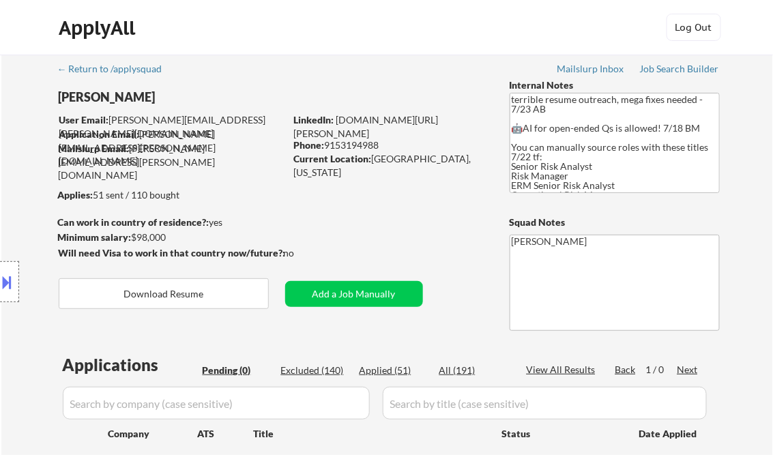
click at [4, 280] on button at bounding box center [7, 282] width 15 height 23
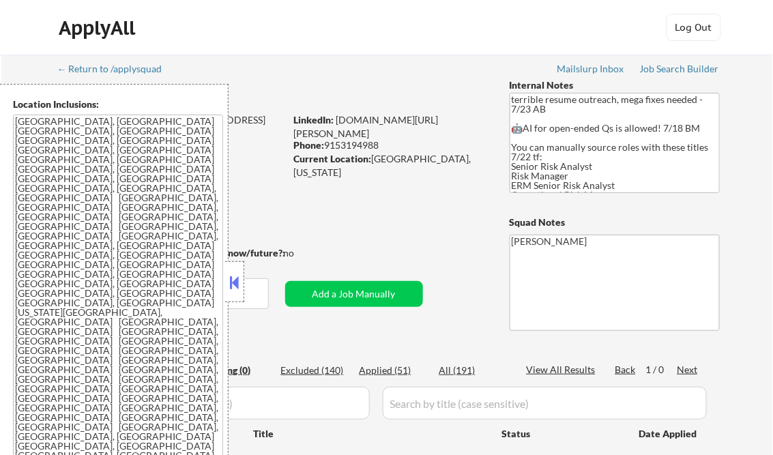
click at [238, 273] on button at bounding box center [234, 282] width 15 height 20
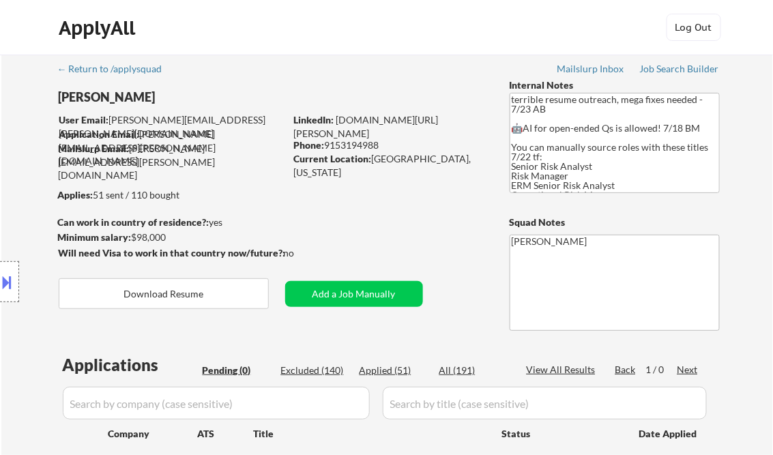
click at [9, 281] on button at bounding box center [7, 282] width 15 height 23
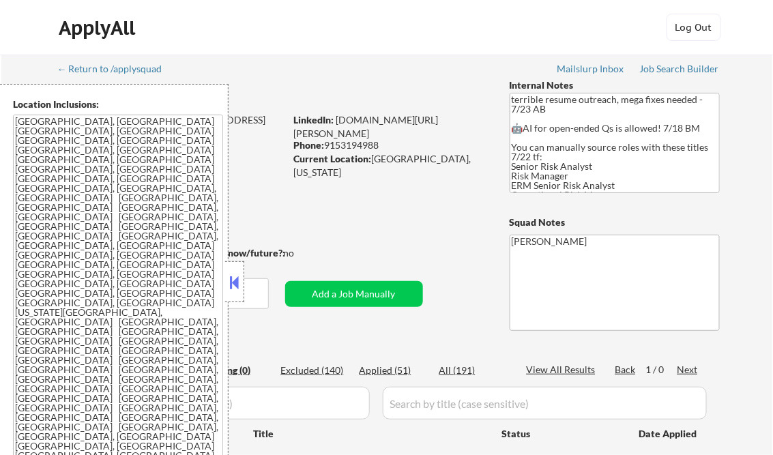
click at [230, 279] on button at bounding box center [234, 282] width 15 height 20
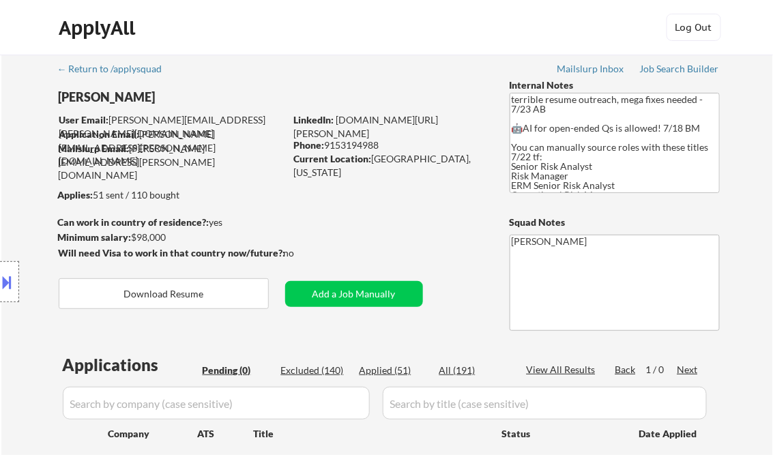
drag, startPoint x: 311, startPoint y: 367, endPoint x: 378, endPoint y: 339, distance: 71.6
click at [311, 367] on div "Excluded (140)" at bounding box center [315, 371] width 68 height 14
select select ""excluded__expired_""
select select ""excluded__location_""
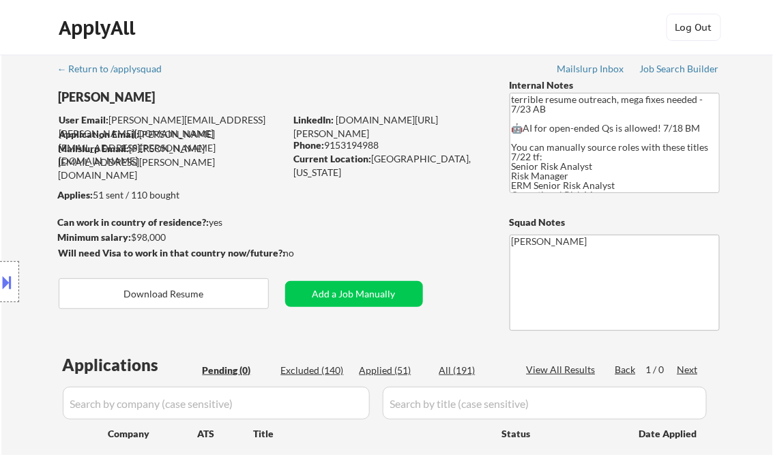
select select ""excluded""
select select ""excluded__expired_""
select select ""excluded""
select select ""excluded__expired_""
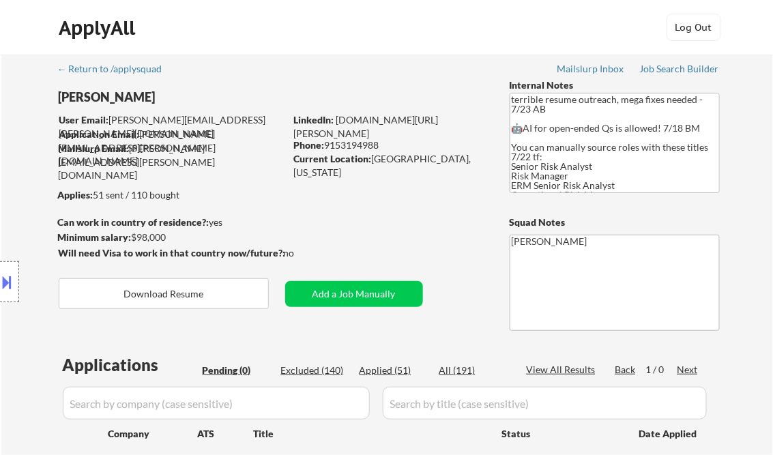
select select ""excluded__expired_""
select select ""excluded__bad_match_""
select select ""excluded__other_""
select select ""excluded__expired_""
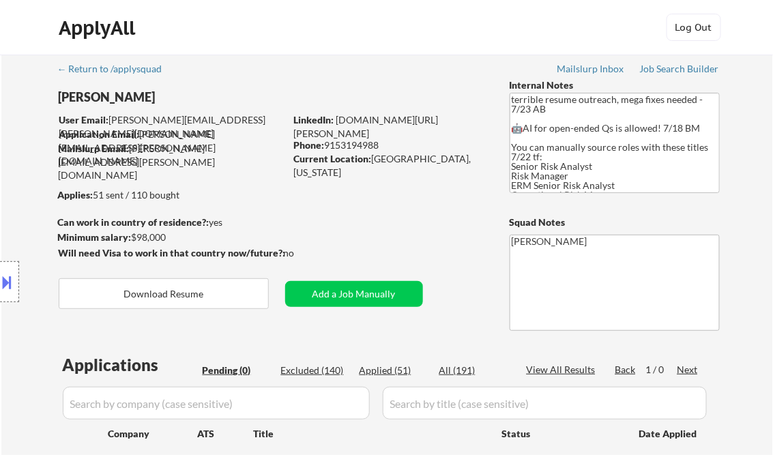
select select ""excluded""
select select ""excluded__other_""
select select ""excluded__bad_match_""
select select ""excluded__other_""
select select ""excluded""
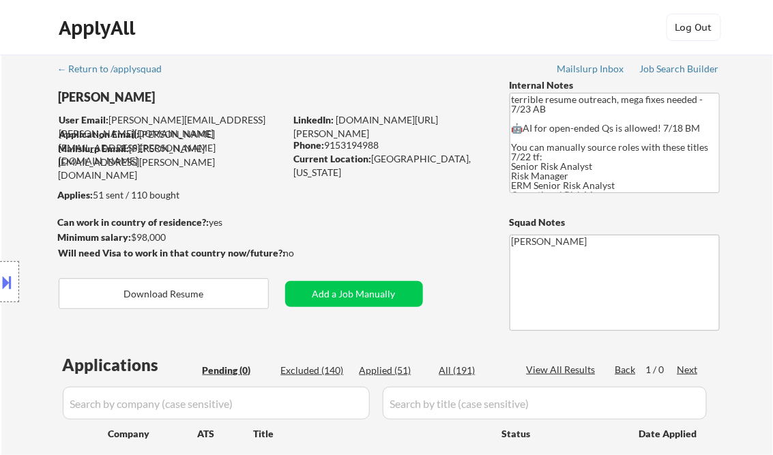
select select ""excluded""
select select ""excluded__expired_""
select select ""excluded""
select select ""excluded__expired_""
select select ""excluded__bad_match_""
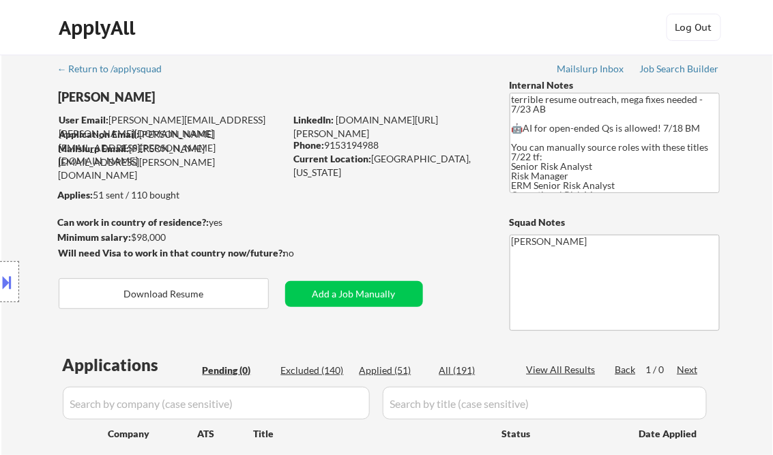
select select ""excluded__location_""
select select ""excluded__expired_""
select select ""excluded__bad_match_""
select select ""excluded__expired_""
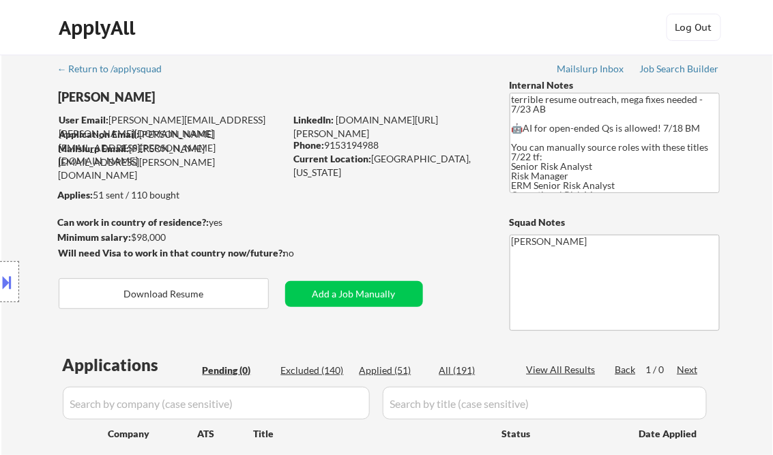
select select ""excluded__location_""
select select ""excluded__bad_match_""
select select ""excluded__location_""
select select ""excluded__other_""
select select ""excluded__location_""
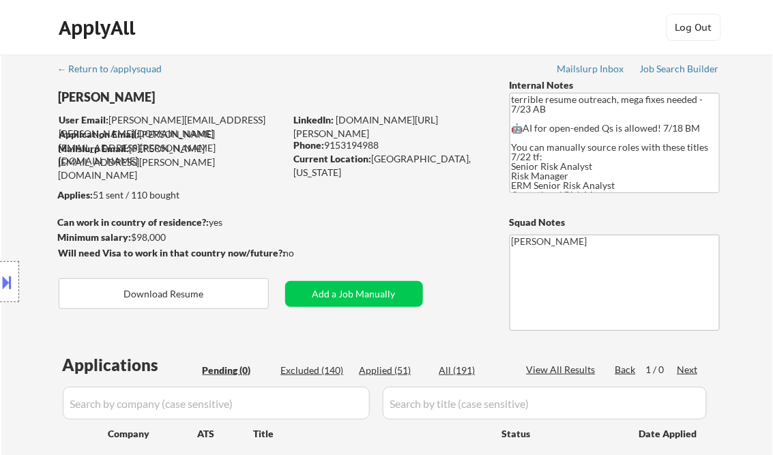
select select ""excluded__bad_match_""
select select ""excluded__location_""
select select ""excluded__bad_match_""
select select ""excluded__salary_""
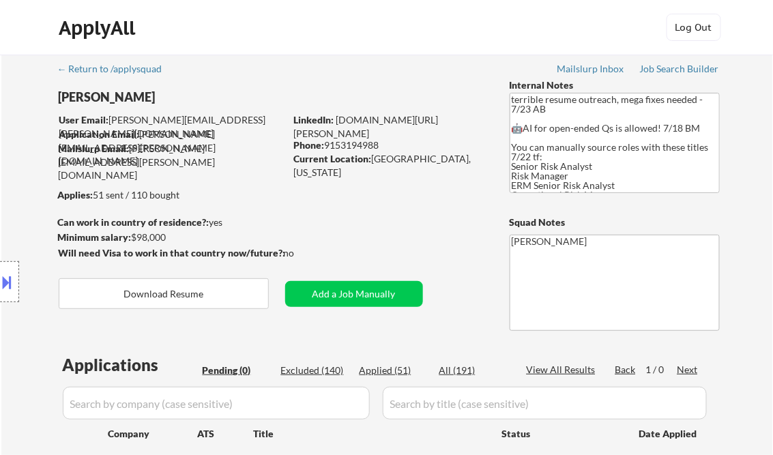
select select ""excluded__location_""
select select ""excluded__bad_match_""
select select ""excluded__salary_""
select select ""excluded__location_""
select select ""excluded__bad_match_""
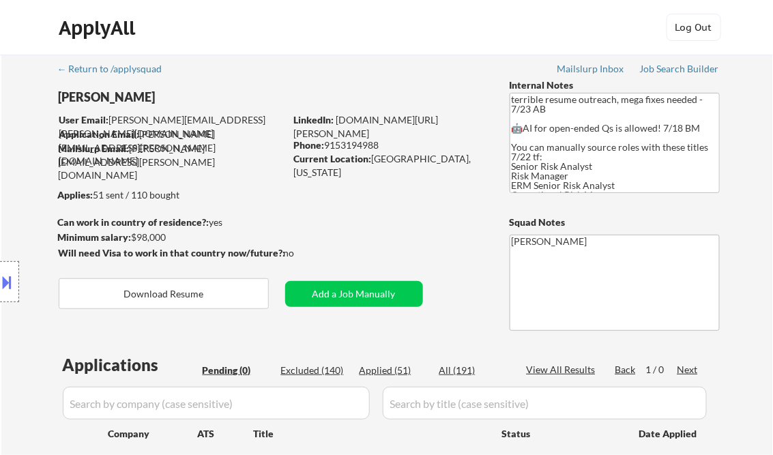
select select ""excluded__expired_""
select select ""excluded__location_""
select select ""excluded__other_""
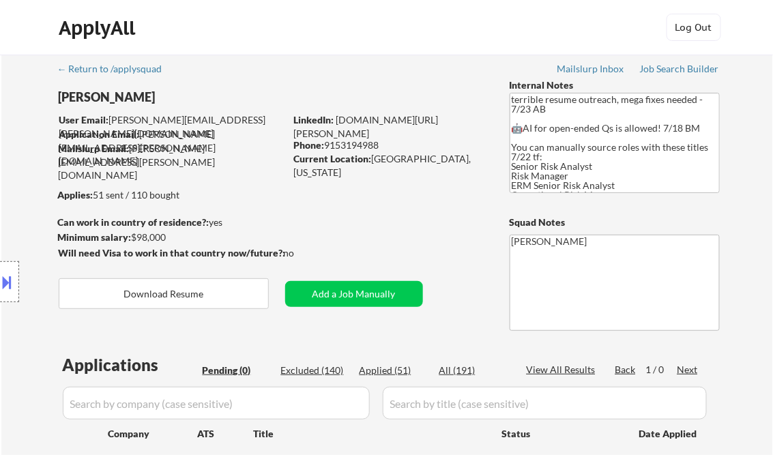
select select ""excluded__other_""
select select ""excluded__location_""
select select ""excluded""
select select ""excluded__location_""
select select ""excluded""
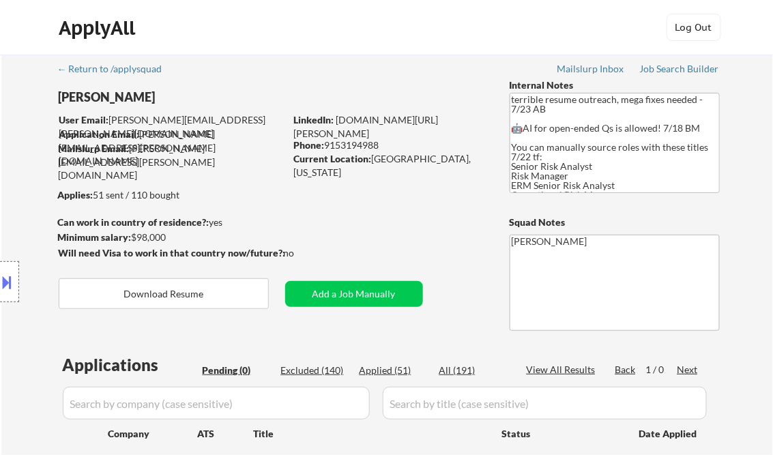
select select ""excluded__salary_""
select select ""excluded__bad_match_""
select select ""excluded__location_""
select select ""excluded__expired_""
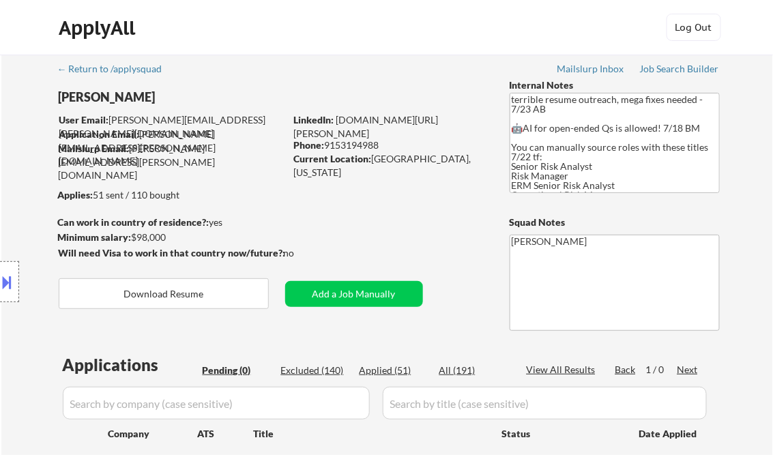
select select ""excluded__expired_""
select select ""excluded""
select select ""excluded__location_""
select select ""excluded__salary_""
select select ""excluded__location_""
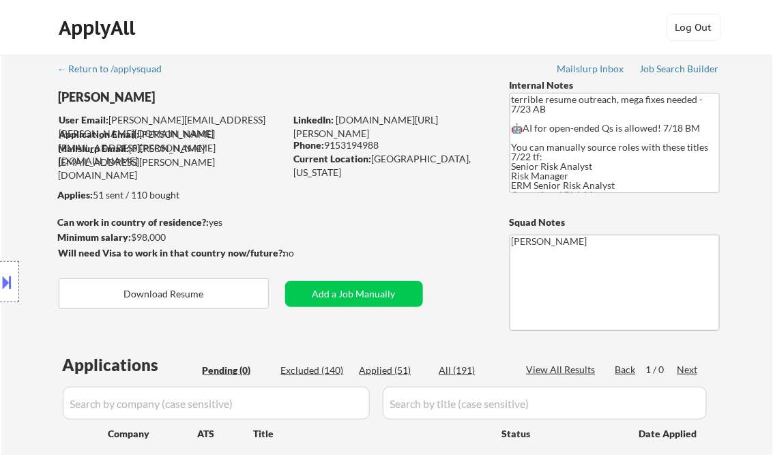
select select ""excluded__other_""
select select ""excluded__bad_match_""
select select ""excluded__location_""
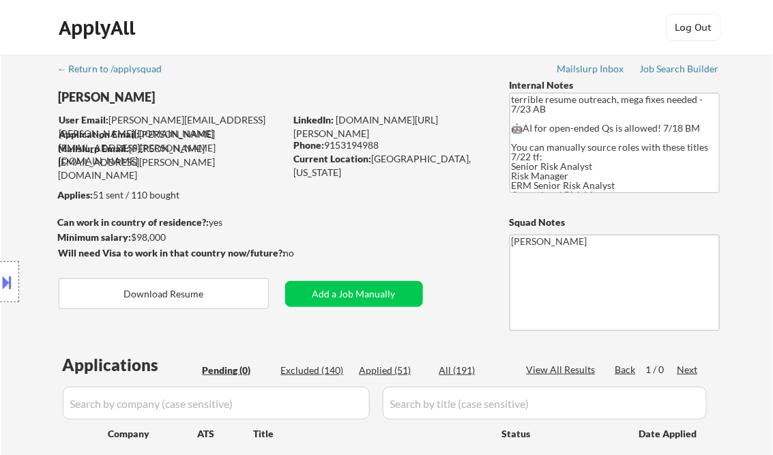
select select ""excluded__bad_match_""
select select ""excluded__location_""
select select ""excluded__bad_match_""
select select ""excluded__location_""
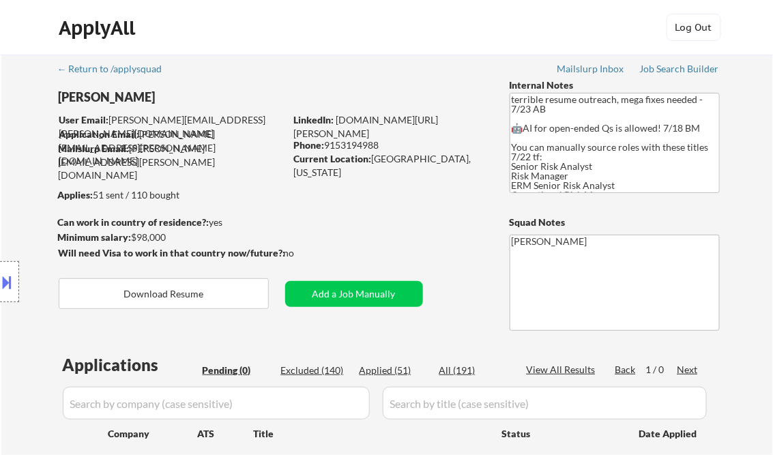
select select ""excluded__location_""
select select ""excluded__salary_""
select select ""excluded__location_""
select select ""excluded__other_""
select select ""excluded__location_""
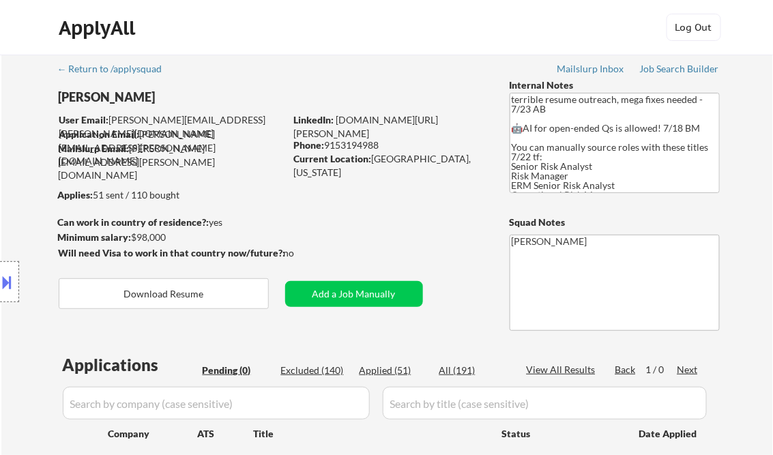
select select ""excluded__salary_""
select select ""excluded__location_""
select select ""excluded""
select select ""excluded__bad_match_""
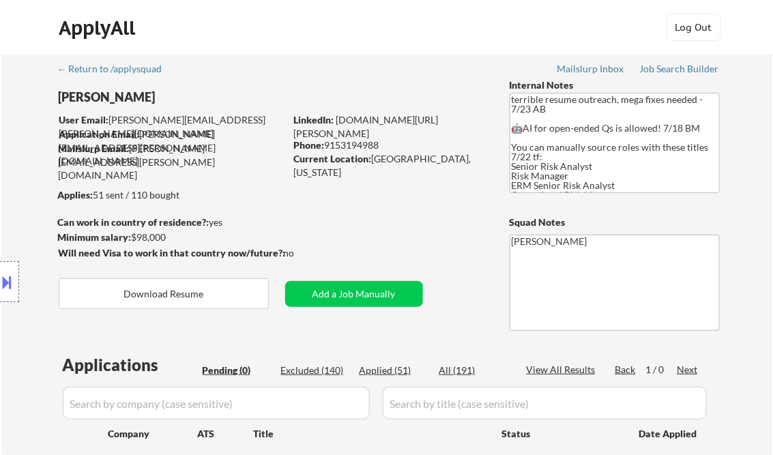
select select ""excluded__bad_match_""
select select ""excluded__salary_""
select select ""excluded__other_""
select select ""excluded__bad_match_""
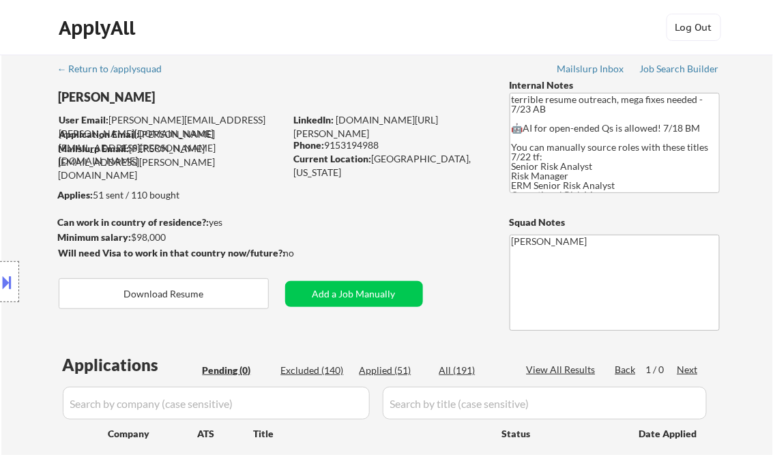
select select ""excluded""
select select ""excluded__bad_match_""
select select ""excluded""
select select ""excluded__expired_""
select select ""excluded__location_""
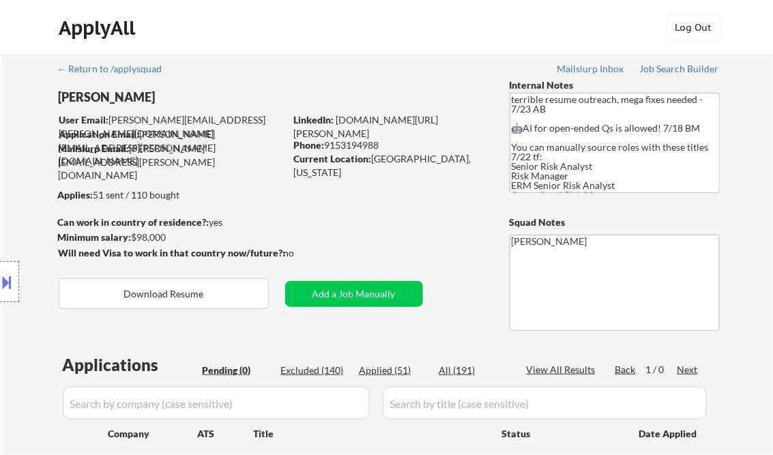
select select ""excluded__bad_match_""
select select ""excluded__location_""
select select ""excluded__expired_""
select select ""excluded__bad_match_""
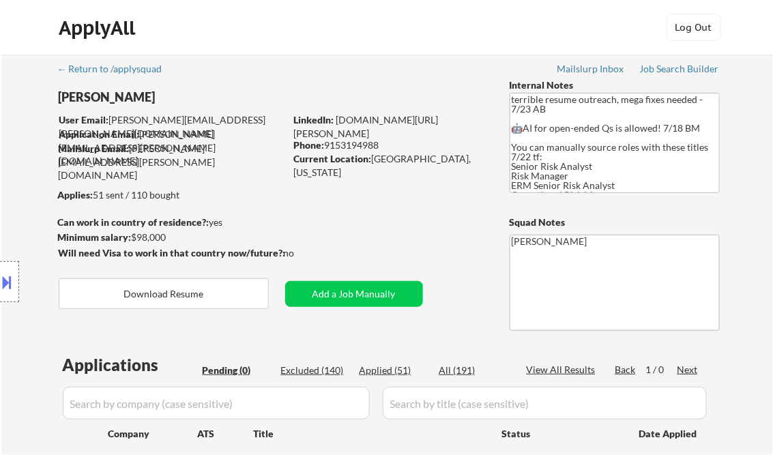
select select ""excluded__bad_match_""
select select ""excluded__location_""
click at [574, 365] on div "View All Results" at bounding box center [563, 370] width 73 height 14
select select ""excluded__location_""
select select ""excluded__bad_match_""
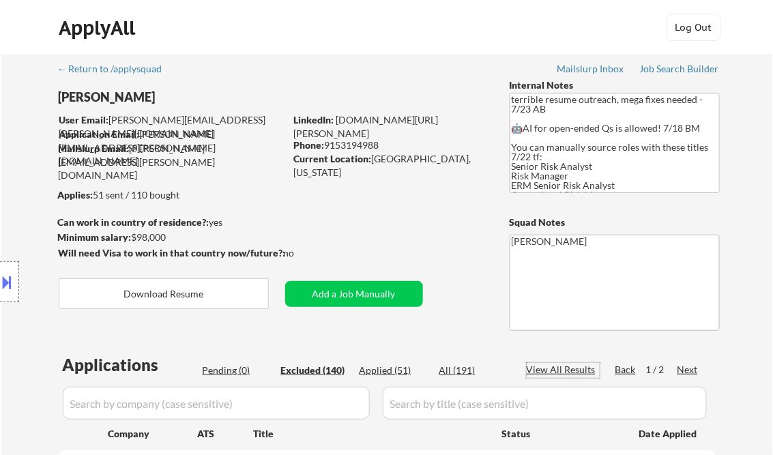
select select ""excluded__other_""
select select ""excluded__expired_""
select select ""excluded__bad_match_""
select select ""excluded""
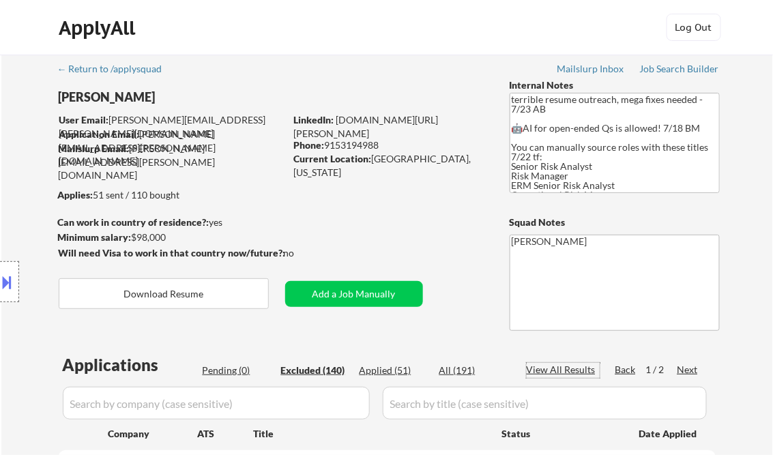
select select ""excluded__other_""
select select ""excluded__location_""
select select ""excluded__bad_match_""
select select ""excluded__location_""
select select ""excluded__other_""
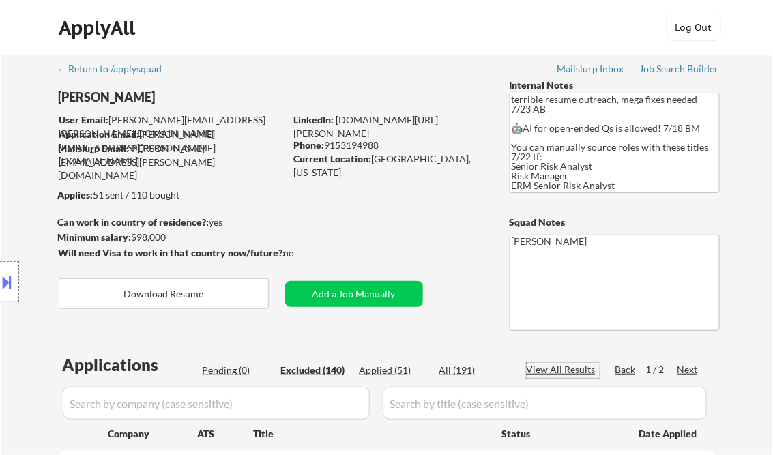
select select ""excluded__bad_match_""
select select ""excluded__other_""
select select ""excluded__location_""
select select ""excluded__expired_""
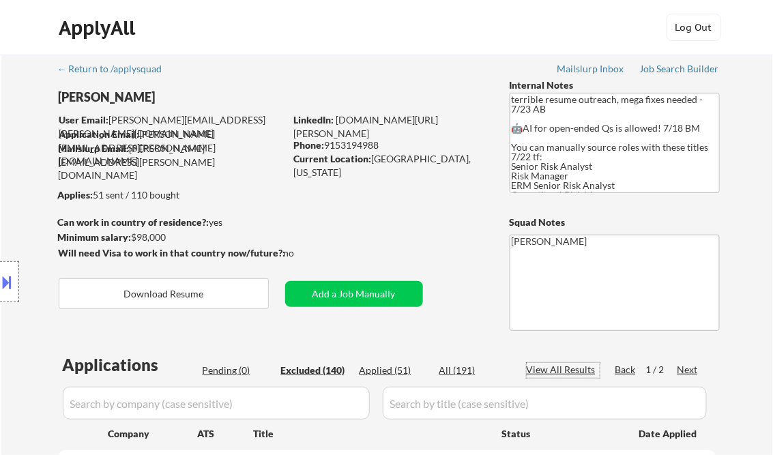
select select ""excluded__location_""
select select ""excluded__expired_""
select select ""excluded__other_""
select select ""excluded__bad_match_""
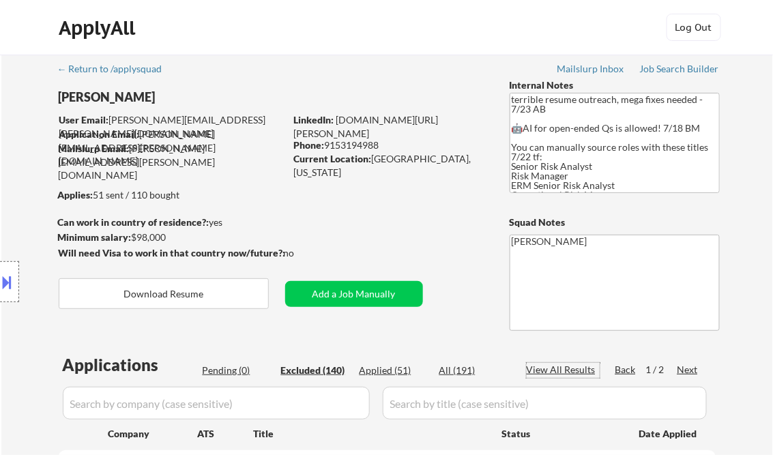
select select ""excluded__other_""
select select ""excluded__bad_match_""
select select ""excluded__location_""
select select ""excluded__bad_match_""
select select ""excluded__location_""
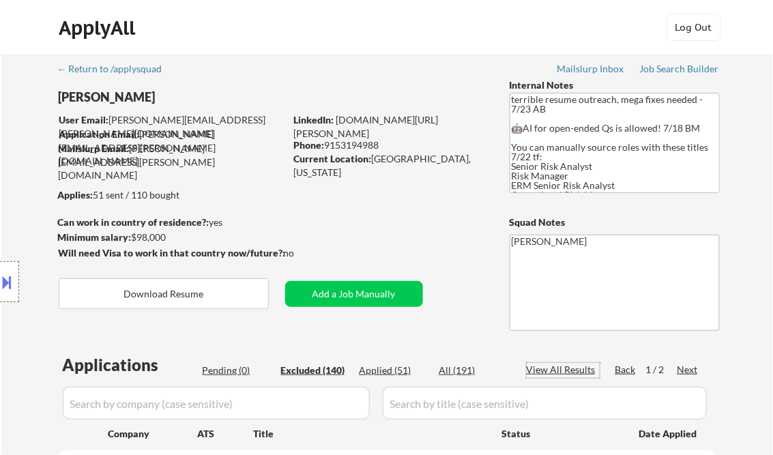
select select ""excluded__location_""
select select ""excluded__bad_match_""
select select ""excluded__other_""
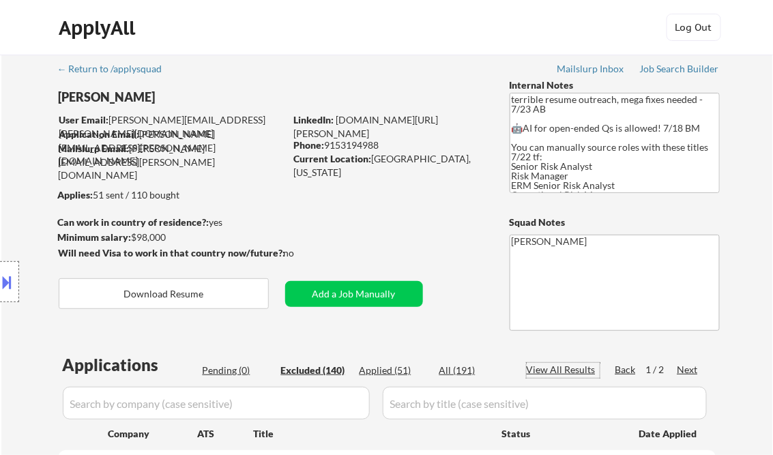
select select ""excluded__bad_match_""
select select ""excluded__other_""
select select ""excluded__bad_match_""
select select ""excluded""
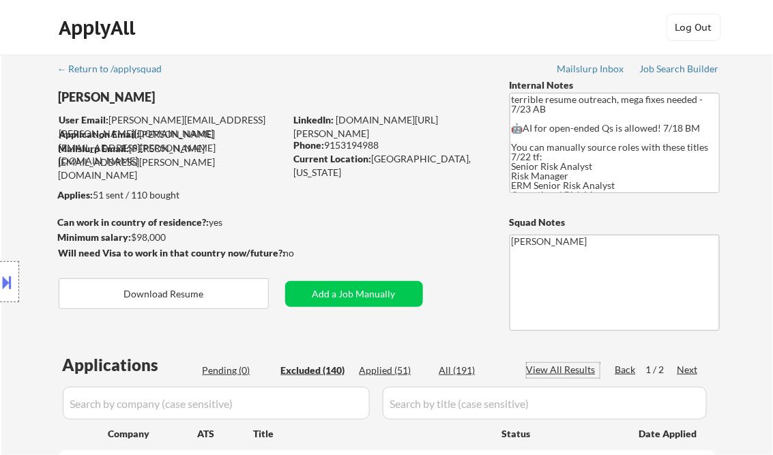
select select ""excluded__other_""
select select ""excluded__bad_match_""
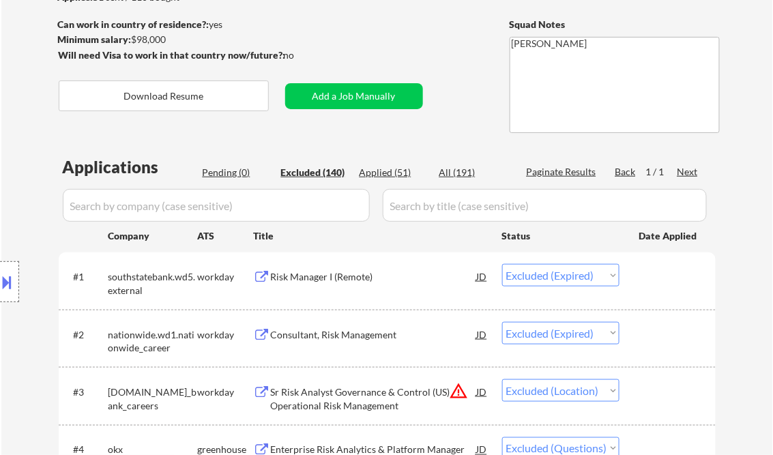
scroll to position [218, 0]
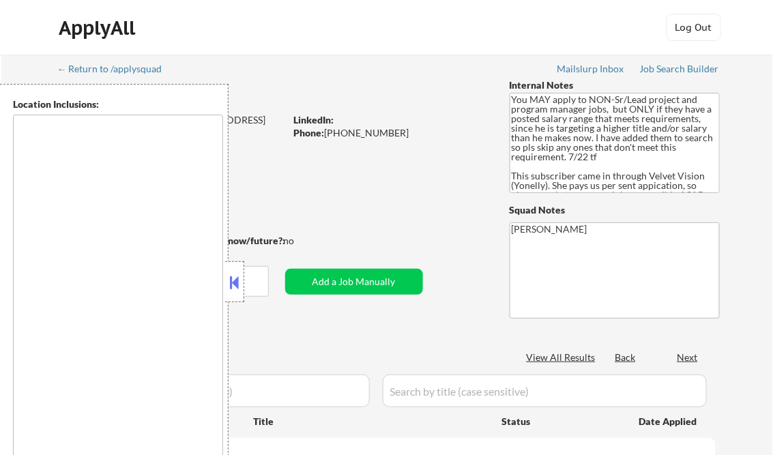
type textarea "[GEOGRAPHIC_DATA], [GEOGRAPHIC_DATA] [GEOGRAPHIC_DATA], [GEOGRAPHIC_DATA] [GEOG…"
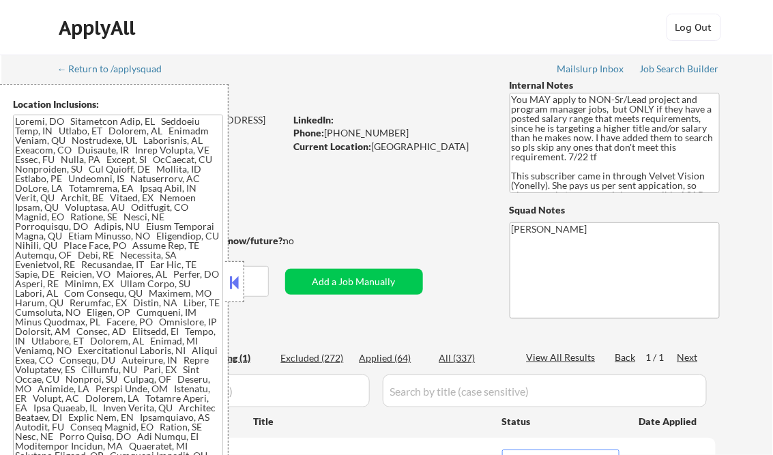
click at [236, 285] on button at bounding box center [234, 282] width 15 height 20
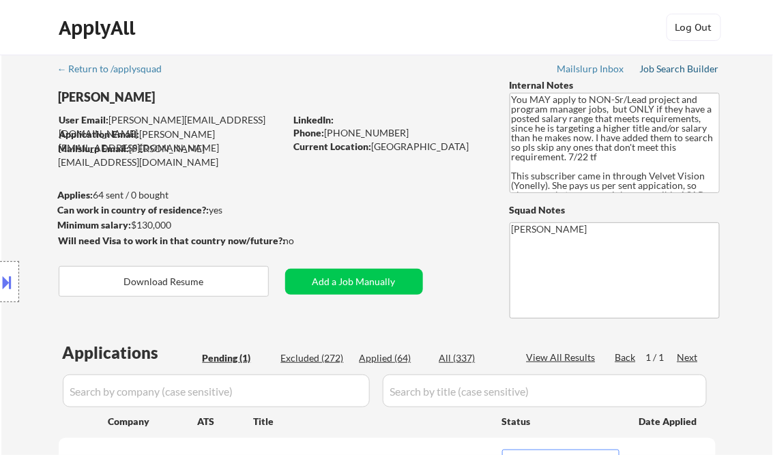
click at [681, 71] on div "Job Search Builder" at bounding box center [680, 69] width 80 height 10
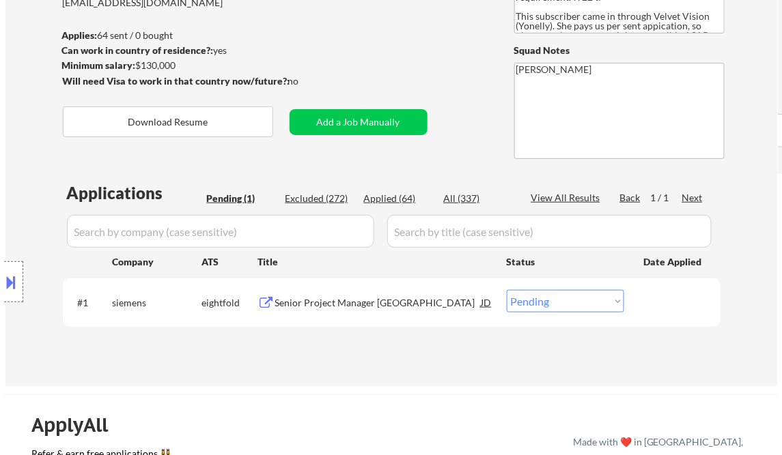
scroll to position [164, 0]
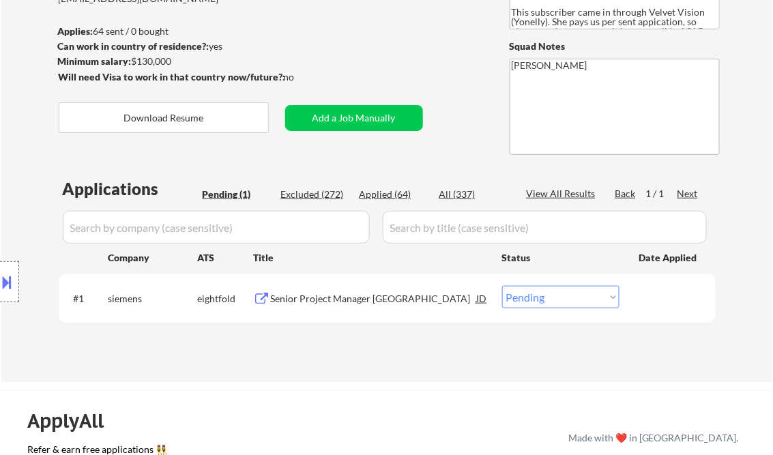
click at [370, 300] on div "Senior Project Manager [GEOGRAPHIC_DATA]" at bounding box center [374, 299] width 206 height 14
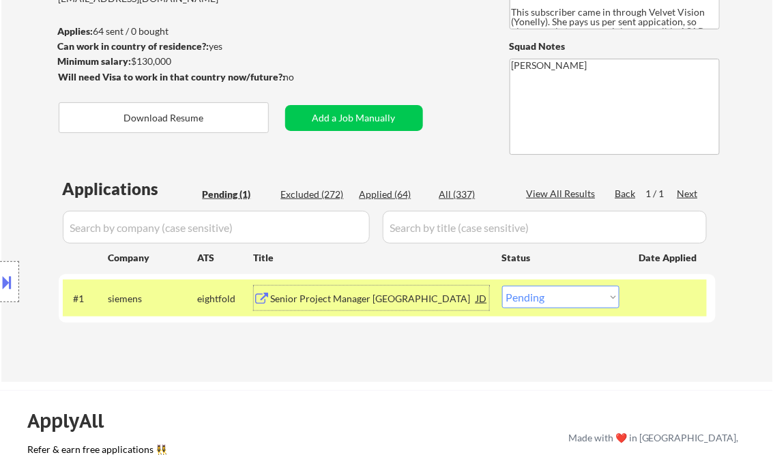
click at [593, 292] on select "Choose an option... Pending Applied Excluded (Questions) Excluded (Expired) Exc…" at bounding box center [560, 297] width 117 height 23
select select ""excluded__location_""
click at [502, 286] on select "Choose an option... Pending Applied Excluded (Questions) Excluded (Expired) Exc…" at bounding box center [560, 297] width 117 height 23
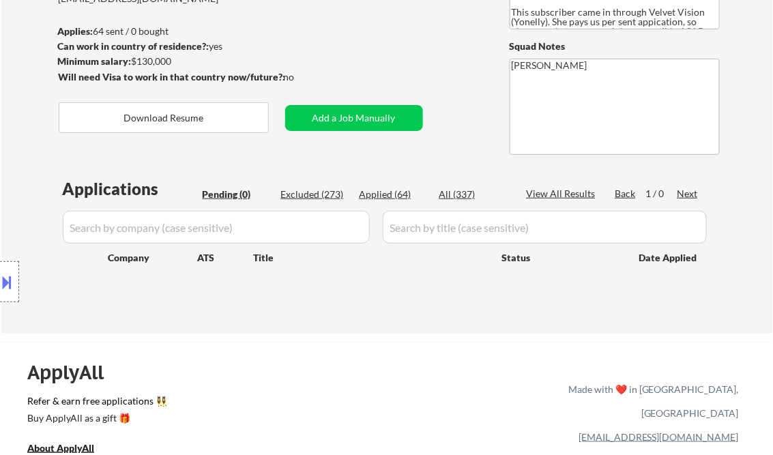
click at [12, 274] on button at bounding box center [7, 282] width 15 height 23
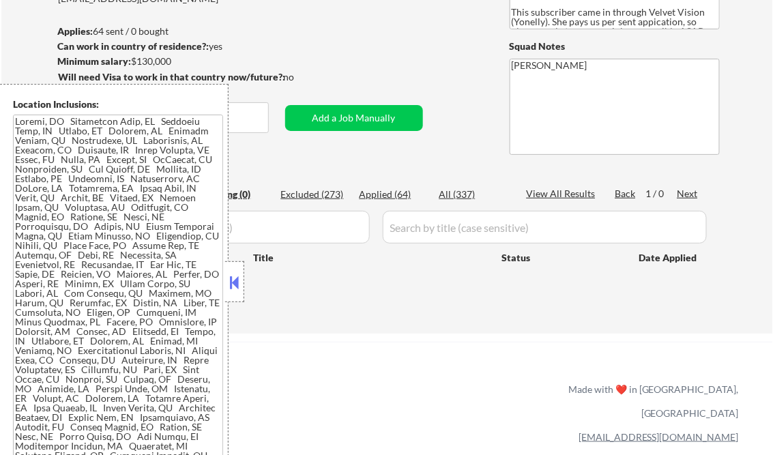
click at [233, 294] on div at bounding box center [234, 281] width 19 height 41
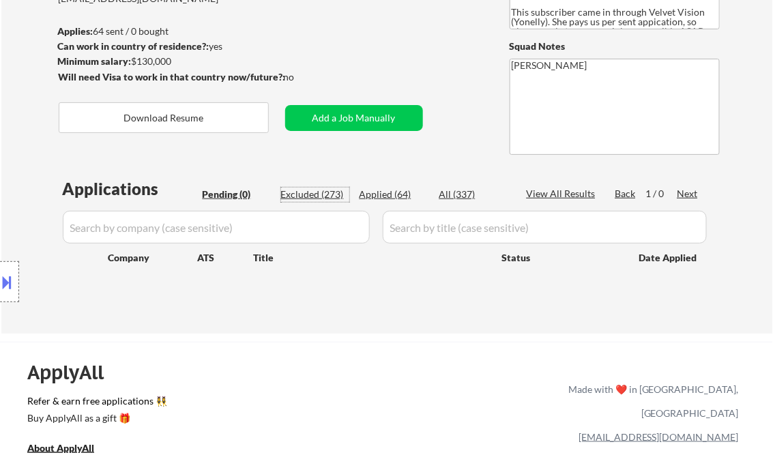
click at [306, 198] on div "Excluded (273)" at bounding box center [315, 195] width 68 height 14
click at [545, 192] on div "View All Results" at bounding box center [563, 194] width 73 height 14
select select ""excluded__bad_match_""
select select ""excluded__expired_""
select select ""excluded__other_""
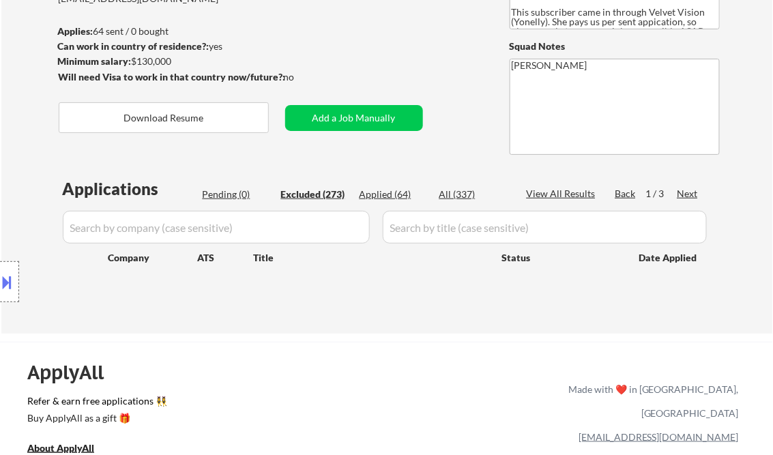
select select ""excluded__salary_""
select select ""excluded__expired_""
select select ""excluded__other_""
select select ""excluded__salary_""
select select ""excluded__bad_match_""
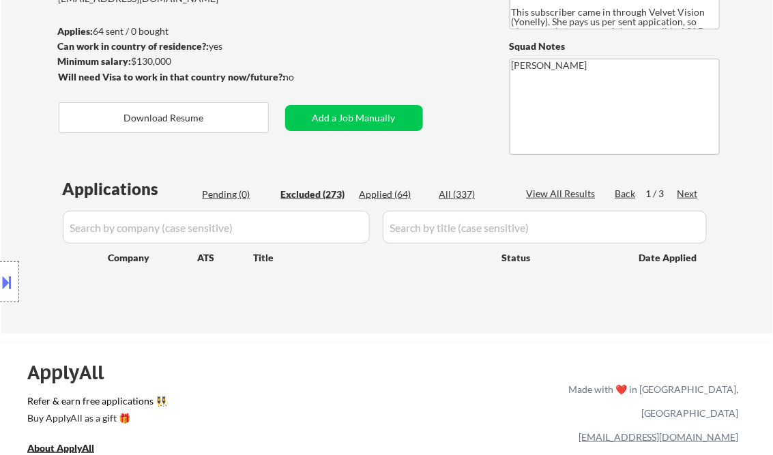
select select ""excluded__bad_match_""
select select ""excluded__expired_""
select select ""excluded__salary_""
select select ""excluded__bad_match_""
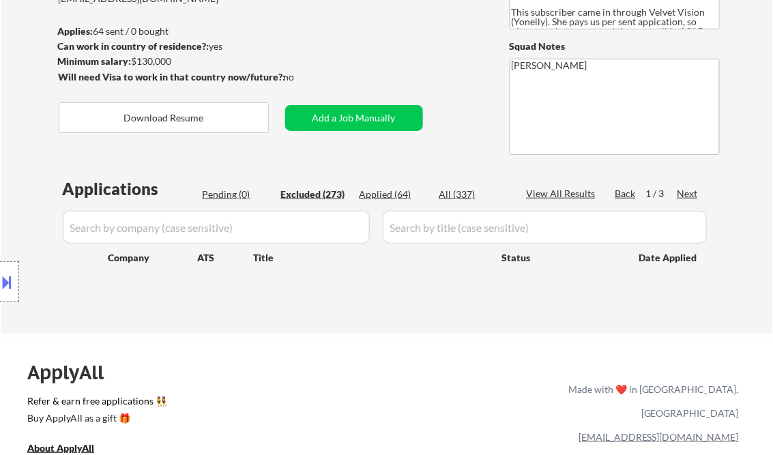
select select ""excluded__other_""
select select ""excluded__expired_""
select select ""excluded__salary_""
select select ""excluded__other_""
select select ""excluded__salary_""
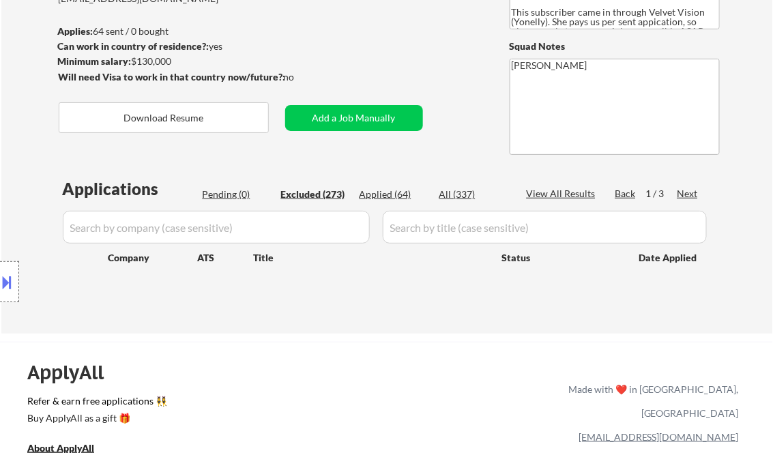
select select ""excluded__location_""
select select ""excluded__salary_""
select select ""excluded__location_""
select select ""excluded__expired_""
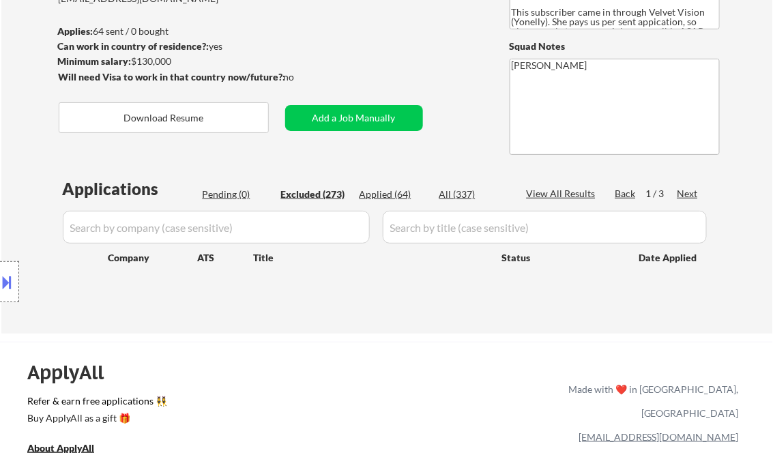
select select ""excluded__expired_""
select select ""excluded__other_""
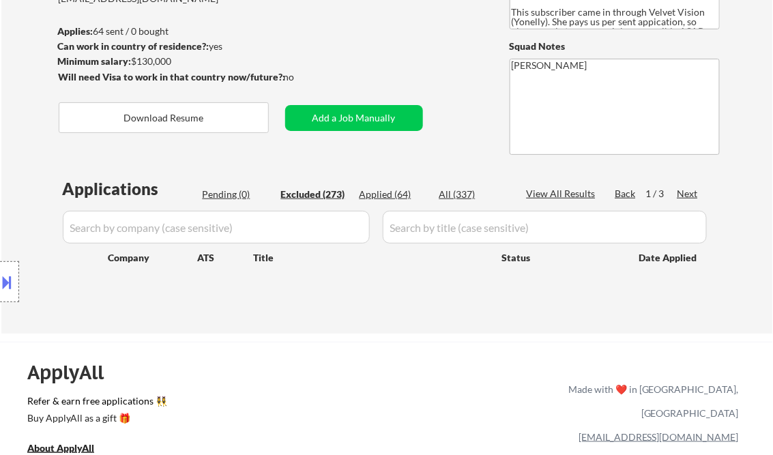
select select ""excluded__bad_match_""
select select ""excluded__other_""
select select ""excluded""
select select ""excluded__location_""
select select ""excluded__bad_match_""
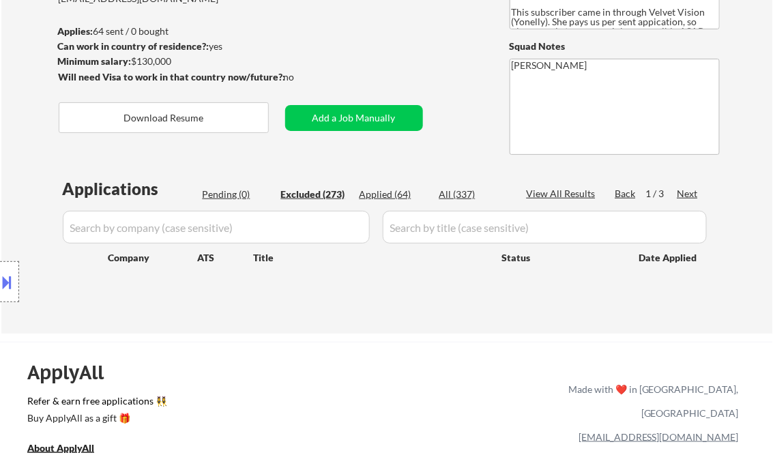
select select ""excluded__expired_""
select select ""excluded__location_""
select select ""excluded__expired_""
select select ""excluded__bad_match_""
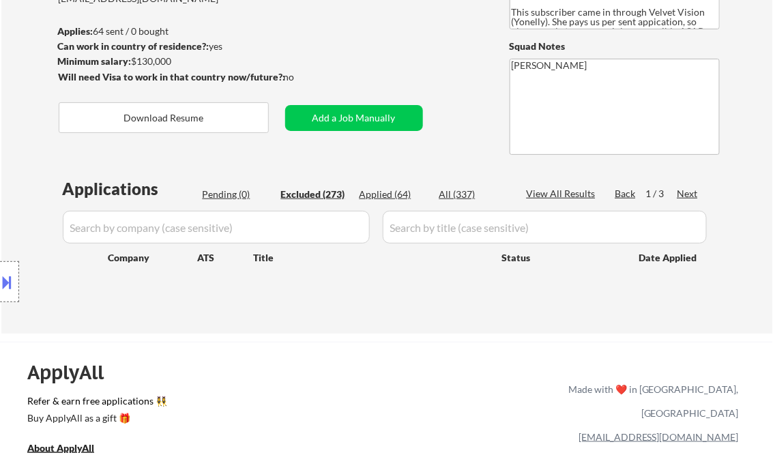
select select ""excluded__bad_match_""
select select ""excluded__expired_""
select select ""excluded__other_""
select select ""excluded__expired_""
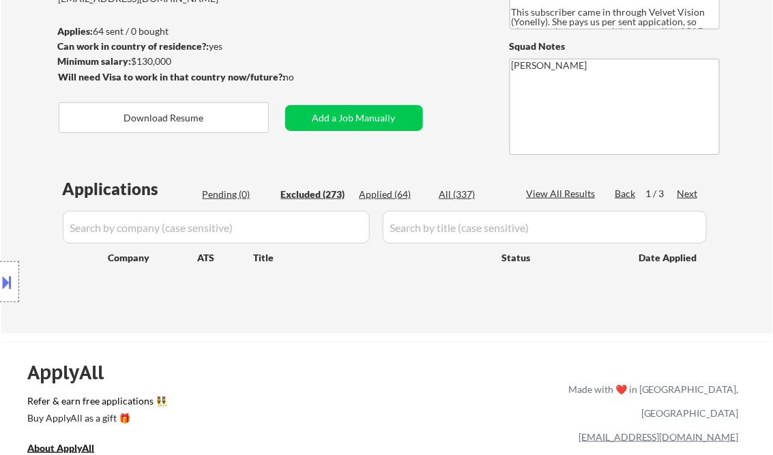
select select ""excluded""
select select ""excluded__location_""
select select ""excluded__salary_""
select select ""excluded__expired_""
select select ""excluded__bad_match_""
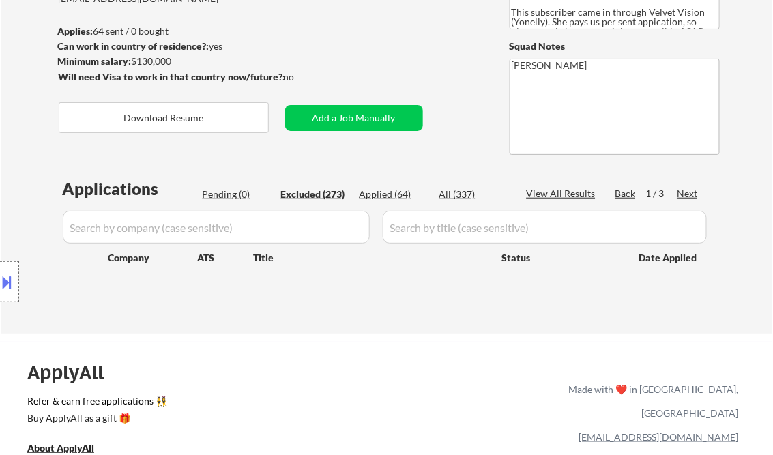
select select ""excluded__salary_""
select select ""excluded__bad_match_""
select select ""excluded__salary_""
select select ""excluded__bad_match_""
select select ""excluded__expired_""
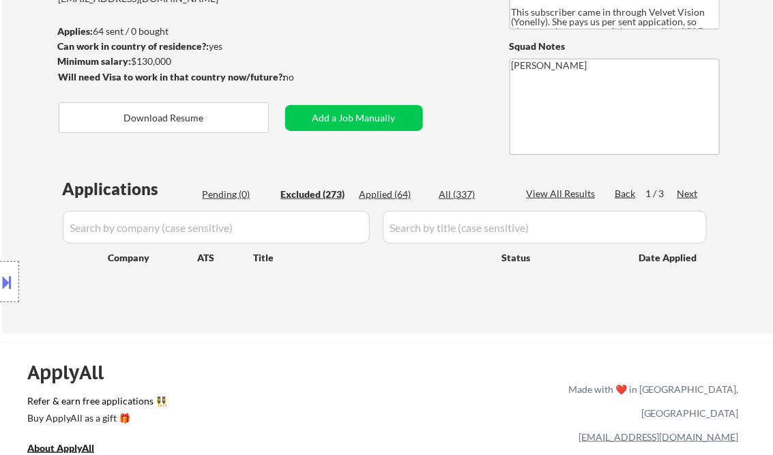
select select ""excluded__salary_""
select select ""excluded__expired_""
select select ""excluded__other_""
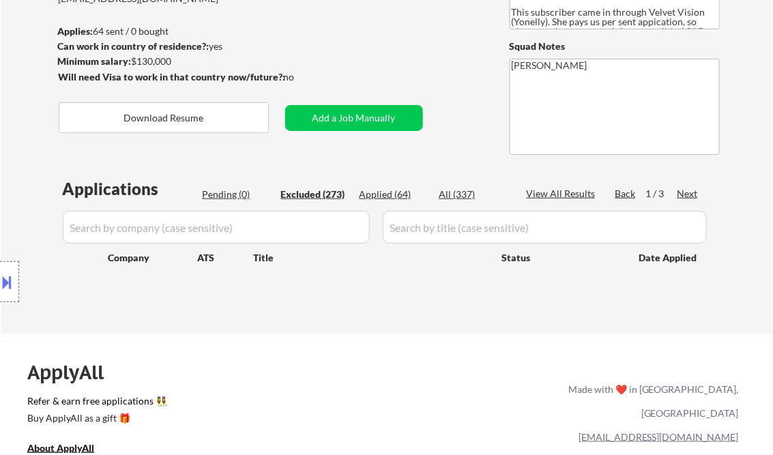
select select ""excluded__salary_""
select select ""excluded__expired_""
select select ""excluded__salary_""
select select ""excluded__location_""
select select ""excluded__other_""
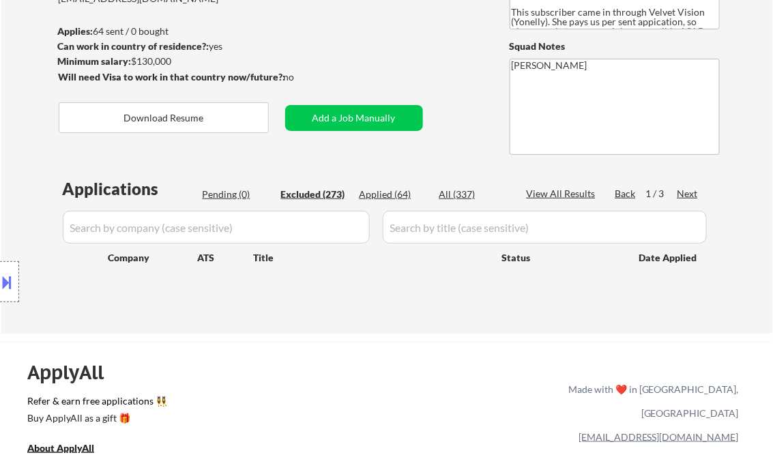
select select ""excluded__location_""
select select ""excluded__other_""
select select ""excluded__location_""
select select ""excluded__other_""
select select ""excluded__bad_match_""
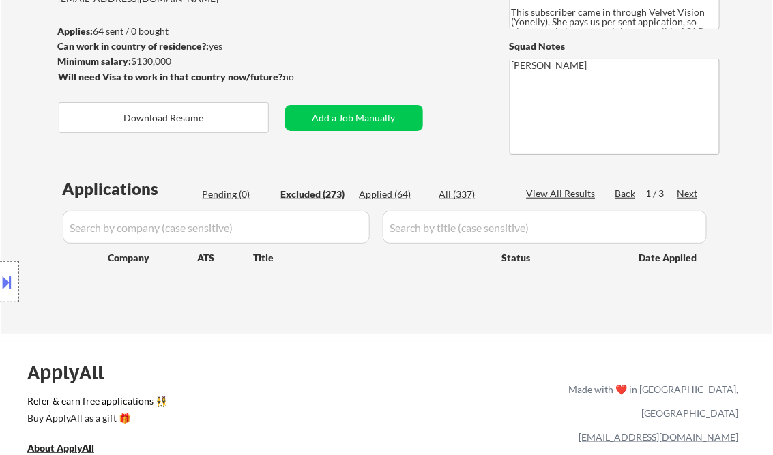
select select ""excluded__other_""
select select ""excluded__expired_""
select select ""excluded__location_""
select select ""excluded__expired_""
select select ""excluded__salary_""
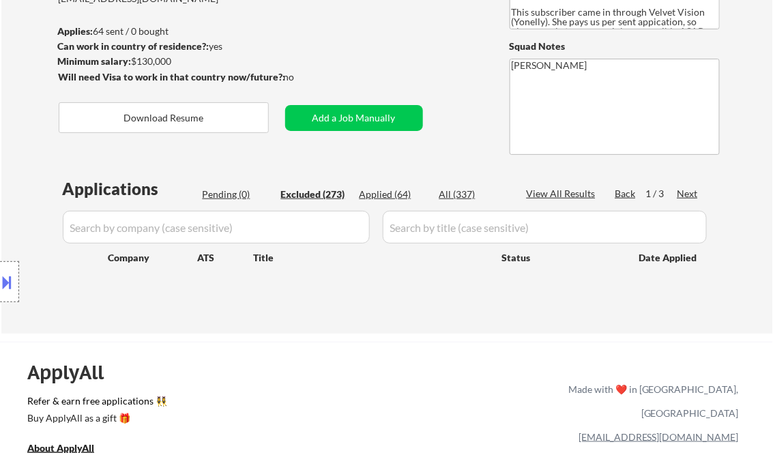
select select ""excluded__bad_match_""
select select ""excluded__expired_""
select select ""excluded__other_""
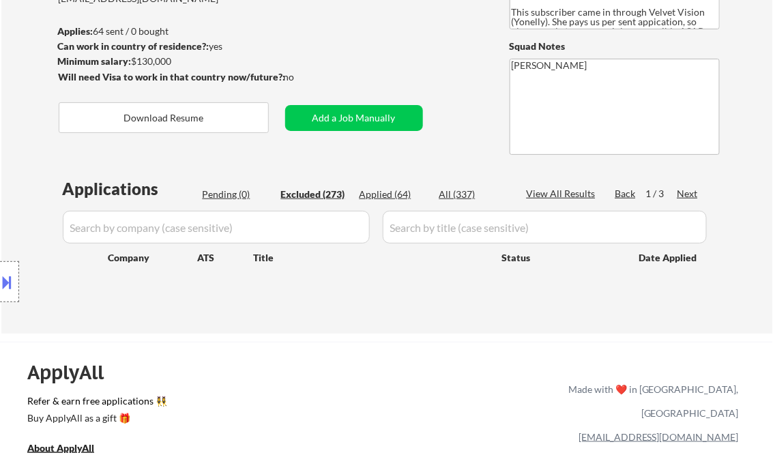
select select ""excluded__expired_""
select select ""excluded__salary_""
select select ""excluded__expired_""
select select ""excluded__bad_match_""
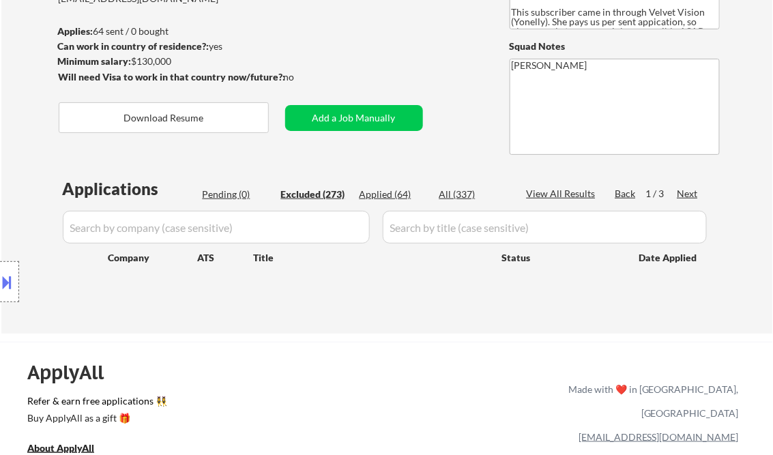
select select ""excluded__expired_""
select select ""excluded__salary_""
select select ""excluded__bad_match_""
select select ""excluded__location_""
select select ""excluded__expired_""
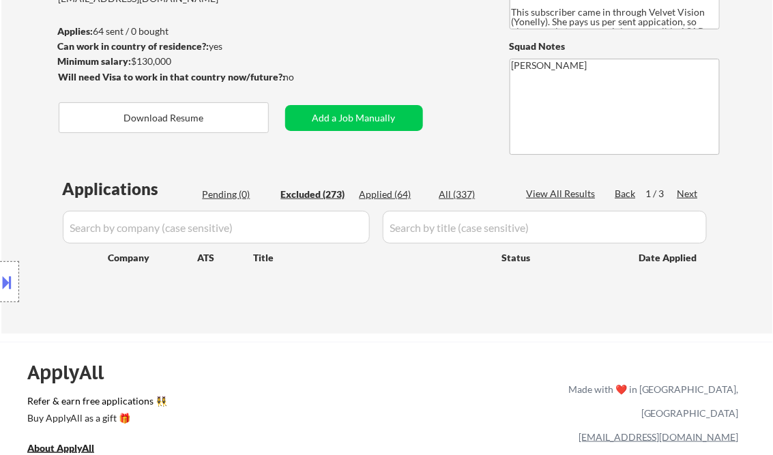
select select ""excluded__expired_""
select select ""excluded__other_""
select select ""excluded__salary_""
select select ""excluded__expired_""
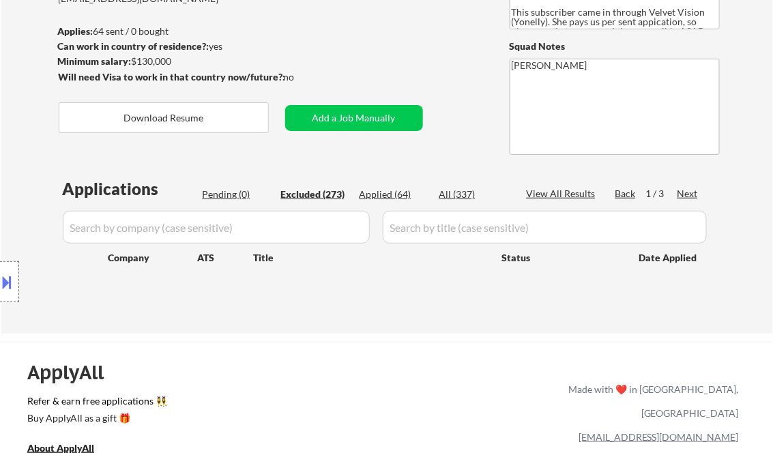
select select ""excluded__salary_""
select select ""excluded__expired_""
select select ""excluded__bad_match_""
select select ""excluded__salary_""
select select ""excluded__location_""
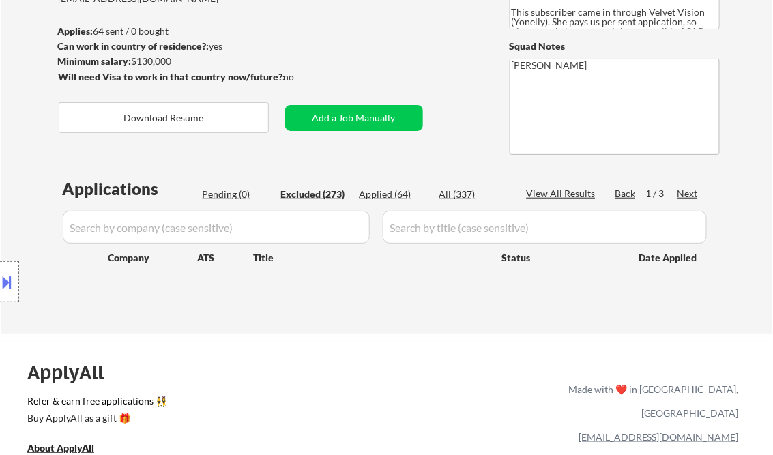
select select ""excluded__other_""
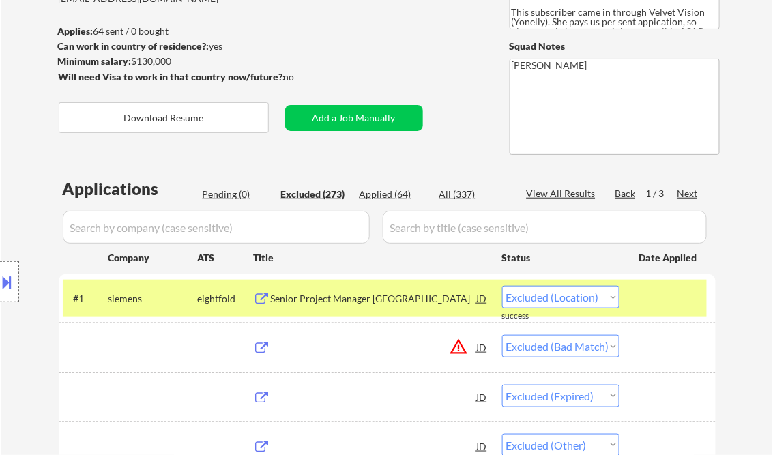
select select ""excluded__other_""
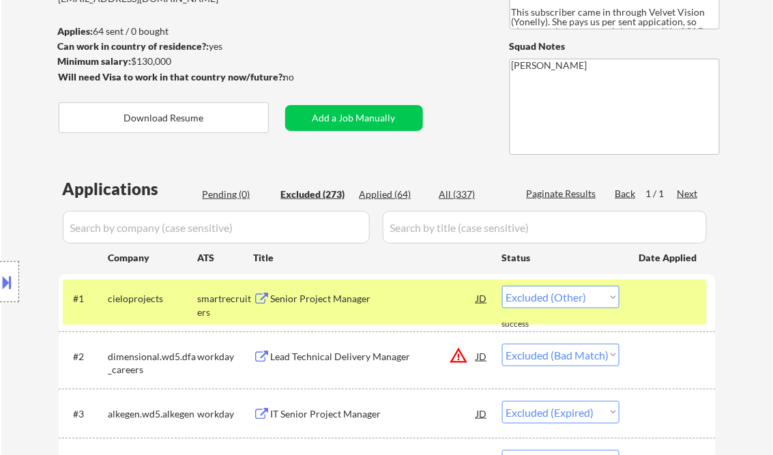
select select ""excluded__other_""
select select ""excluded__blocklist_""
select select ""excluded__bad_match_""
select select ""excluded__other_""
select select ""excluded__bad_match_""
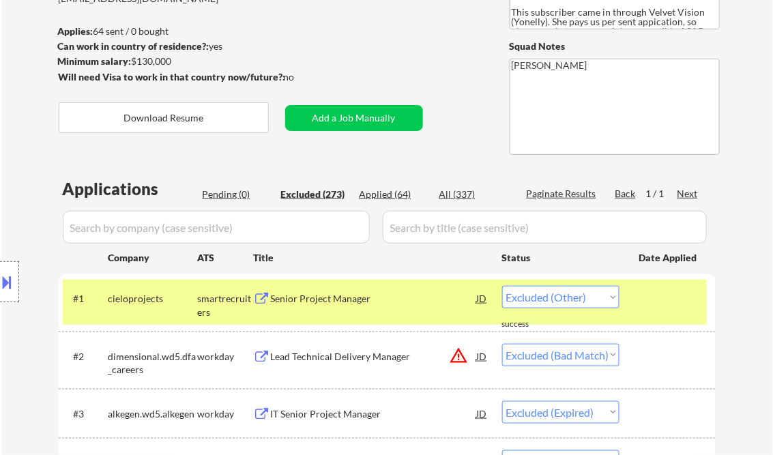
select select ""excluded""
select select ""excluded__expired_""
select select ""excluded__bad_match_""
select select ""excluded__salary_""
select select ""excluded__expired_""
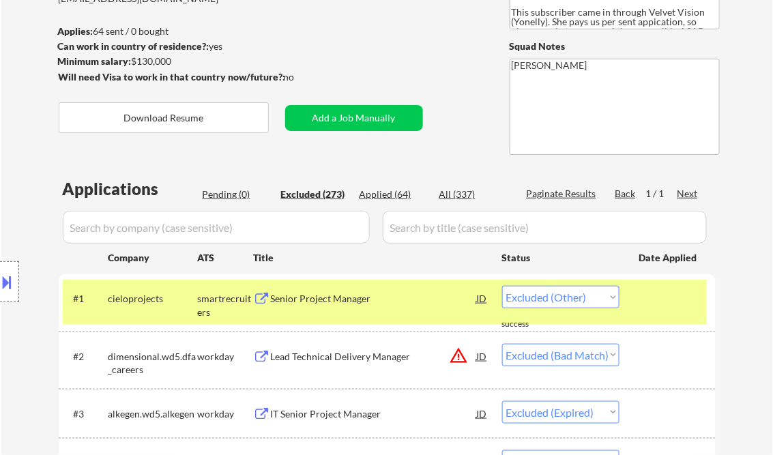
select select ""excluded__bad_match_""
select select ""excluded__salary_""
select select ""excluded__expired_""
select select ""excluded__salary_""
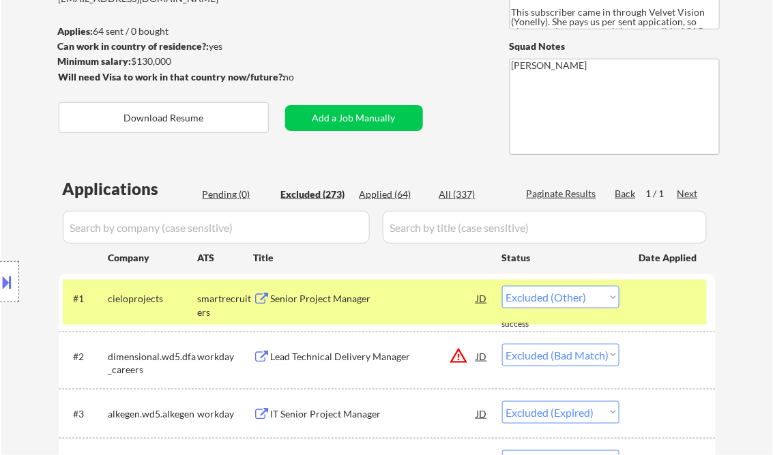
select select ""excluded__expired_""
select select ""excluded""
select select ""excluded__salary_""
select select ""excluded__location_""
select select ""excluded__salary_""
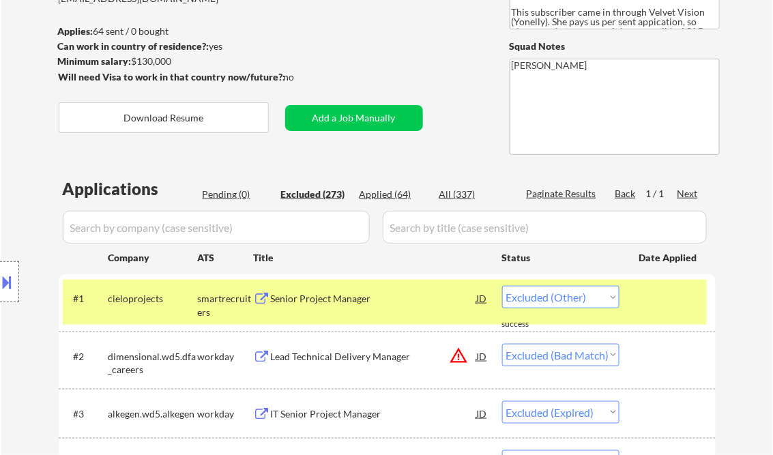
select select ""excluded__salary_""
select select ""excluded__expired_""
select select ""excluded__salary_""
select select ""excluded__expired_""
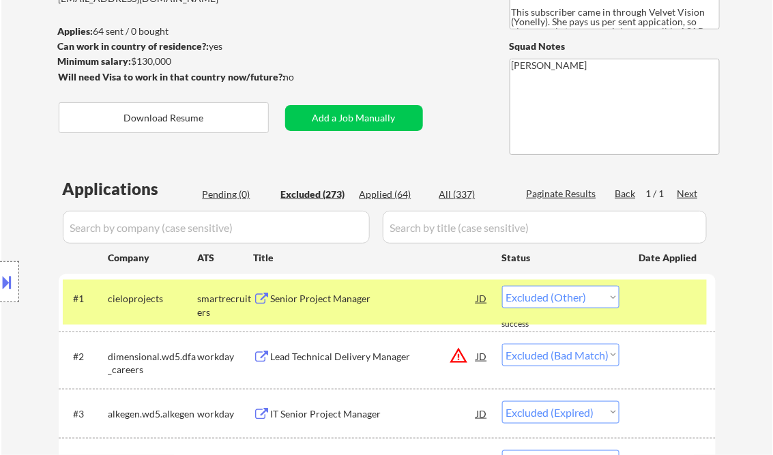
select select ""excluded__bad_match_""
select select ""excluded__other_""
select select ""excluded__salary_""
select select ""excluded__location_""
select select ""excluded__other_""
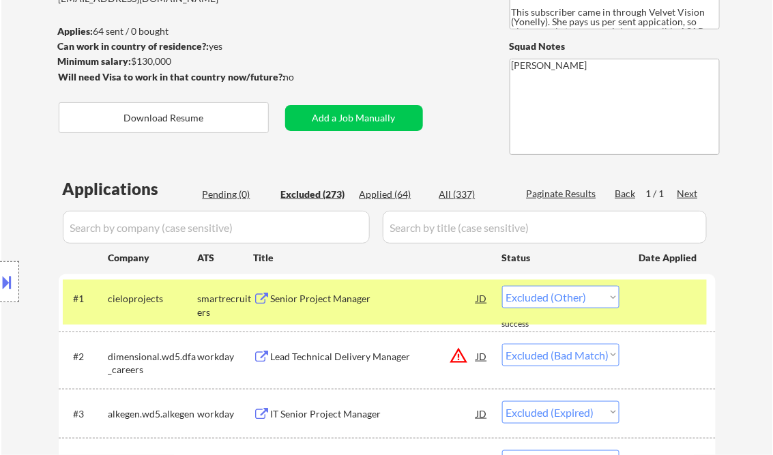
select select ""excluded__salary_""
select select ""excluded__bad_match_""
select select ""excluded__expired_""
select select ""excluded__bad_match_""
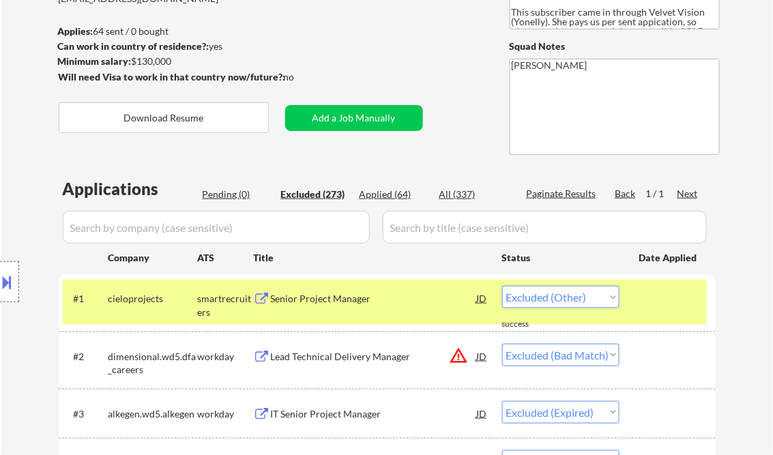
select select ""excluded""
select select ""excluded__expired_""
select select ""excluded__location_""
select select ""excluded__salary_""
select select ""excluded__location_""
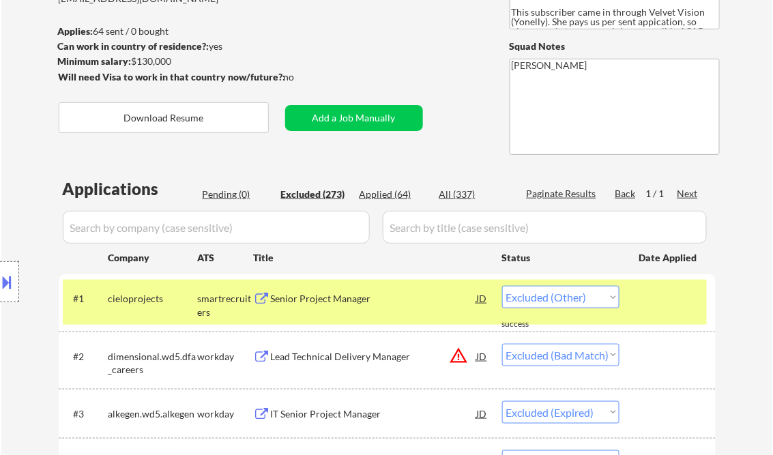
select select ""excluded__expired_""
select select ""excluded""
select select ""excluded__bad_match_""
select select ""excluded__expired_""
select select ""excluded__location_""
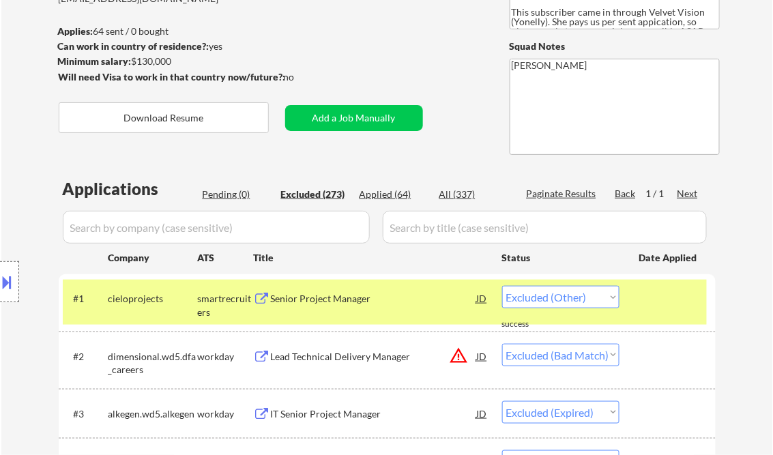
select select ""excluded__salary_""
select select ""excluded__expired_""
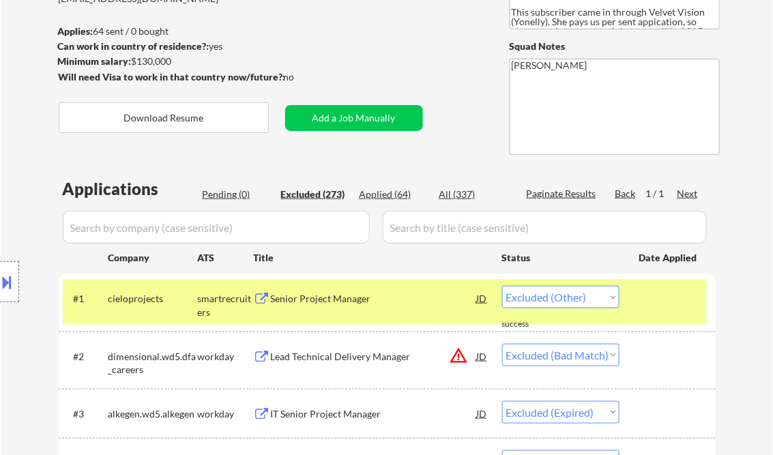
select select ""excluded__location_""
select select ""excluded__salary_""
select select ""excluded__location_""
select select ""excluded__salary_""
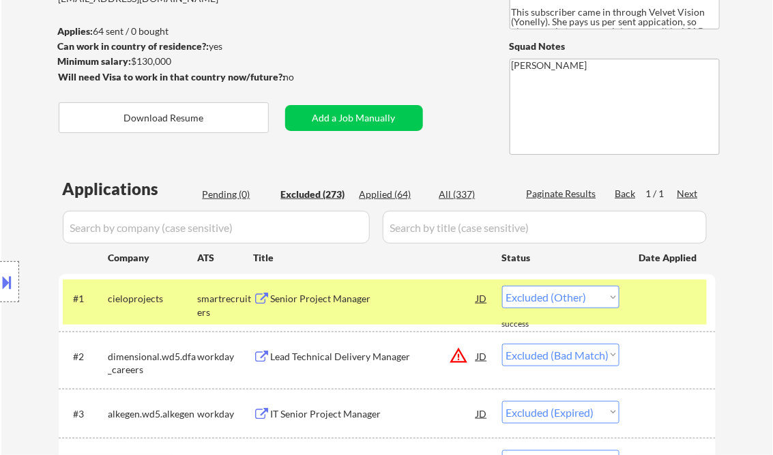
select select ""excluded__salary_""
select select ""excluded__other_""
select select ""excluded__bad_match_""
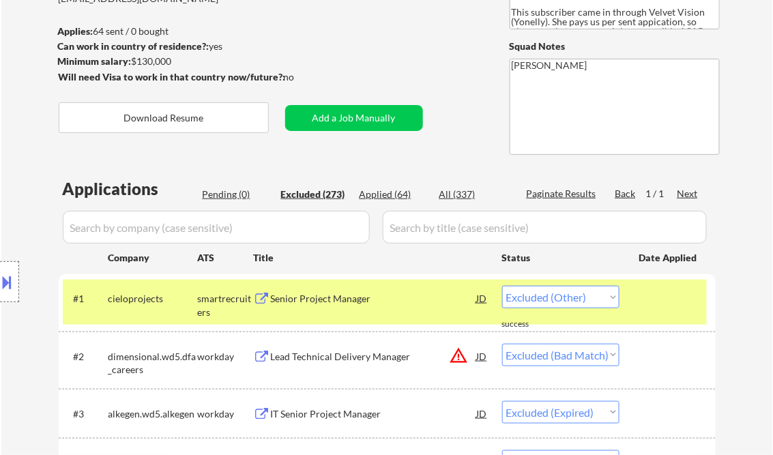
select select ""excluded__expired_""
select select ""excluded__salary_""
select select ""excluded__other_""
select select ""excluded__bad_match_""
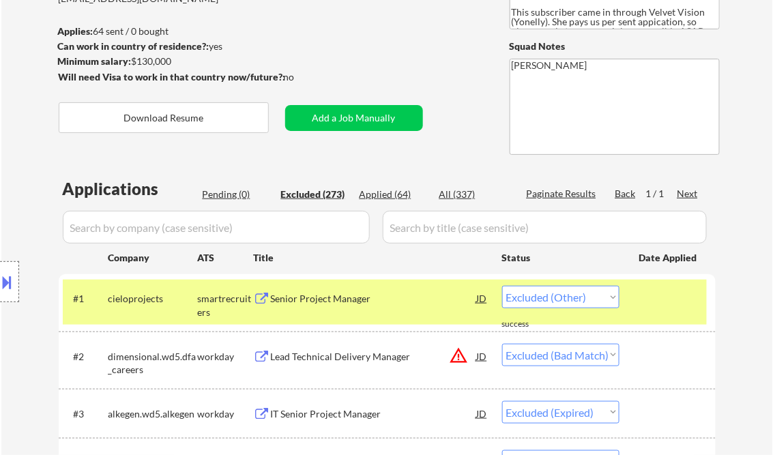
select select ""excluded__bad_match_""
select select ""excluded__salary_""
select select ""excluded__location_""
select select ""excluded__expired_""
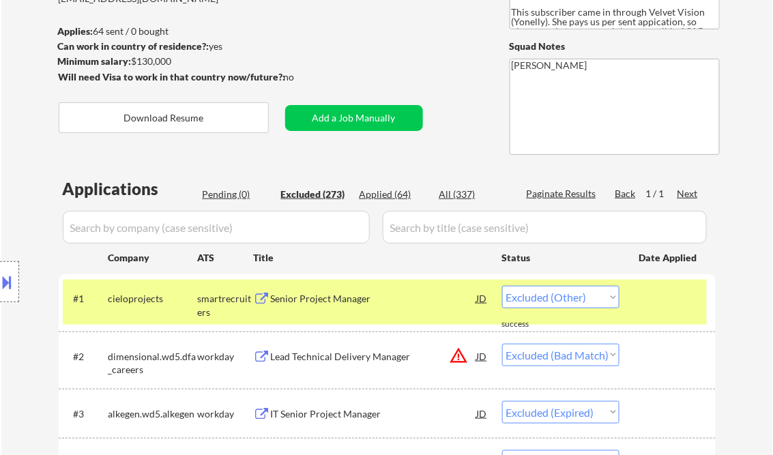
select select ""excluded__salary_""
select select ""excluded__expired_""
select select ""excluded__salary_""
select select ""excluded__location_""
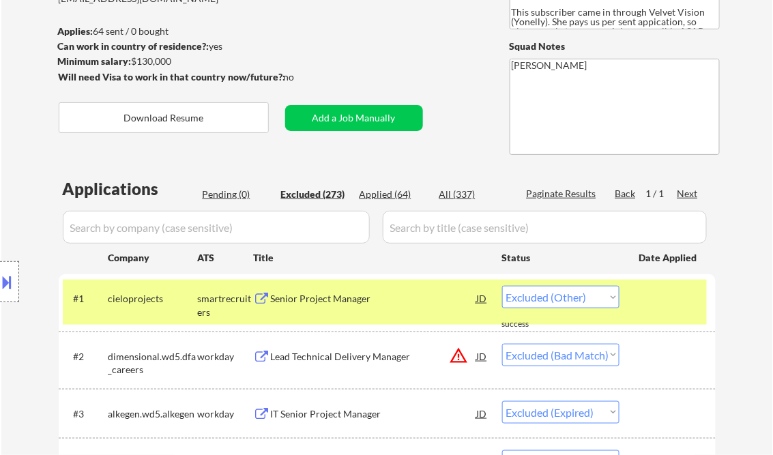
select select ""excluded__salary_""
select select ""excluded__bad_match_""
select select ""excluded__expired_""
select select ""excluded__bad_match_""
select select ""excluded__other_""
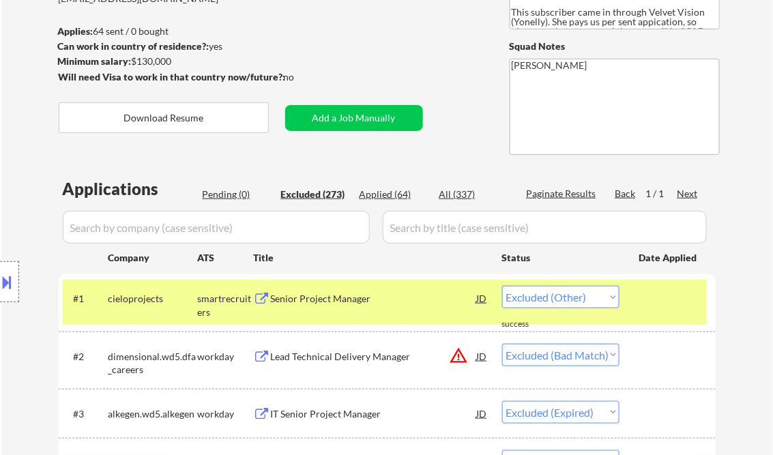
select select ""excluded__salary_""
select select ""excluded__expired_""
select select ""excluded__bad_match_""
select select ""excluded__salary_""
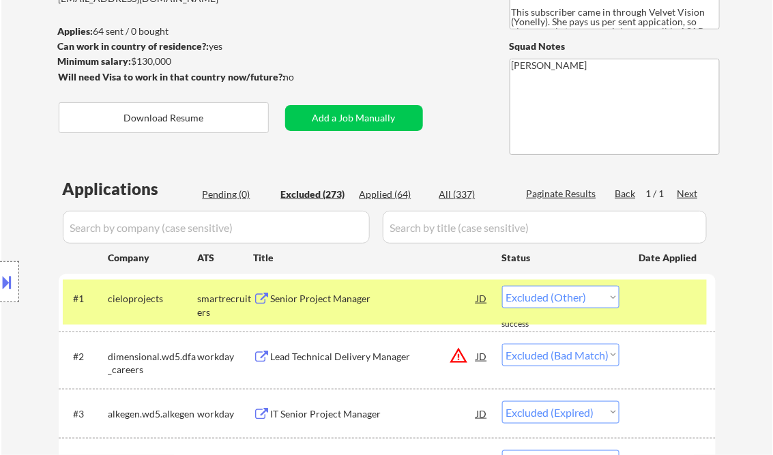
select select ""excluded__location_""
select select ""excluded__expired_""
select select ""excluded__salary_""
select select ""excluded__bad_match_""
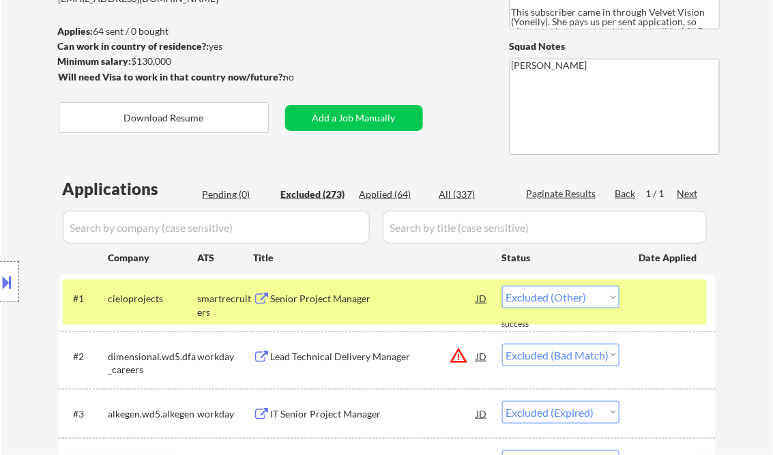
select select ""excluded__expired_""
select select ""excluded__salary_""
select select ""excluded__bad_match_""
select select ""excluded__salary_""
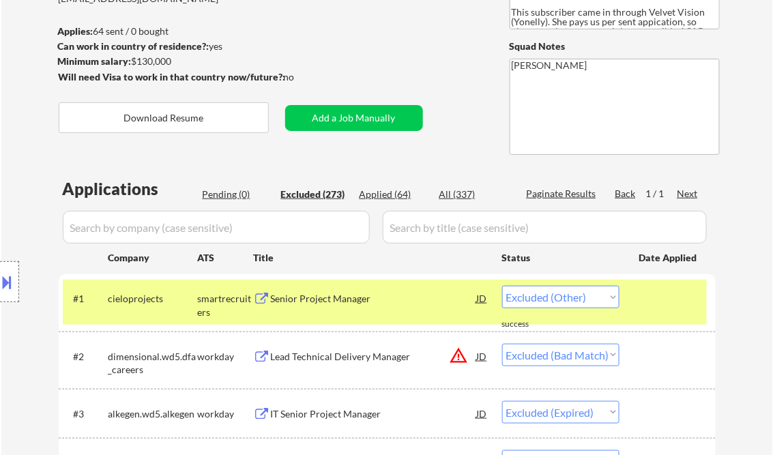
select select ""excluded__expired_""
select select ""excluded__salary_""
select select ""excluded__bad_match_""
click at [16, 281] on div at bounding box center [9, 281] width 19 height 41
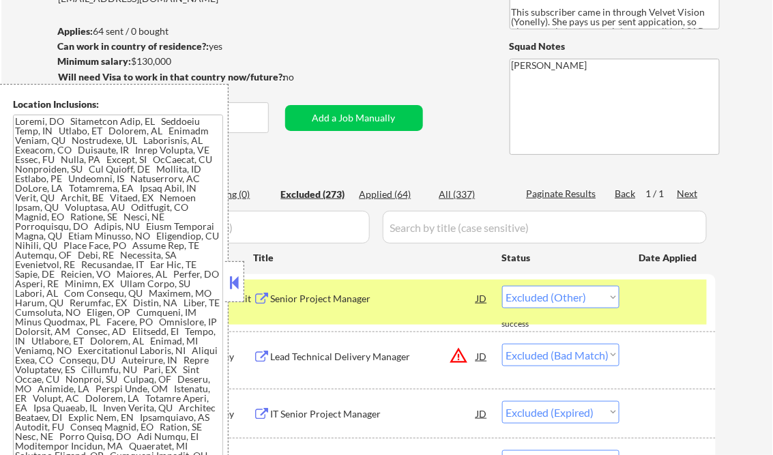
click at [236, 280] on button at bounding box center [234, 282] width 15 height 20
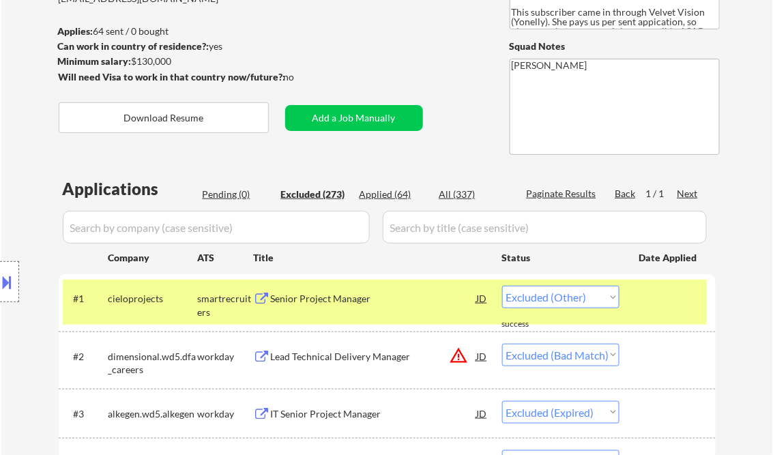
click at [6, 277] on button at bounding box center [7, 282] width 15 height 23
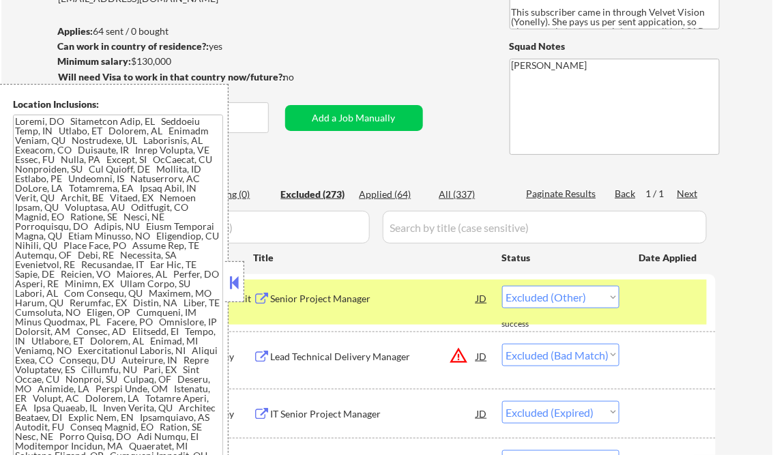
click at [235, 284] on button at bounding box center [234, 282] width 15 height 20
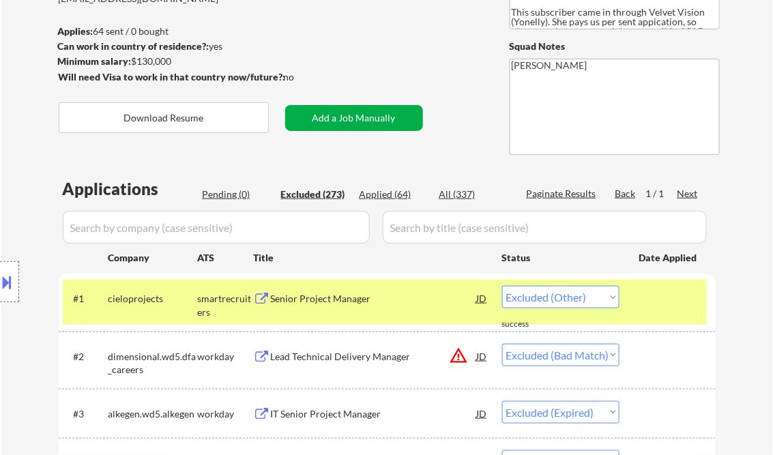
click at [331, 115] on button "Add a Job Manually" at bounding box center [354, 118] width 138 height 26
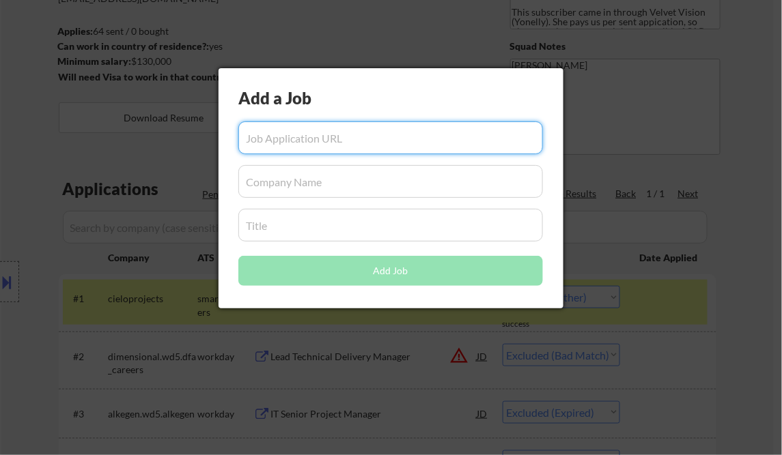
click at [298, 139] on input "input" at bounding box center [390, 138] width 304 height 33
paste input "https://www.simplyhired.com/job/2SPOSx6ICGZlkJwQQr_hLr5q2dwcuLqH4p8v7UpBeN_1YtM…"
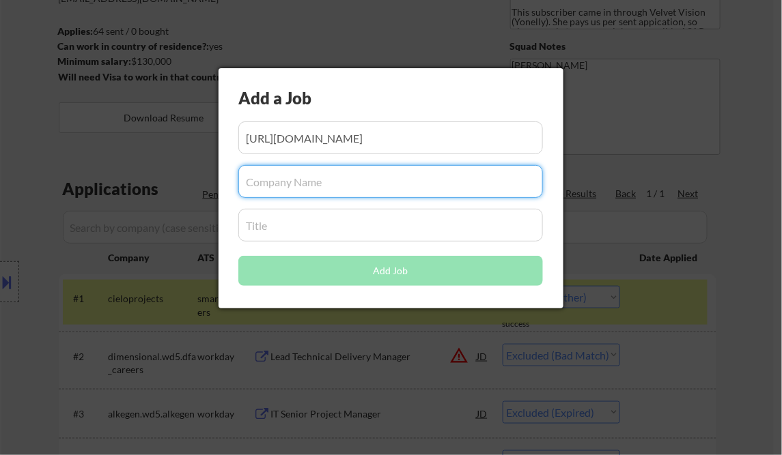
click at [282, 186] on input "input" at bounding box center [390, 181] width 304 height 33
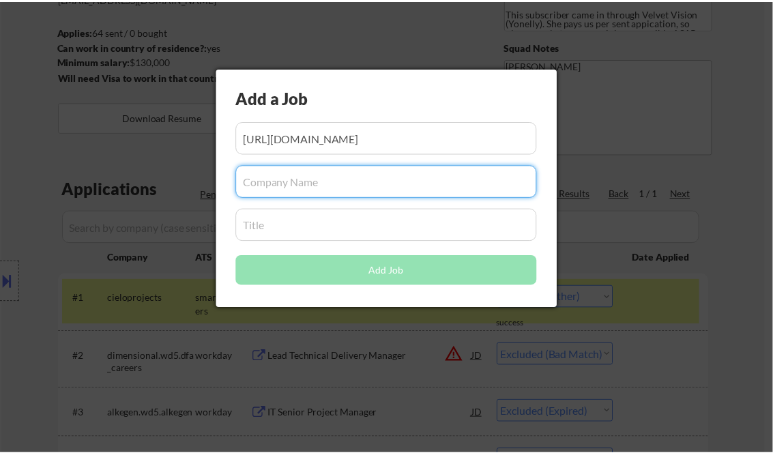
scroll to position [0, 0]
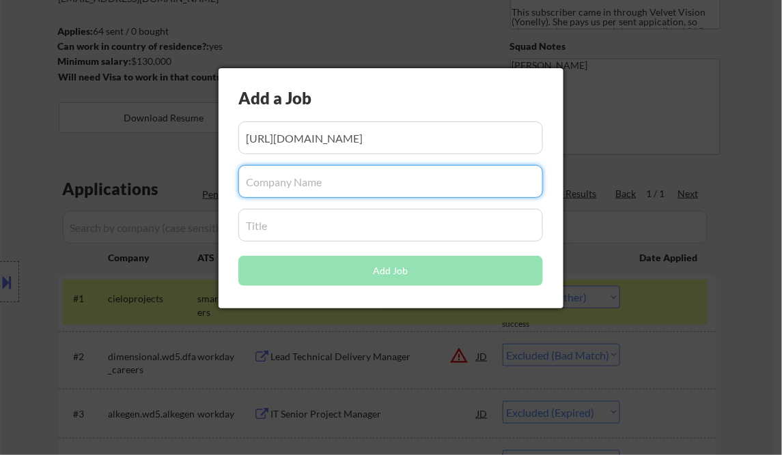
paste input "Big Brothers Big Sisters of America"
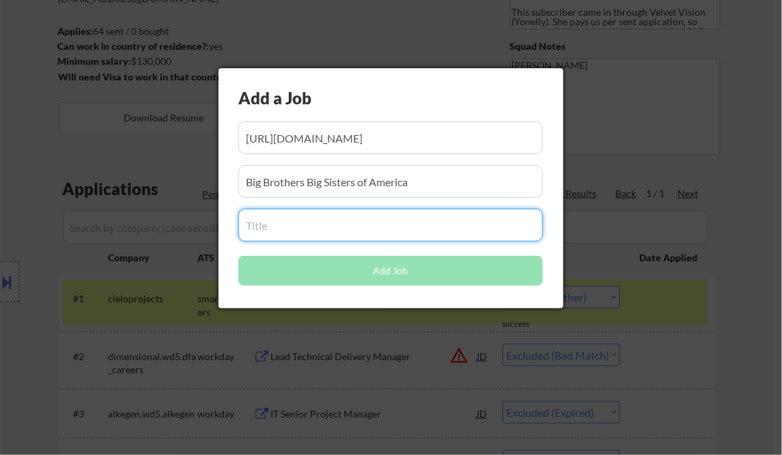
click at [283, 224] on input "input" at bounding box center [390, 225] width 304 height 33
click at [303, 228] on input "input" at bounding box center [390, 225] width 304 height 33
paste input "Senior Project Manager, PMO"
click at [224, 225] on div "Add a Job Add Job" at bounding box center [390, 188] width 345 height 240
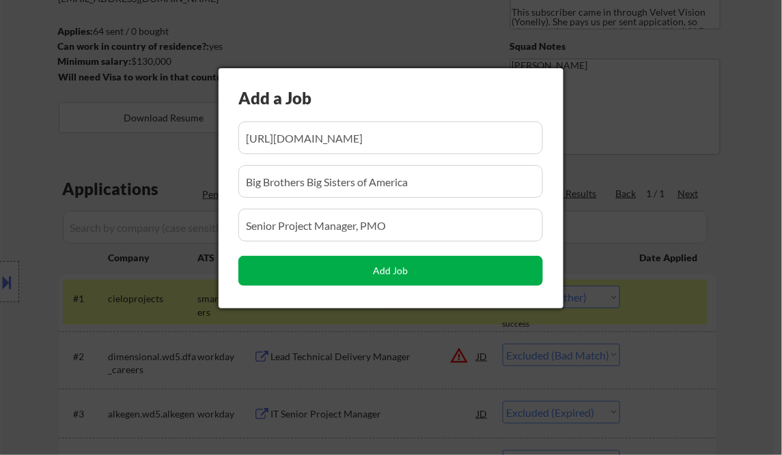
click at [434, 268] on button "Add Job" at bounding box center [390, 271] width 304 height 30
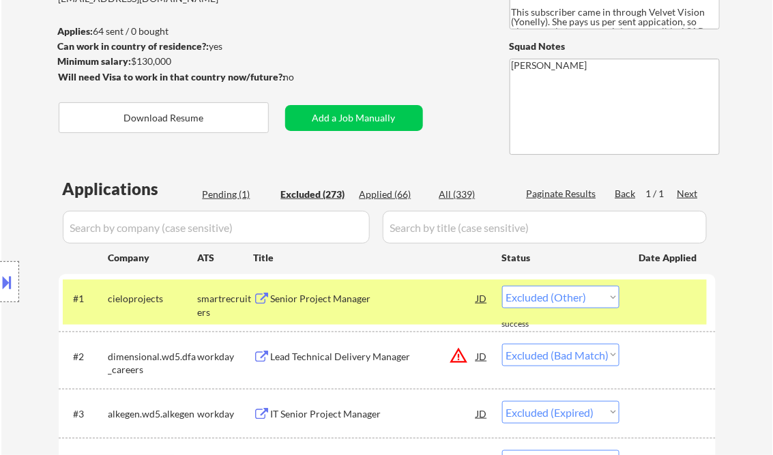
scroll to position [1877, 0]
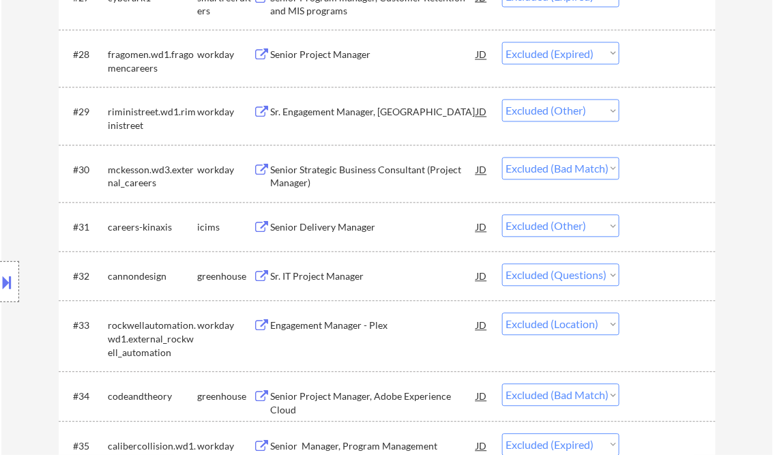
click at [354, 229] on div "Senior Delivery Manager" at bounding box center [374, 228] width 206 height 14
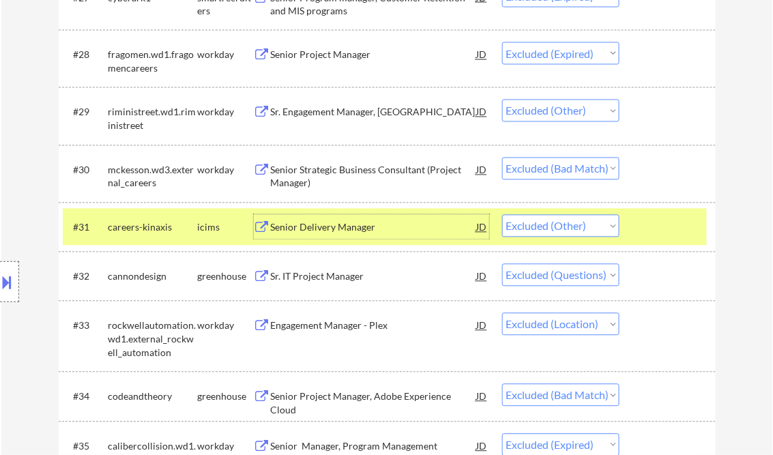
click at [597, 224] on select "Choose an option... Pending Applied Excluded (Questions) Excluded (Expired) Exc…" at bounding box center [560, 226] width 117 height 23
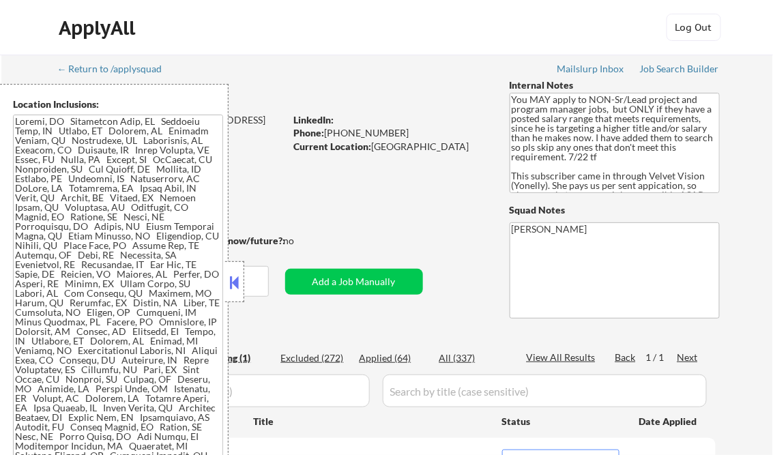
click at [228, 287] on button at bounding box center [234, 282] width 15 height 20
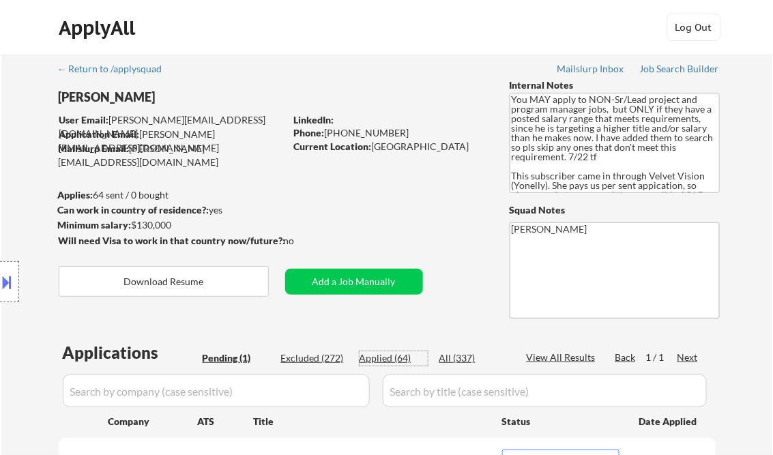
click at [401, 362] on div "Applied (64)" at bounding box center [394, 359] width 68 height 14
select select ""applied""
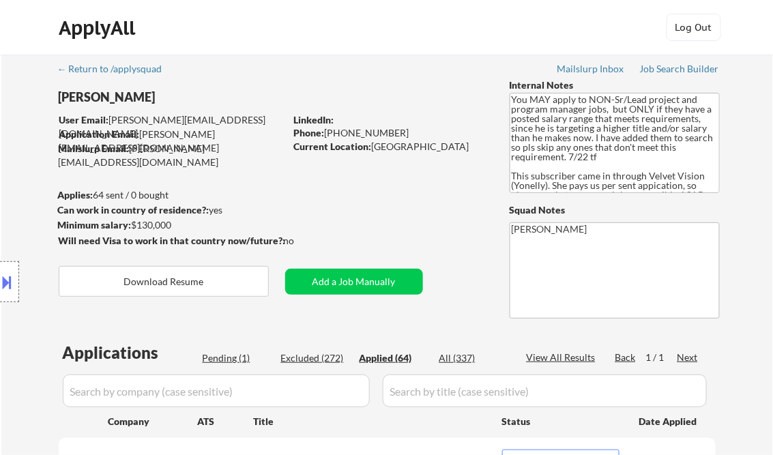
select select ""applied""
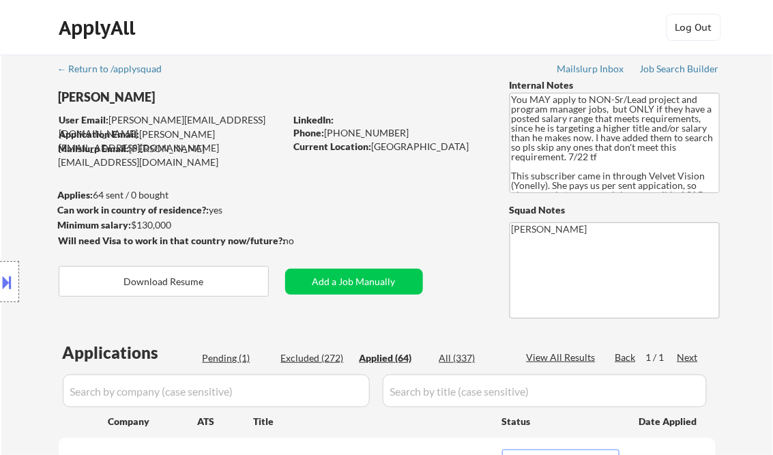
select select ""applied""
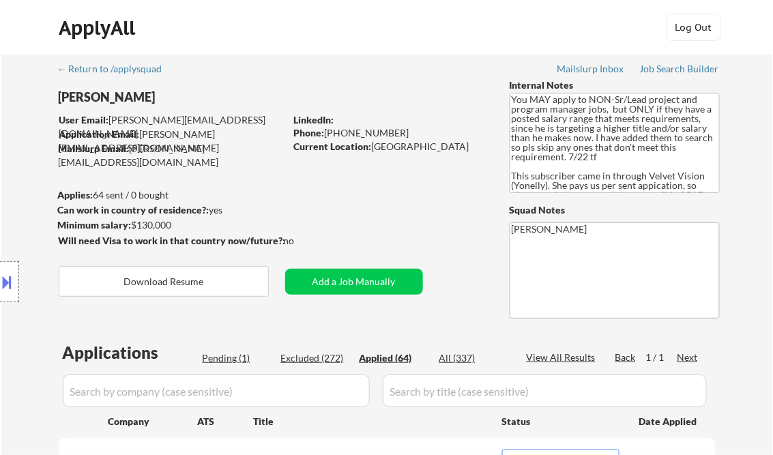
select select ""applied""
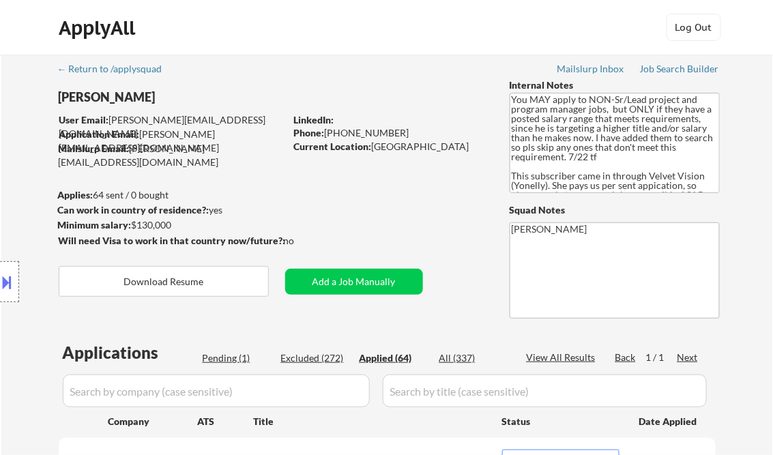
select select ""applied""
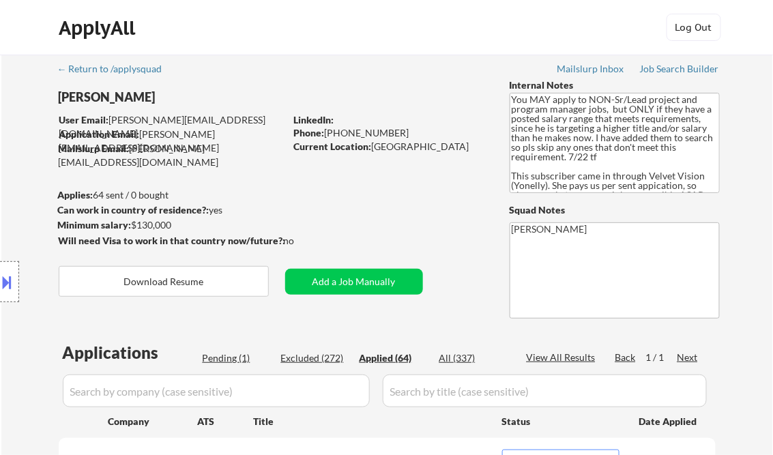
select select ""applied""
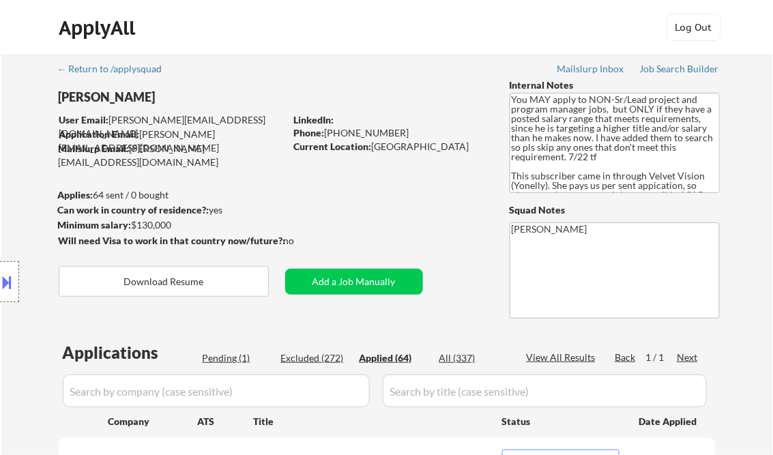
select select ""applied""
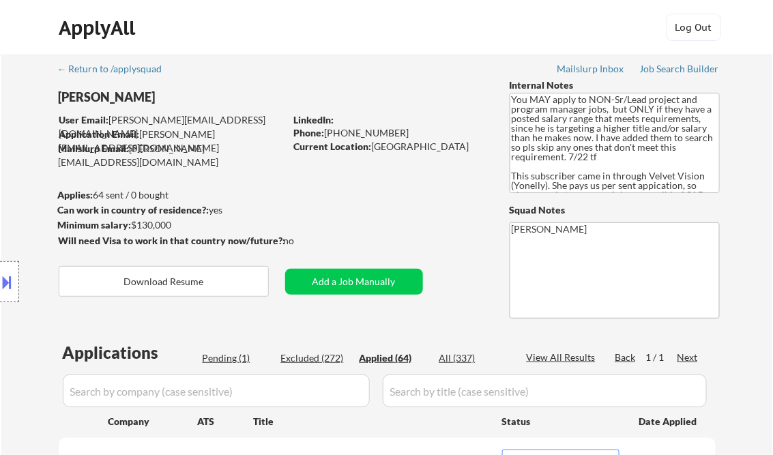
select select ""applied""
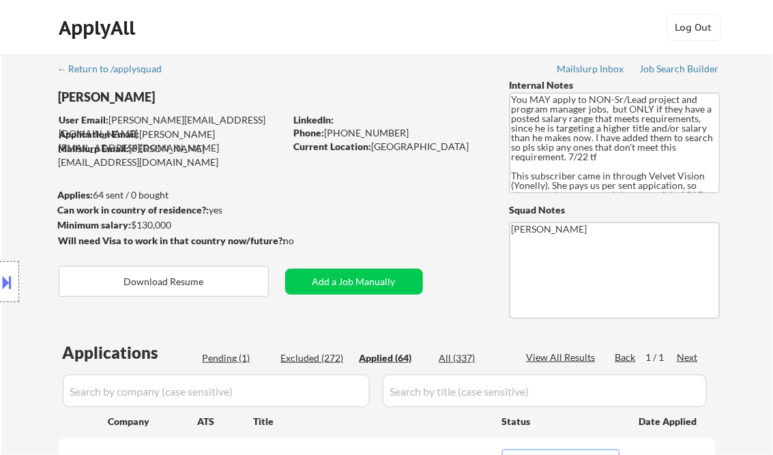
select select ""applied""
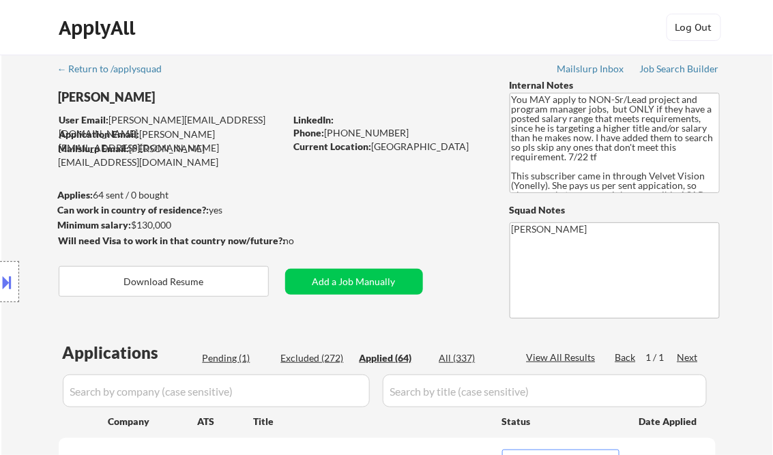
select select ""applied""
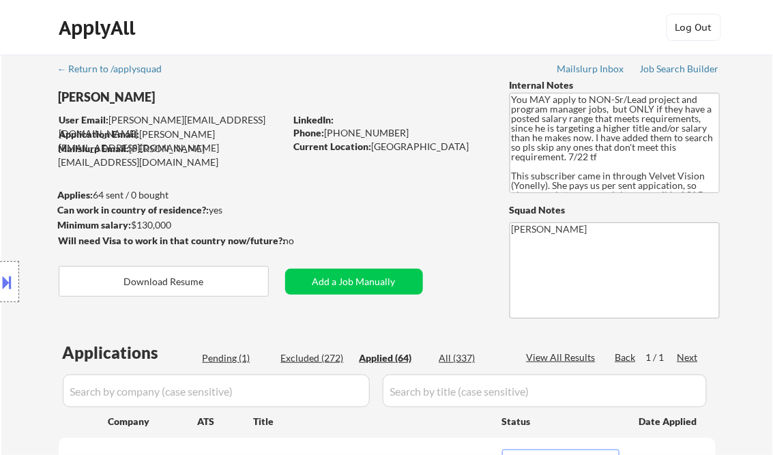
select select ""applied""
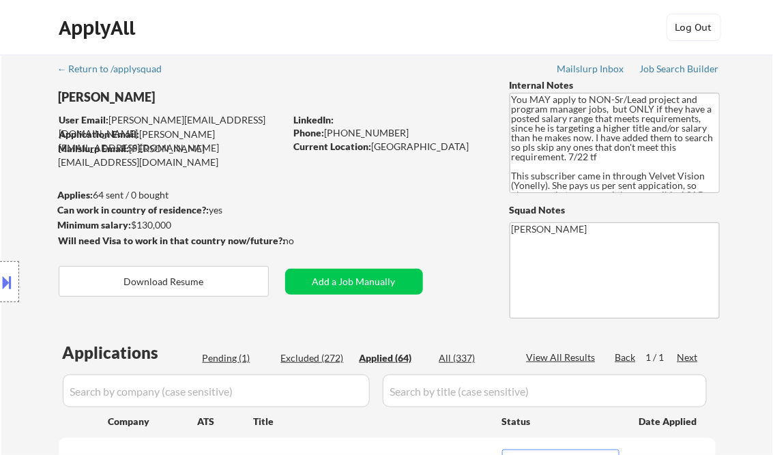
select select ""applied""
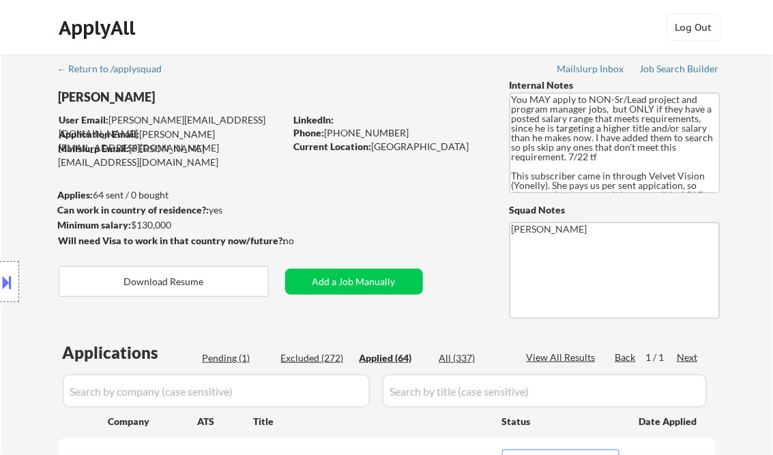
select select ""applied""
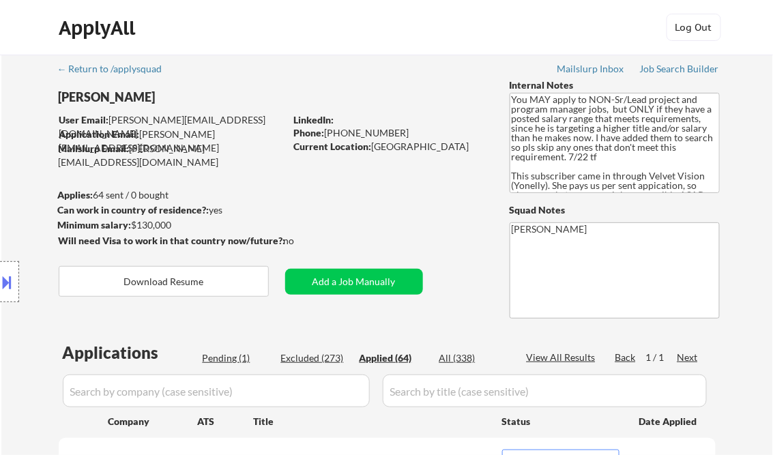
select select ""applied""
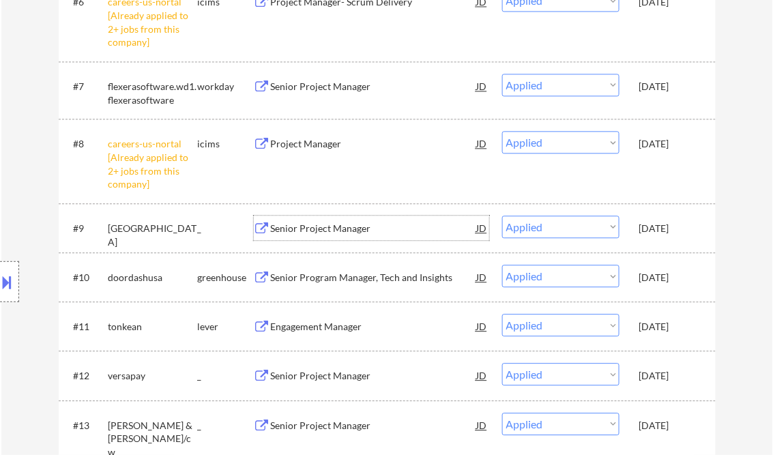
click at [347, 227] on div "Senior Project Manager" at bounding box center [374, 229] width 206 height 14
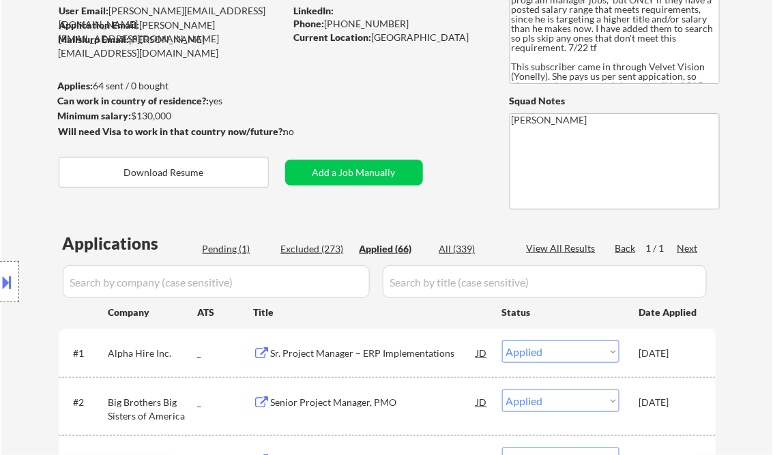
scroll to position [115, 0]
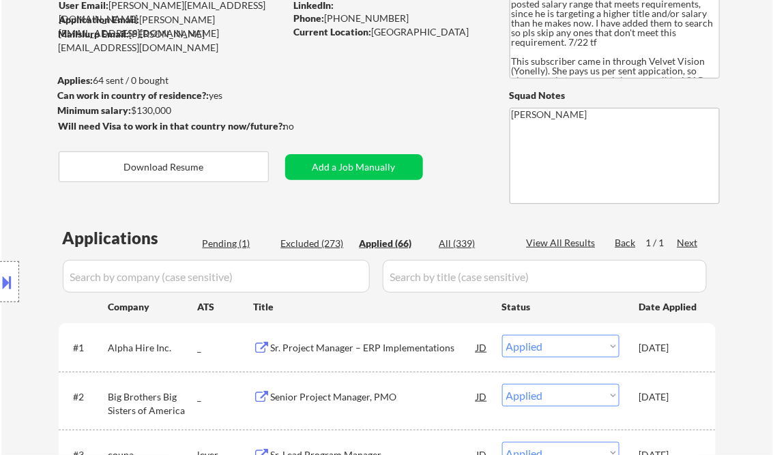
drag, startPoint x: 98, startPoint y: 345, endPoint x: 119, endPoint y: 358, distance: 24.2
click at [119, 358] on div "Location Inclusions:" at bounding box center [122, 282] width 244 height 397
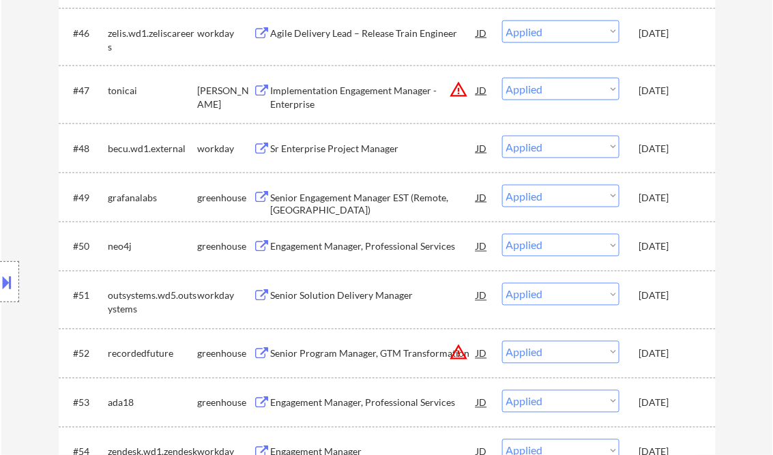
scroll to position [3064, 0]
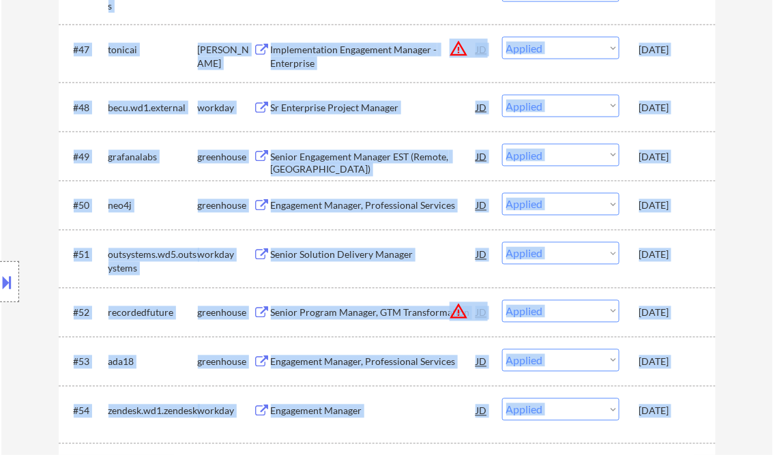
copy body "Vincent Salami User Email: vincent.salami@hotmail.com Application Email: vincen…"
click at [430, 119] on div "#48 becu.wd1.external workday Sr Enterprise Project Manager JD Choose an option…" at bounding box center [385, 107] width 644 height 37
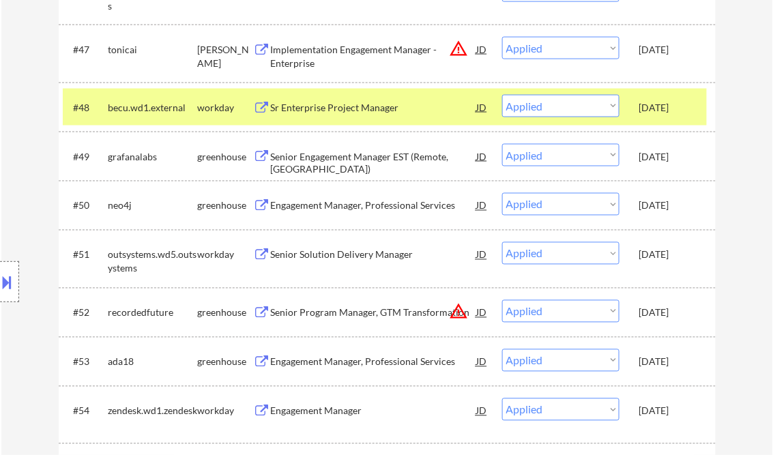
scroll to position [2955, 0]
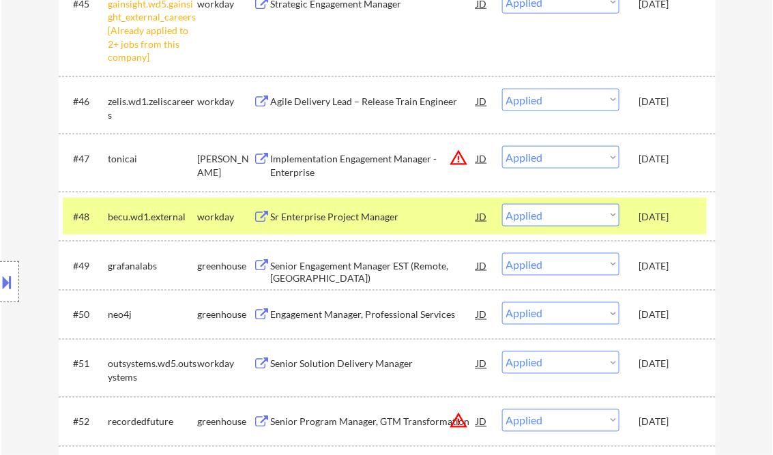
click at [625, 214] on div "#48 becu.wd1.external workday Sr Enterprise Project Manager JD Choose an option…" at bounding box center [385, 216] width 644 height 37
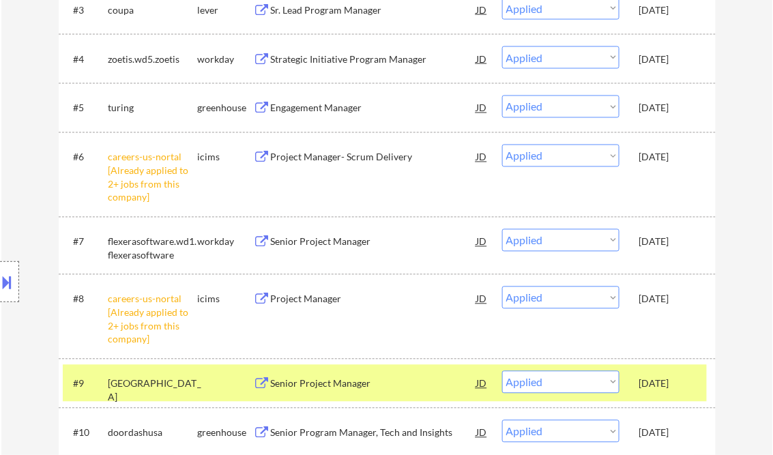
scroll to position [601, 0]
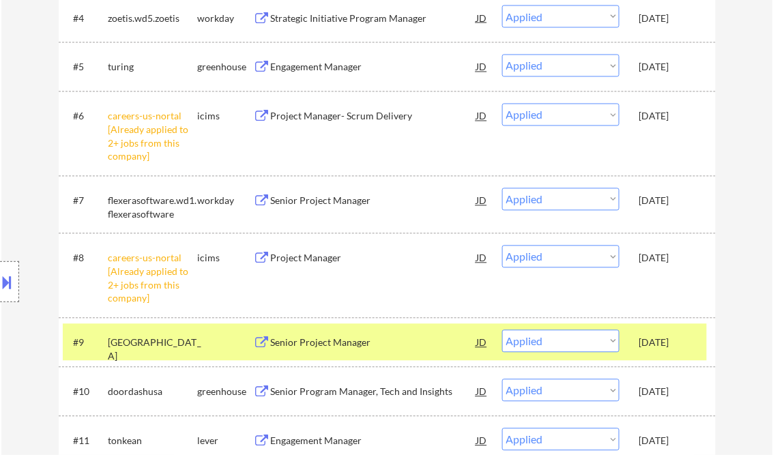
select select ""applied""
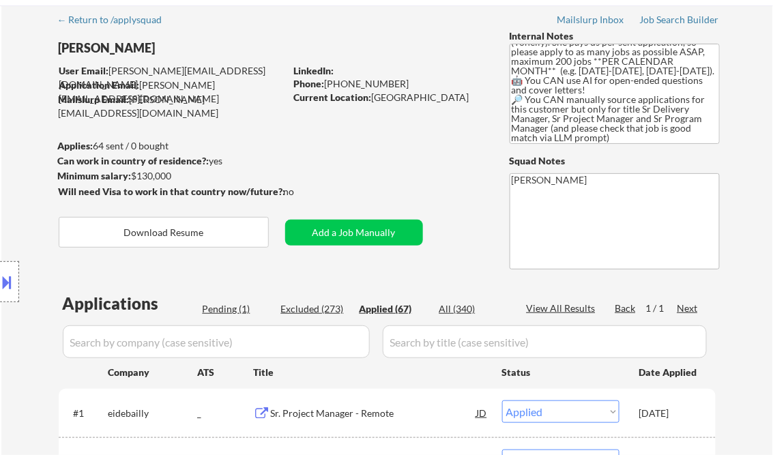
scroll to position [109, 0]
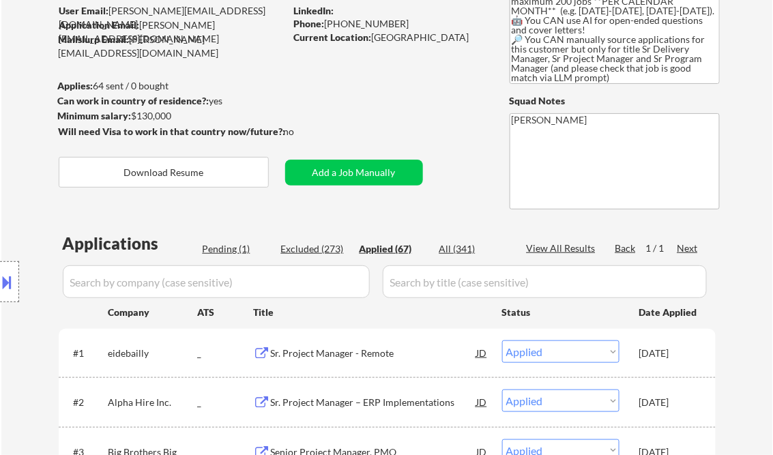
select select ""applied""
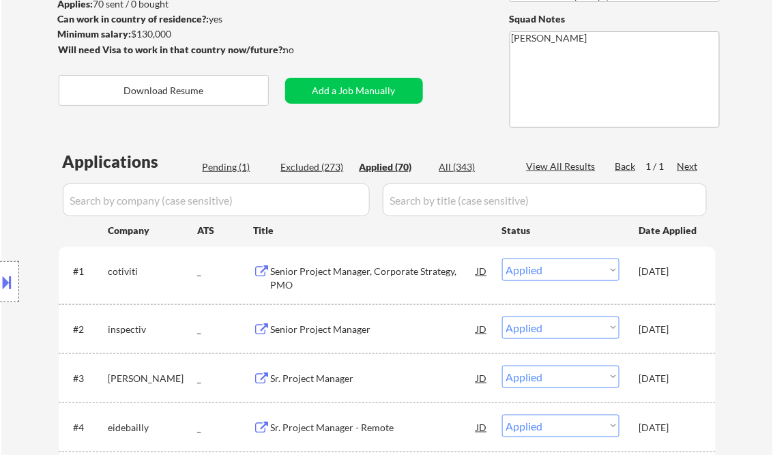
scroll to position [164, 0]
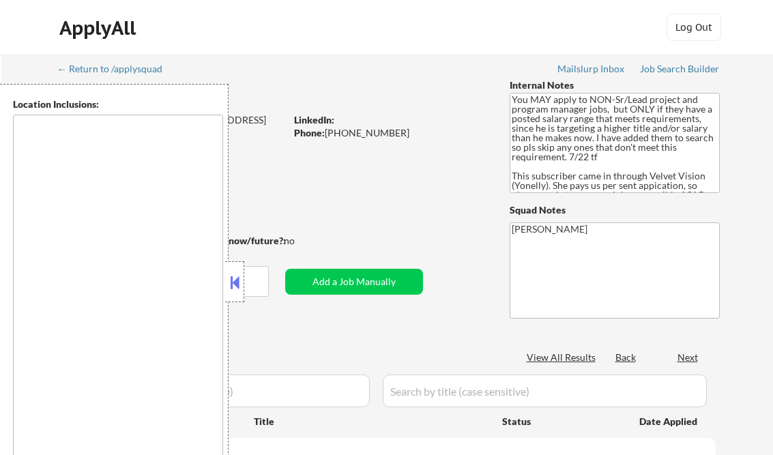
scroll to position [164, 0]
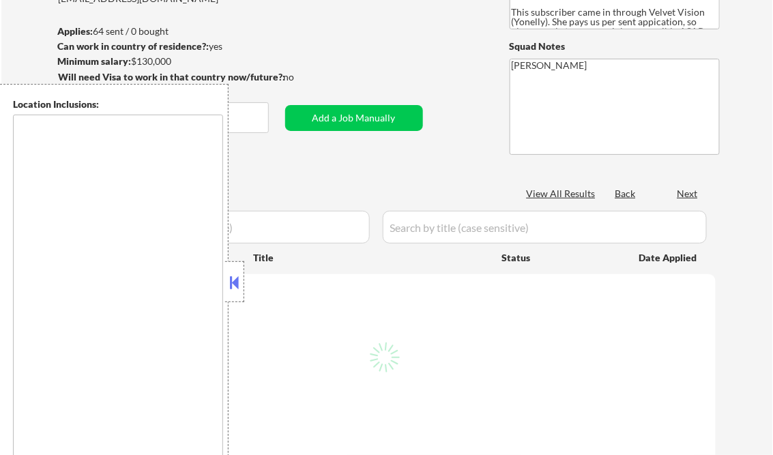
type textarea "[GEOGRAPHIC_DATA], [GEOGRAPHIC_DATA] [GEOGRAPHIC_DATA], [GEOGRAPHIC_DATA] [GEOG…"
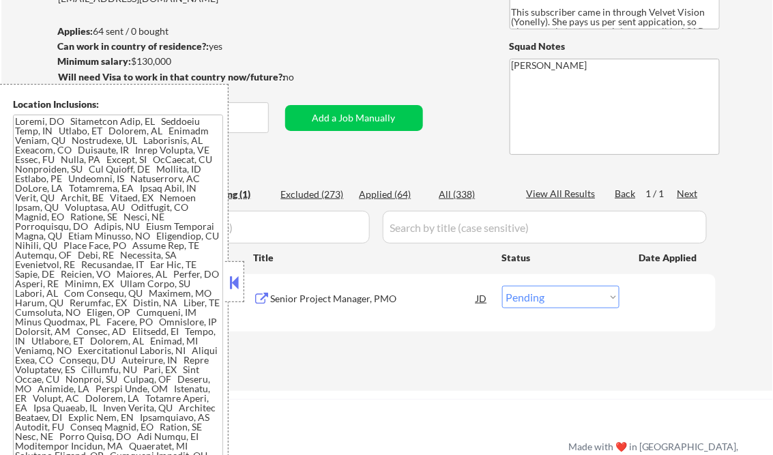
click at [236, 289] on button at bounding box center [234, 282] width 15 height 20
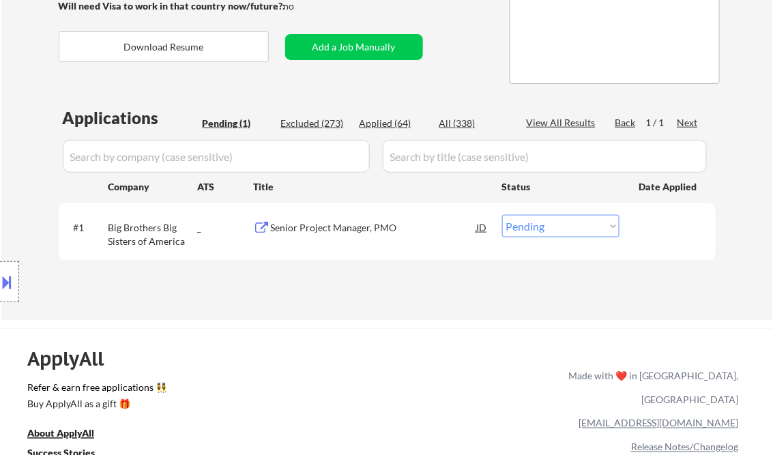
scroll to position [273, 0]
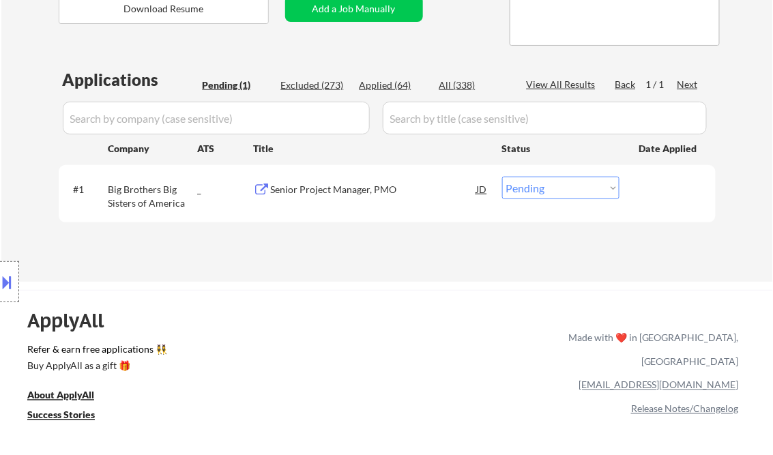
click at [556, 197] on select "Choose an option... Pending Applied Excluded (Questions) Excluded (Expired) Exc…" at bounding box center [560, 188] width 117 height 23
select select ""applied""
click at [502, 177] on select "Choose an option... Pending Applied Excluded (Questions) Excluded (Expired) Exc…" at bounding box center [560, 188] width 117 height 23
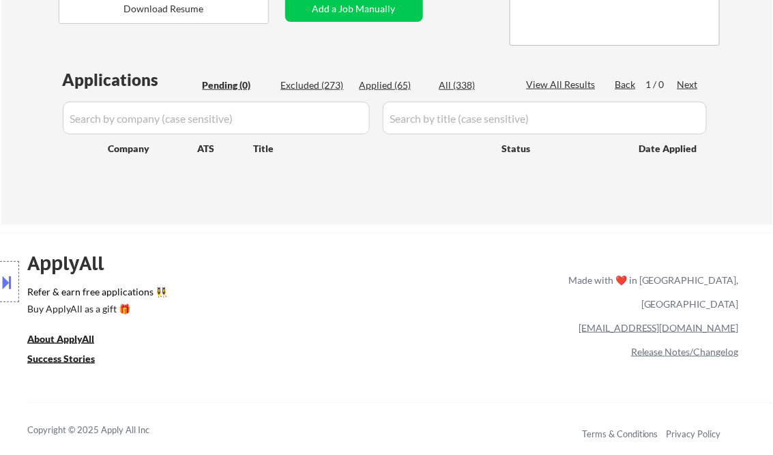
click at [13, 281] on button at bounding box center [7, 282] width 15 height 23
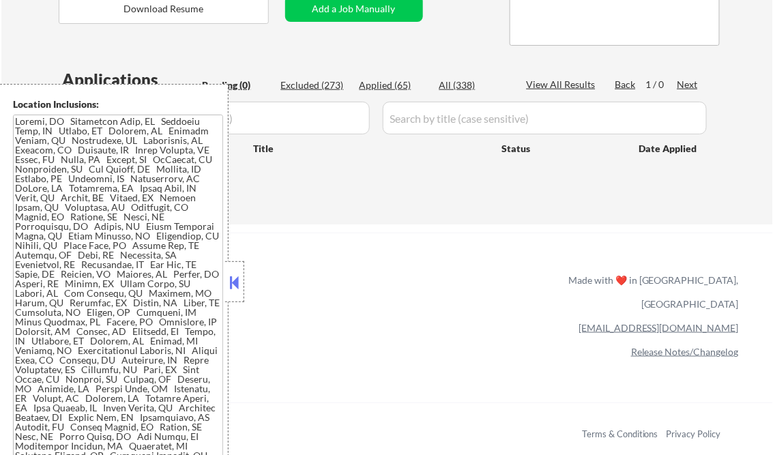
click at [235, 285] on button at bounding box center [234, 282] width 15 height 20
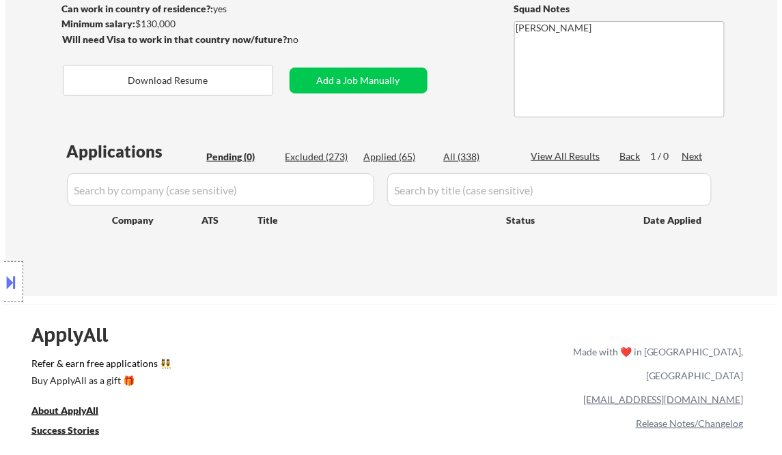
scroll to position [164, 0]
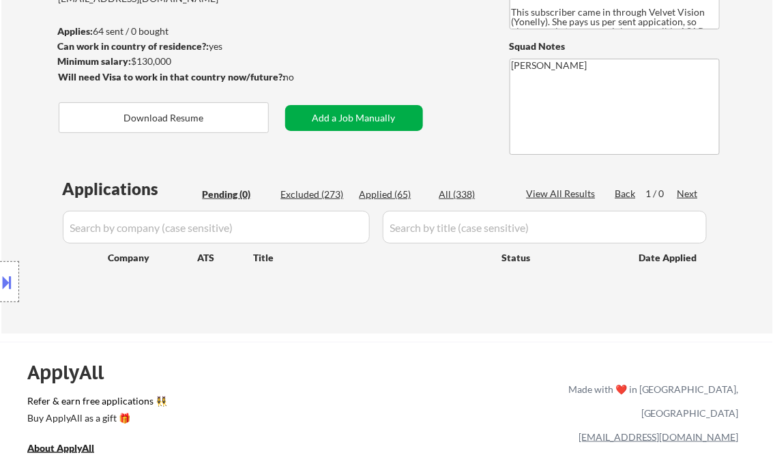
click at [350, 115] on button "Add a Job Manually" at bounding box center [354, 118] width 138 height 26
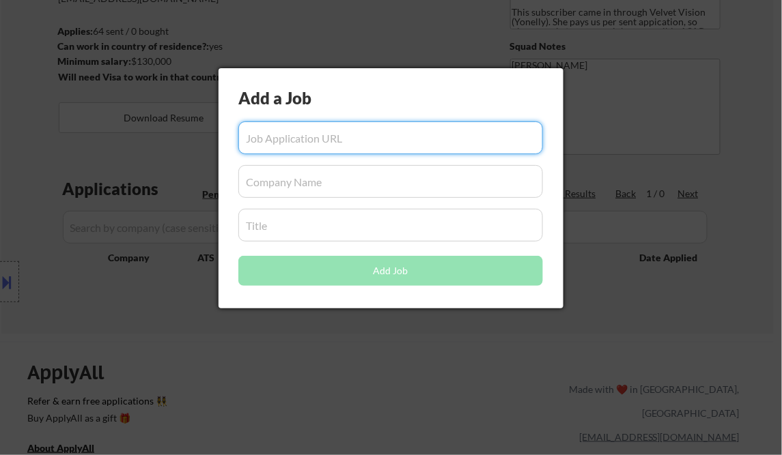
click at [289, 131] on input "input" at bounding box center [390, 138] width 304 height 33
paste input "https://www.simplyhired.com/job/CvbH8WaehnTSftZHRU2OIgP0veDqPkysrYtQSCjxgnJSciu…"
type input "https://www.simplyhired.com/job/CvbH8WaehnTSftZHRU2OIgP0veDqPkysrYtQSCjxgnJSciu…"
click at [283, 190] on input "input" at bounding box center [390, 181] width 304 height 33
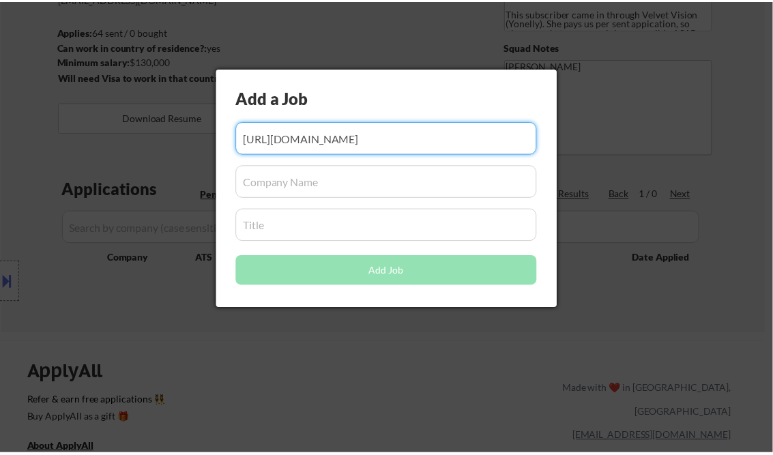
scroll to position [0, 0]
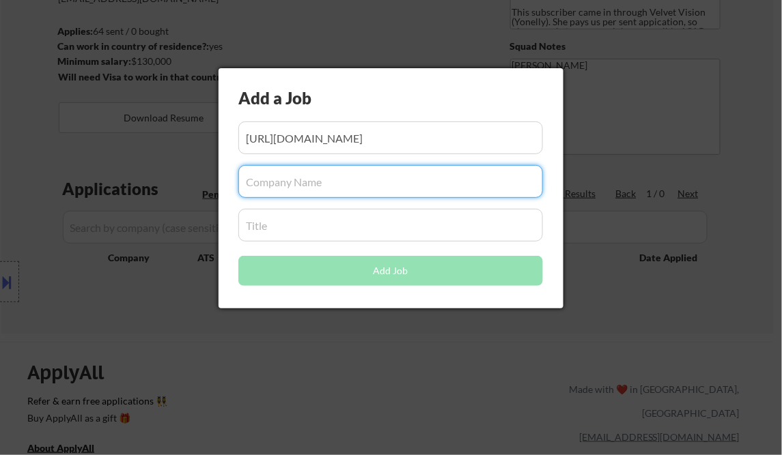
paste input "Alpha Hire Inc."
type input "Alpha Hire Inc."
click at [274, 228] on input "input" at bounding box center [390, 225] width 304 height 33
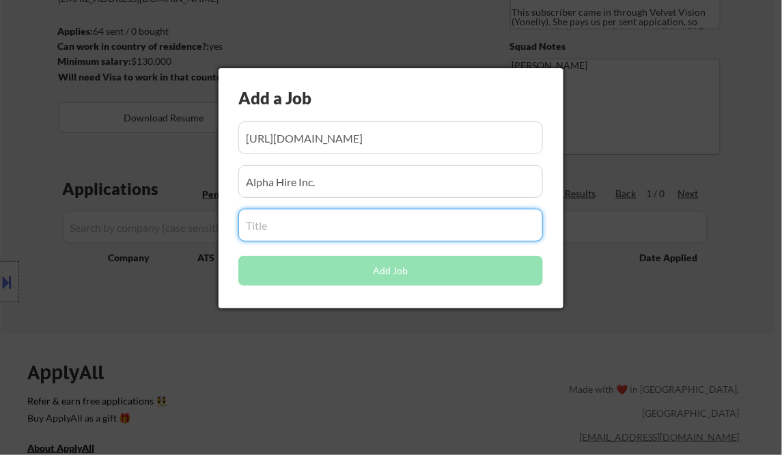
paste input "Sr. Project Manager – ERP Implementations"
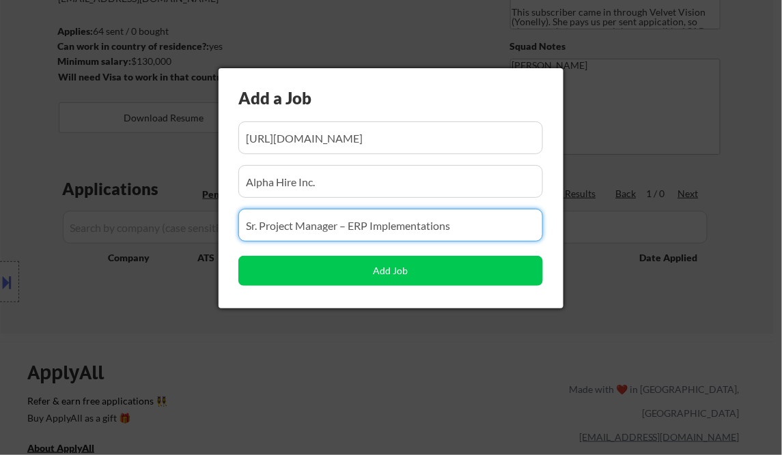
type input "Sr. Project Manager – ERP Implementations"
click at [233, 250] on div "Add a Job Add Job" at bounding box center [390, 188] width 345 height 240
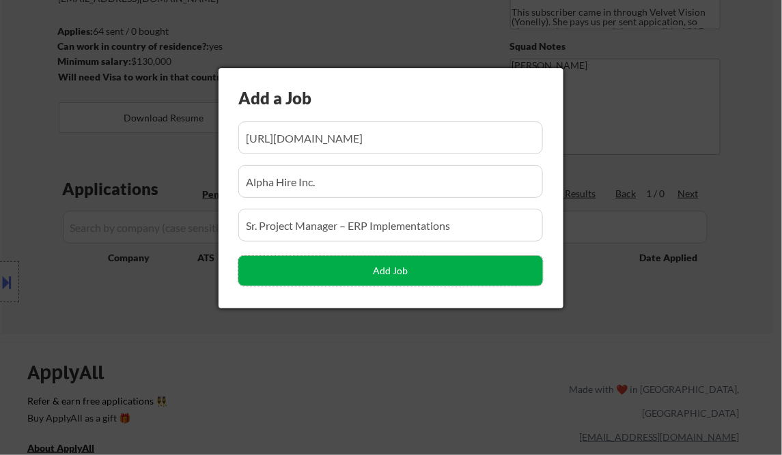
click at [403, 279] on button "Add Job" at bounding box center [390, 271] width 304 height 30
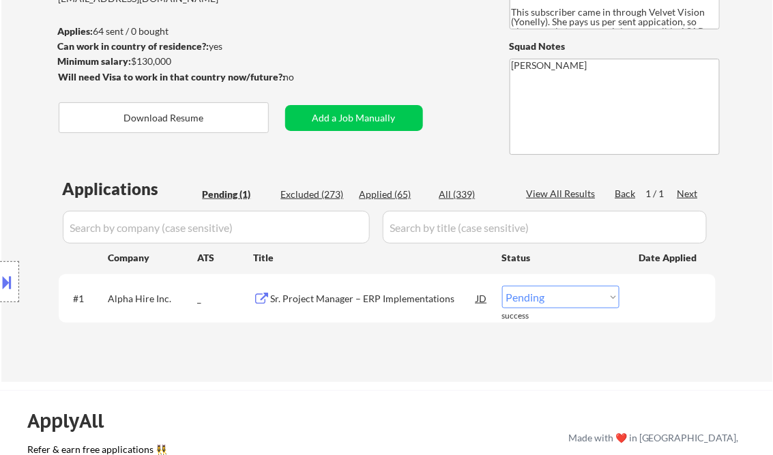
click at [567, 307] on select "Choose an option... Pending Applied Excluded (Questions) Excluded (Expired) Exc…" at bounding box center [560, 297] width 117 height 23
select select ""applied""
click at [502, 286] on select "Choose an option... Pending Applied Excluded (Questions) Excluded (Expired) Exc…" at bounding box center [560, 297] width 117 height 23
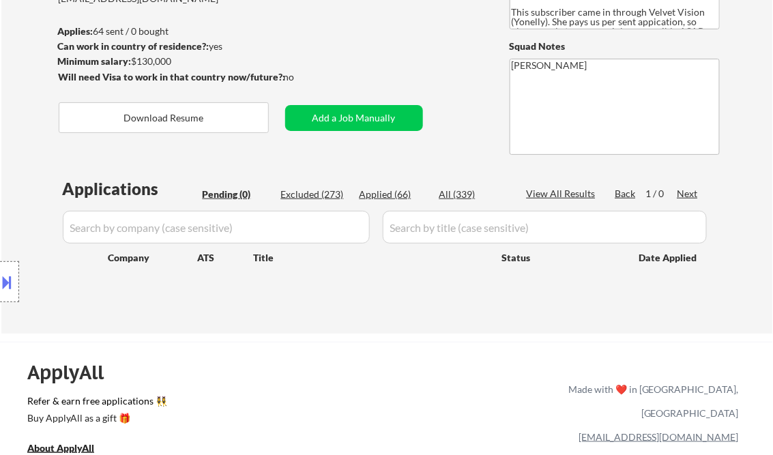
click at [11, 284] on button at bounding box center [7, 282] width 15 height 23
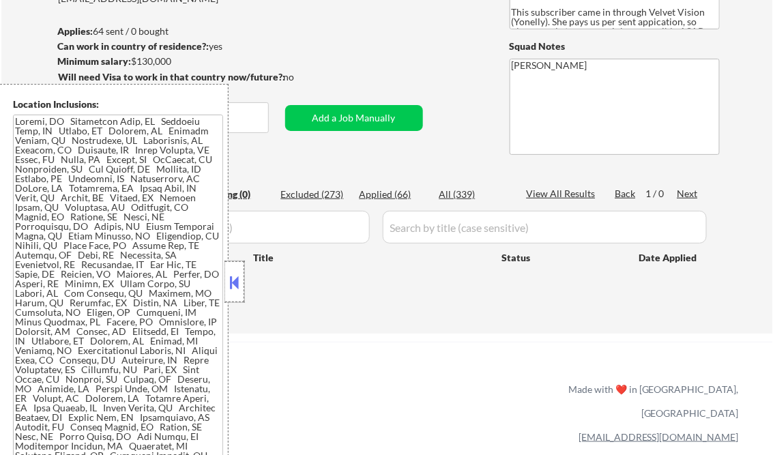
click at [236, 294] on div at bounding box center [234, 281] width 19 height 41
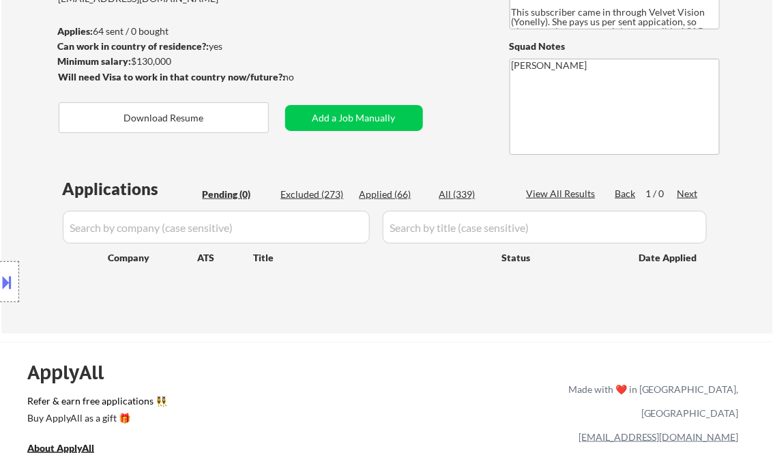
click at [2, 276] on button at bounding box center [7, 282] width 15 height 23
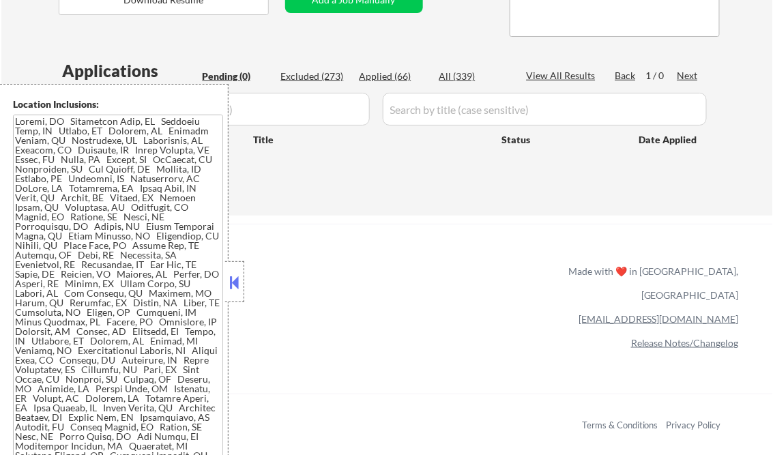
scroll to position [273, 0]
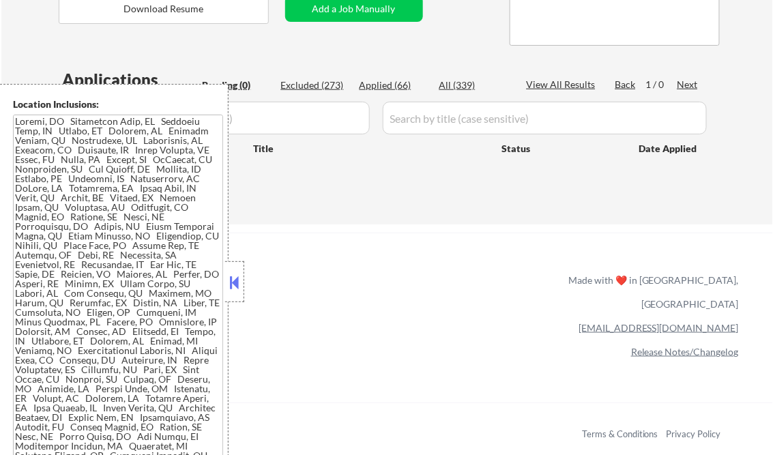
click at [233, 279] on button at bounding box center [234, 282] width 15 height 20
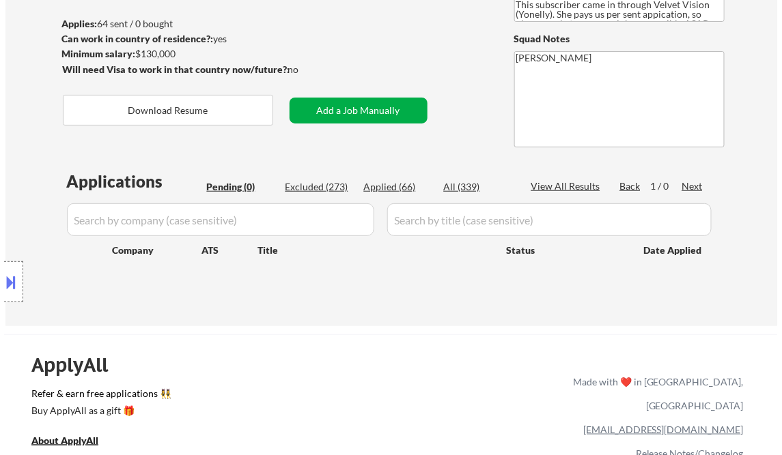
scroll to position [109, 0]
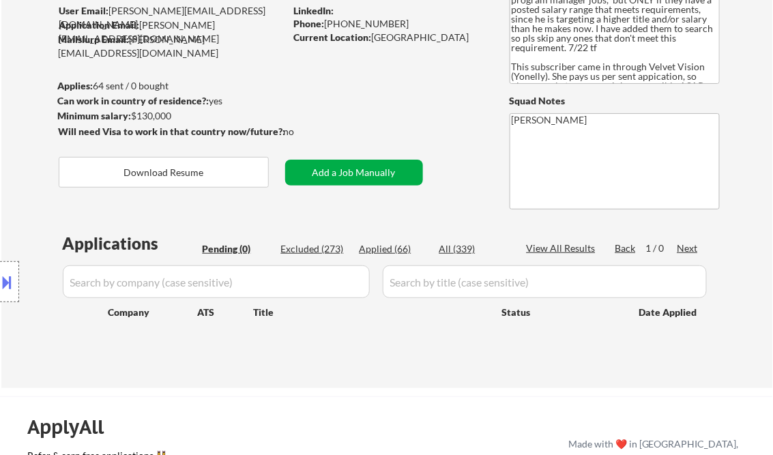
click at [356, 165] on button "Add a Job Manually" at bounding box center [354, 173] width 138 height 26
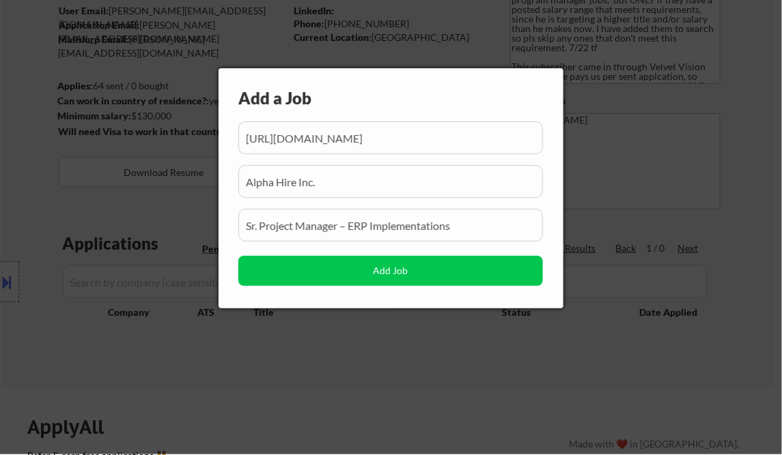
scroll to position [0, 204]
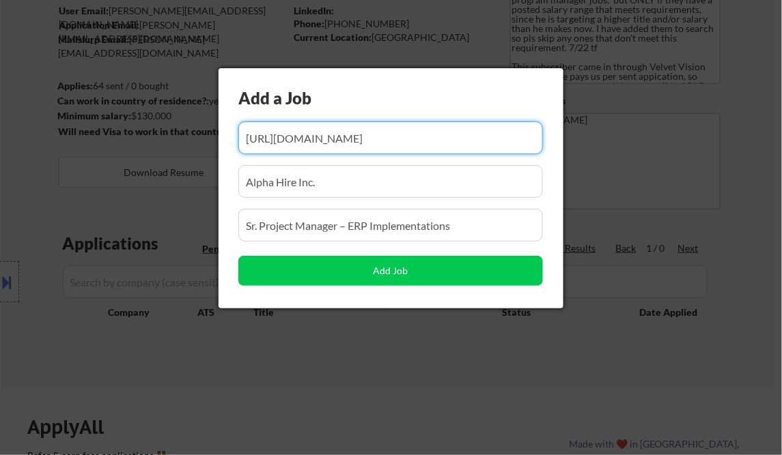
click at [330, 137] on input "input" at bounding box center [390, 138] width 304 height 33
paste input "https://careers.eidebailly.com/jobs/8770/job?utm_source=hiringcafe_integration&…"
type input "https://careers.eidebailly.com/jobs/8770/job?utm_source=hiringcafe_integration&…"
click at [333, 182] on input "input" at bounding box center [390, 181] width 304 height 33
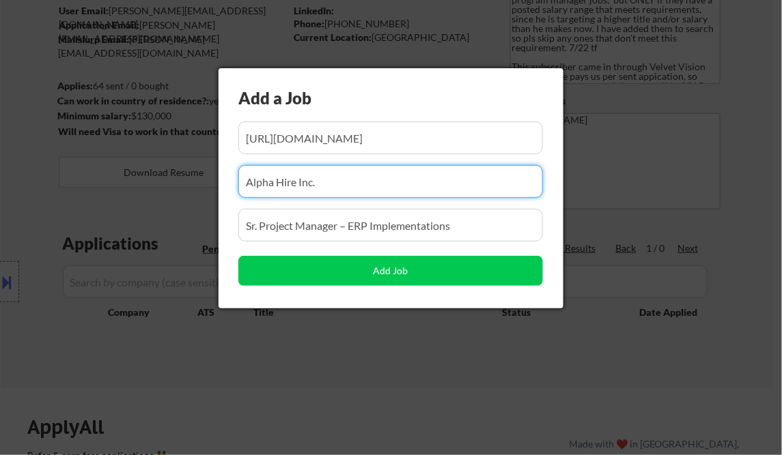
scroll to position [0, 0]
paste input "eidebailly"
type input "eidebailly"
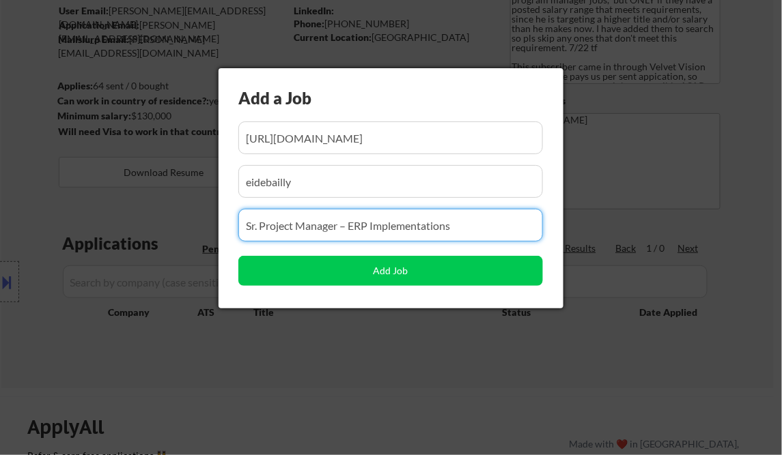
click at [315, 227] on input "input" at bounding box center [390, 225] width 304 height 33
paste input "Sr. Project Manager - Remote"
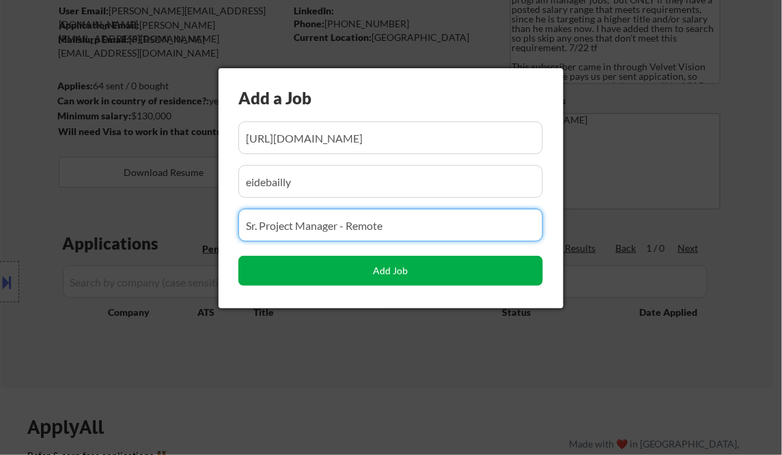
type input "Sr. Project Manager - Remote"
click at [407, 279] on button "Add Job" at bounding box center [390, 271] width 304 height 30
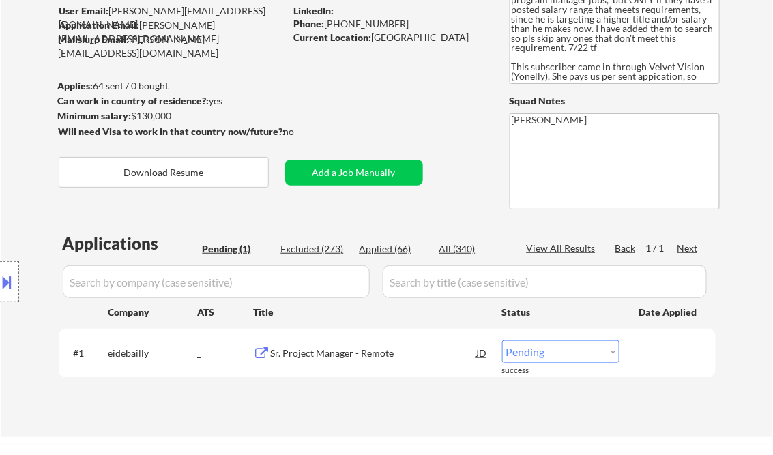
click at [552, 355] on select "Choose an option... Pending Applied Excluded (Questions) Excluded (Expired) Exc…" at bounding box center [560, 352] width 117 height 23
select select ""applied""
click at [502, 341] on select "Choose an option... Pending Applied Excluded (Questions) Excluded (Expired) Exc…" at bounding box center [560, 352] width 117 height 23
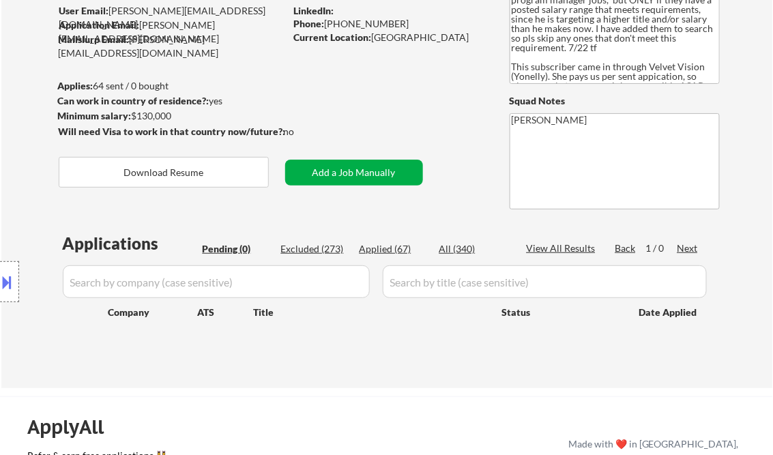
click at [332, 164] on button "Add a Job Manually" at bounding box center [354, 173] width 138 height 26
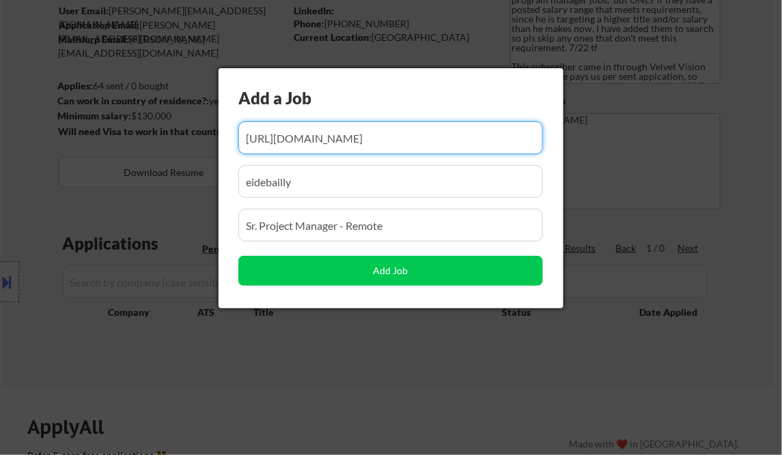
scroll to position [0, 268]
click at [323, 141] on input "input" at bounding box center [390, 138] width 304 height 33
paste input "https://mhs.wd1.myworkdayjobs.com/careers/job/Remote-United-States/Sr-Project-M…"
type input "https://mhs.wd1.myworkdayjobs.com/careers/job/Remote-United-States/Sr-Project-M…"
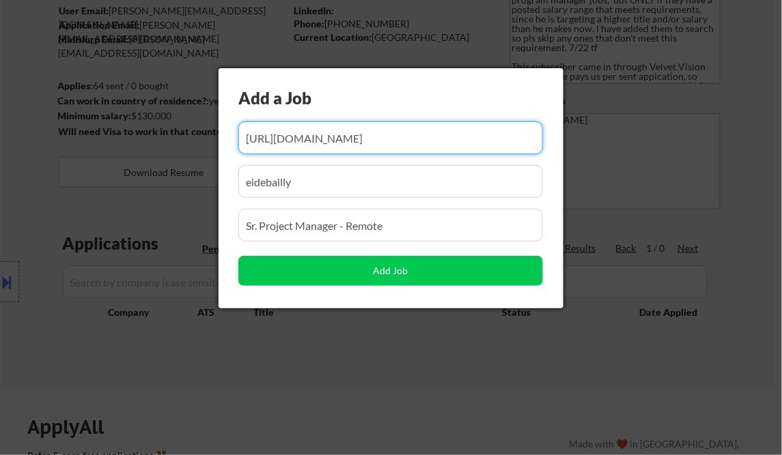
click at [322, 184] on input "input" at bounding box center [390, 181] width 304 height 33
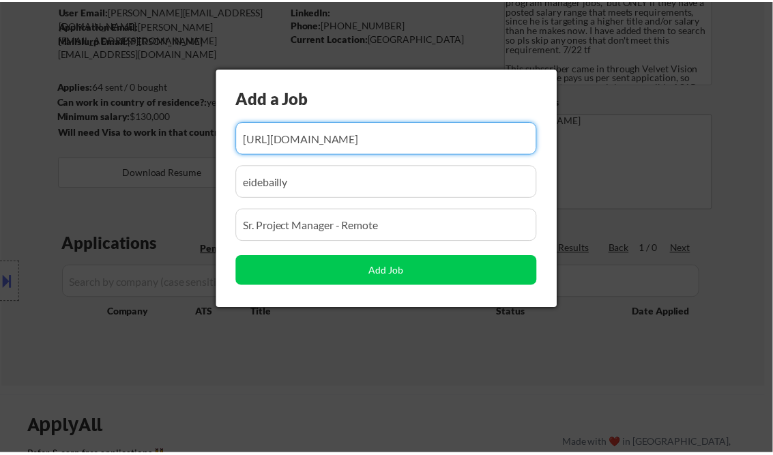
scroll to position [0, 0]
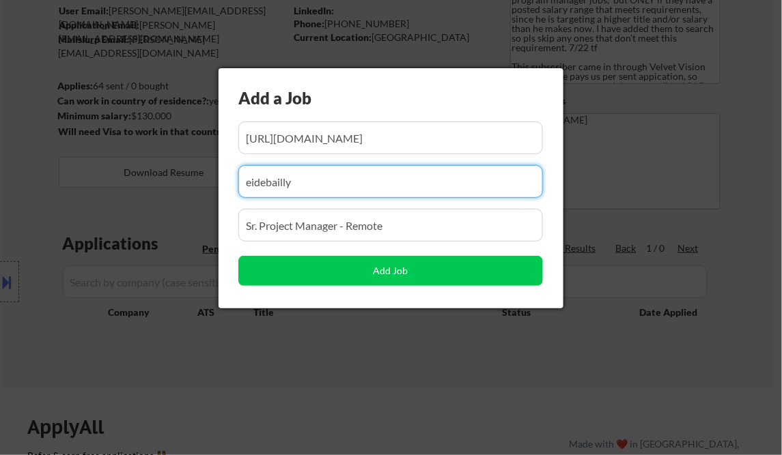
drag, startPoint x: 315, startPoint y: 180, endPoint x: 144, endPoint y: 157, distance: 172.2
click at [155, 160] on body "← Return to /applysquad Mailslurp Inbox Job Search Builder Vincent Salami User …" at bounding box center [391, 118] width 782 height 455
paste input "mhs"
type input "mhs"
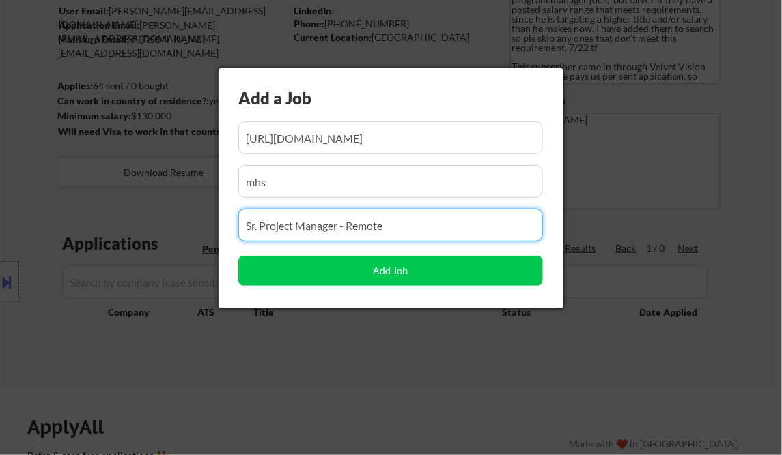
click at [406, 228] on input "input" at bounding box center [390, 225] width 304 height 33
paste input "Sr. Project Manager"
type input "Sr. Project Manager"
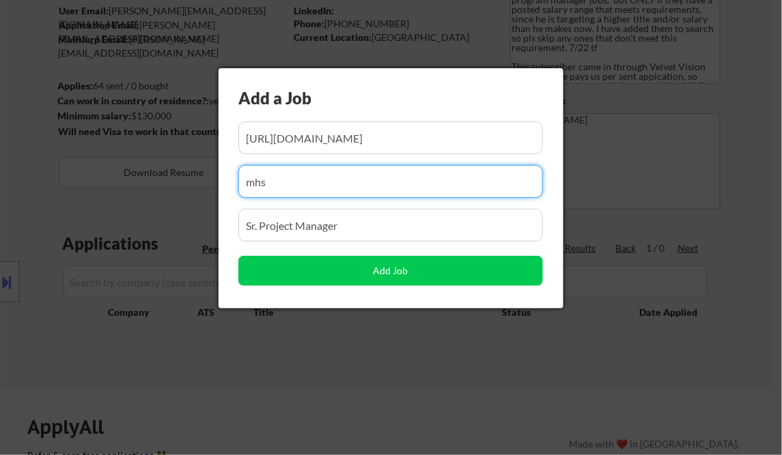
drag, startPoint x: 184, startPoint y: 173, endPoint x: 117, endPoint y: 151, distance: 71.2
click at [122, 157] on body "← Return to /applysquad Mailslurp Inbox Job Search Builder Vincent Salami User …" at bounding box center [391, 118] width 782 height 455
paste input "FORTNA"
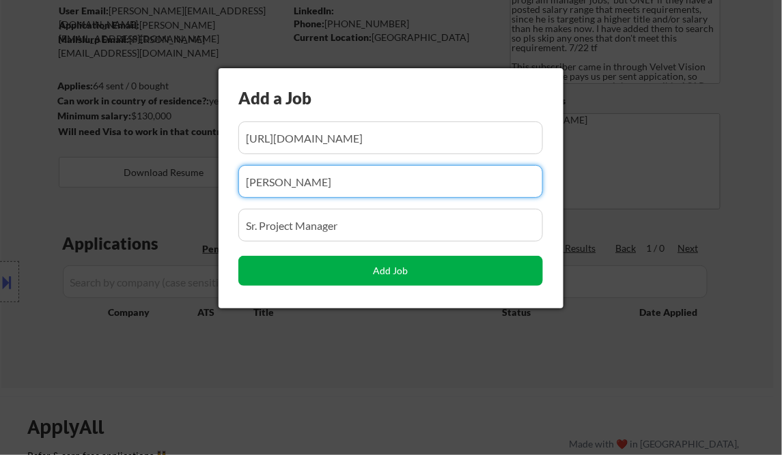
type input "FORTNA"
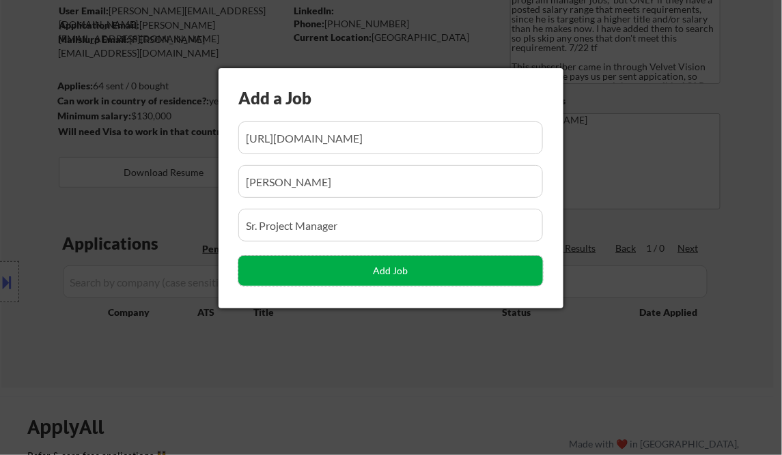
click at [389, 274] on button "Add Job" at bounding box center [390, 271] width 304 height 30
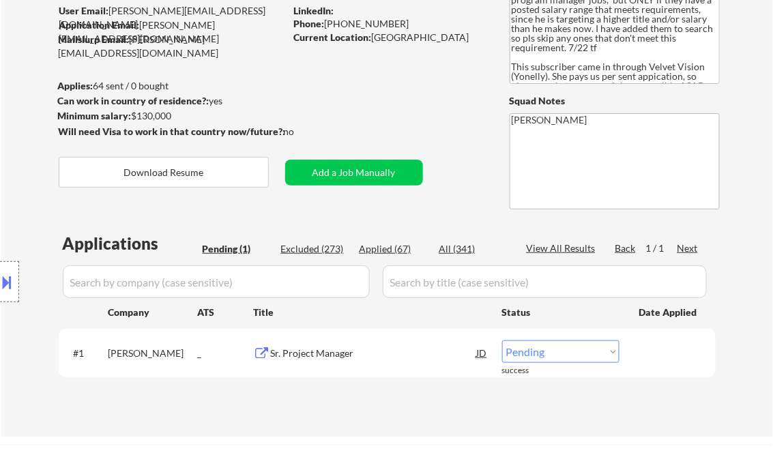
click at [578, 352] on select "Choose an option... Pending Applied Excluded (Questions) Excluded (Expired) Exc…" at bounding box center [560, 352] width 117 height 23
select select ""applied""
click at [502, 341] on select "Choose an option... Pending Applied Excluded (Questions) Excluded (Expired) Exc…" at bounding box center [560, 352] width 117 height 23
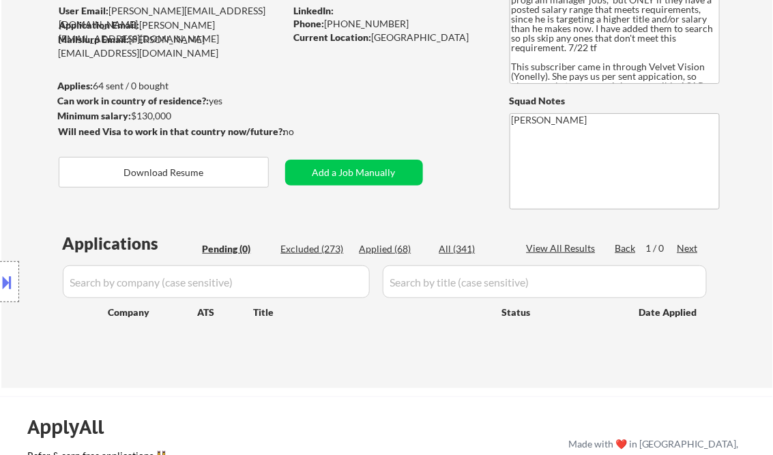
click at [14, 293] on div at bounding box center [9, 281] width 19 height 41
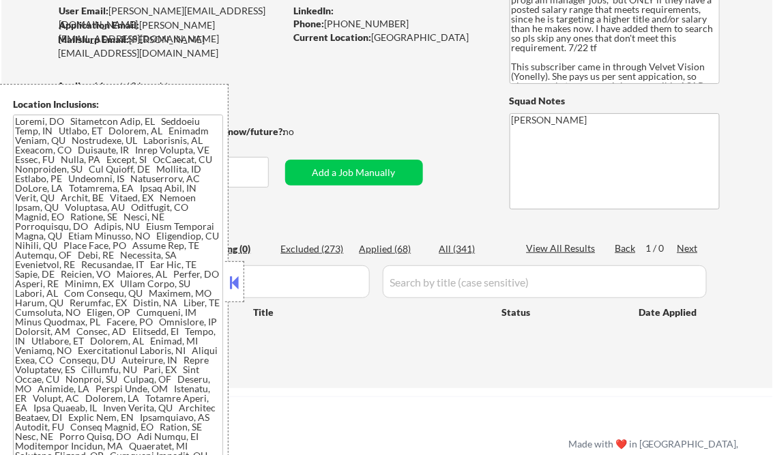
click at [232, 291] on button at bounding box center [234, 282] width 15 height 20
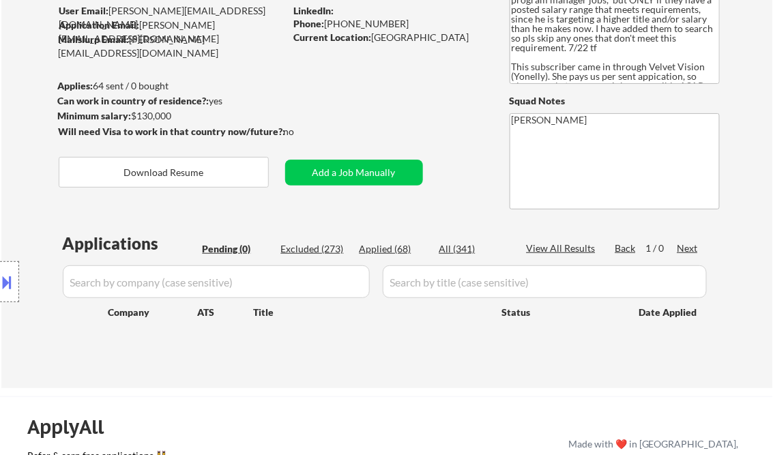
click at [0, 277] on html "← Return to /applysquad Mailslurp Inbox Job Search Builder Vincent Salami User …" at bounding box center [386, 118] width 773 height 455
click at [8, 275] on button at bounding box center [7, 282] width 15 height 23
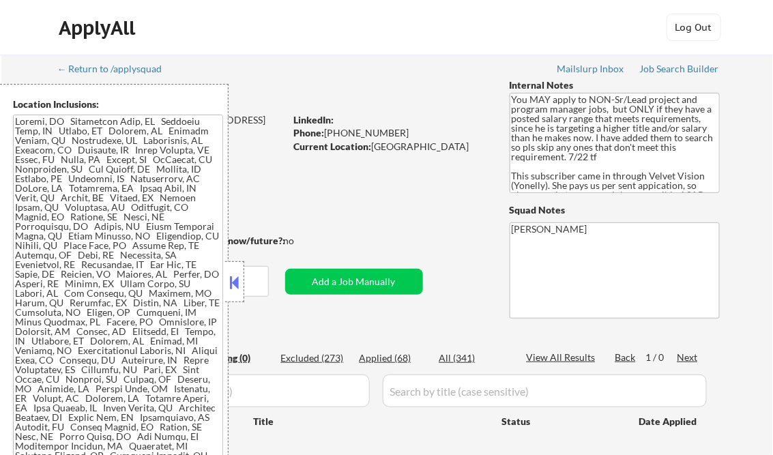
click at [229, 293] on div at bounding box center [234, 281] width 19 height 41
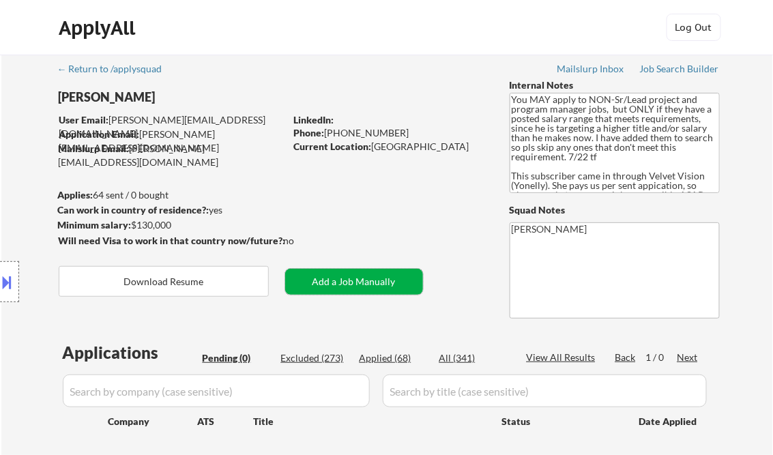
click at [343, 289] on button "Add a Job Manually" at bounding box center [354, 282] width 138 height 26
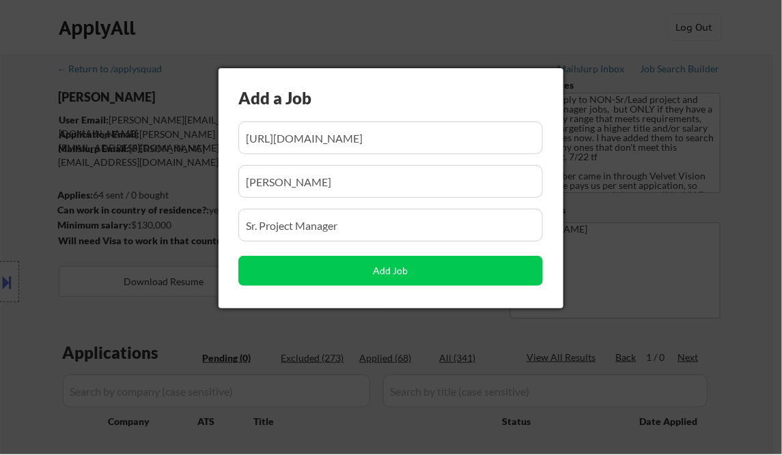
scroll to position [0, 194]
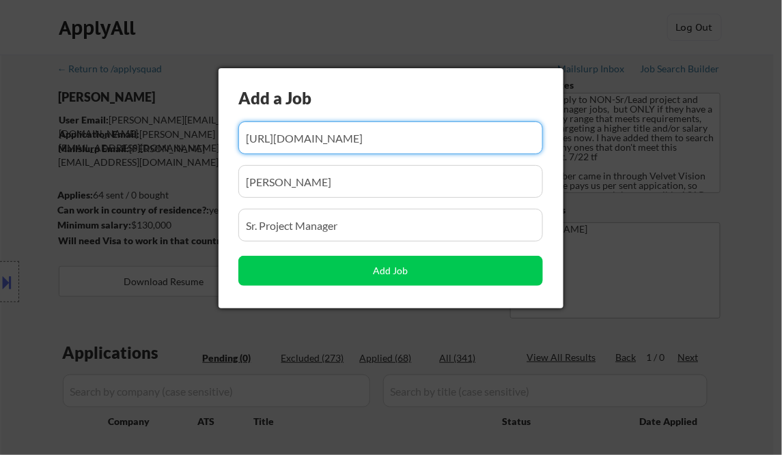
click at [322, 141] on input "input" at bounding box center [390, 138] width 304 height 33
paste input "https://jobs.ashbyhq.com/inspectiv/c0e9c1d1-29ca-46dd-9f0f-99763d27ff71"
type input "https://jobs.ashbyhq.com/inspectiv/c0e9c1d1-29ca-46dd-9f0f-99763d27ff71"
click at [329, 187] on input "input" at bounding box center [390, 181] width 304 height 33
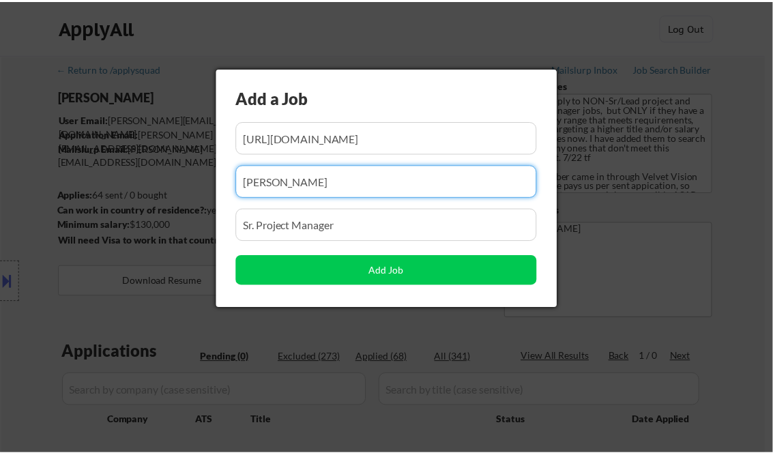
scroll to position [0, 0]
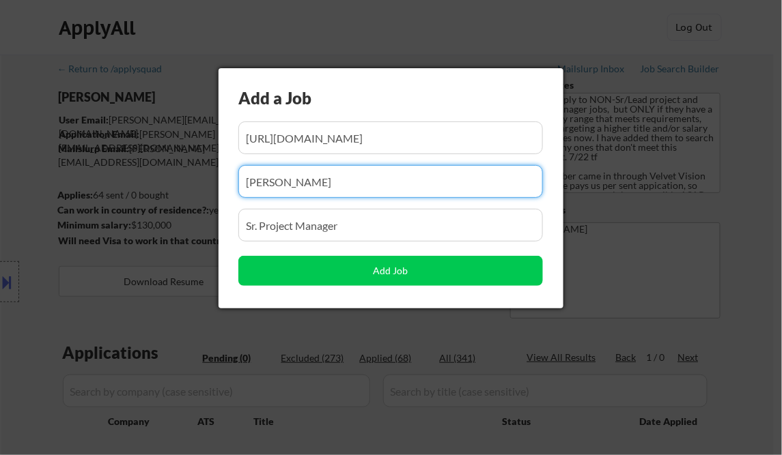
drag, startPoint x: 294, startPoint y: 180, endPoint x: 103, endPoint y: 138, distance: 195.1
click at [143, 144] on body "← Return to /applysquad Mailslurp Inbox Job Search Builder Vincent Salami User …" at bounding box center [391, 227] width 782 height 455
paste input "inspectiv"
type input "inspectiv"
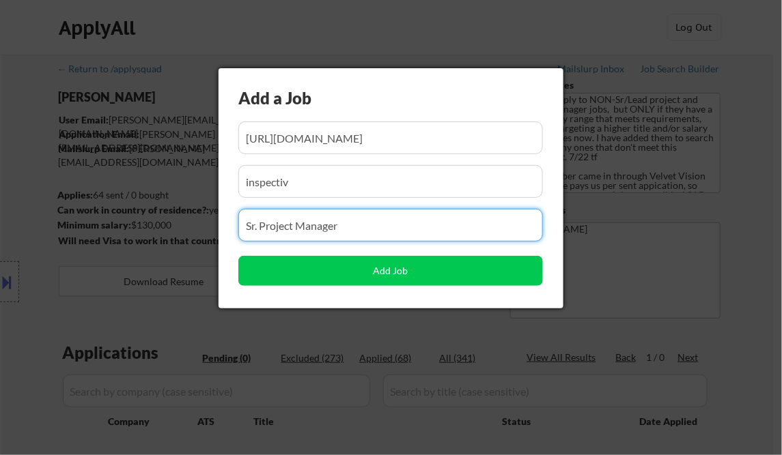
click at [322, 229] on input "input" at bounding box center [390, 225] width 304 height 33
paste input "Senior Project Manager"
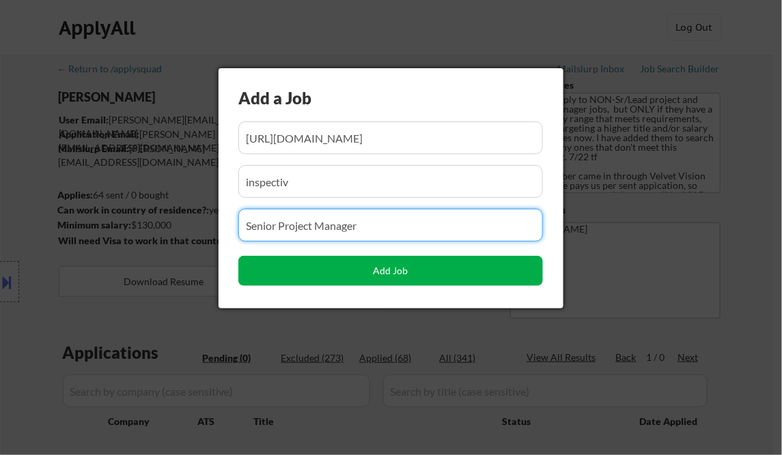
type input "Senior Project Manager"
click at [385, 283] on button "Add Job" at bounding box center [390, 271] width 304 height 30
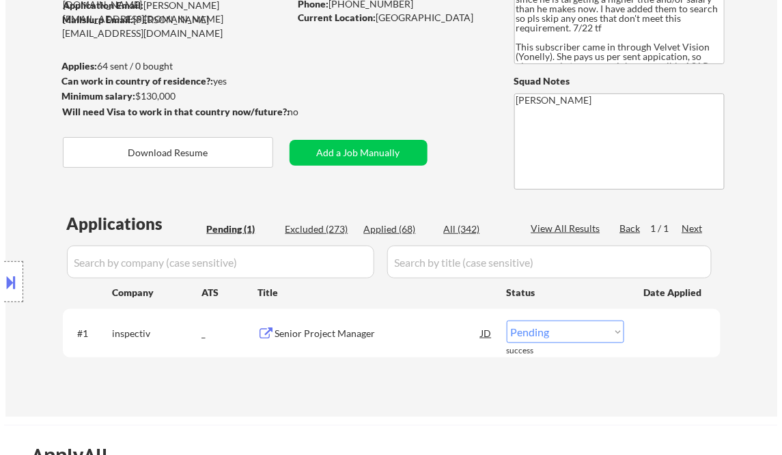
scroll to position [164, 0]
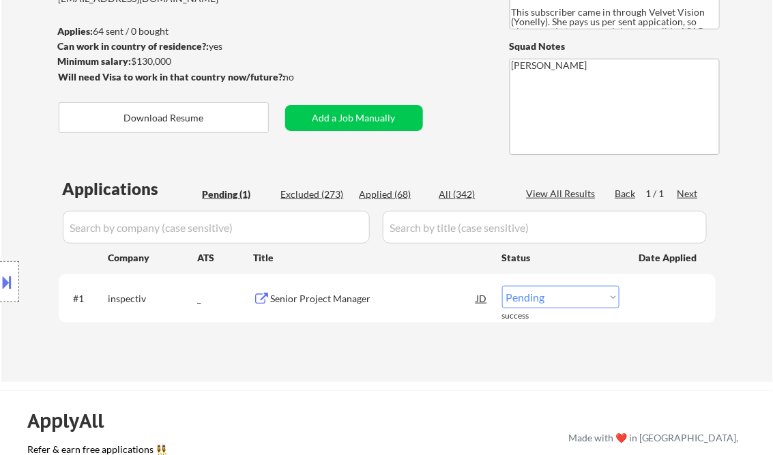
click at [573, 303] on select "Choose an option... Pending Applied Excluded (Questions) Excluded (Expired) Exc…" at bounding box center [560, 297] width 117 height 23
select select ""applied""
click at [502, 286] on select "Choose an option... Pending Applied Excluded (Questions) Excluded (Expired) Exc…" at bounding box center [560, 297] width 117 height 23
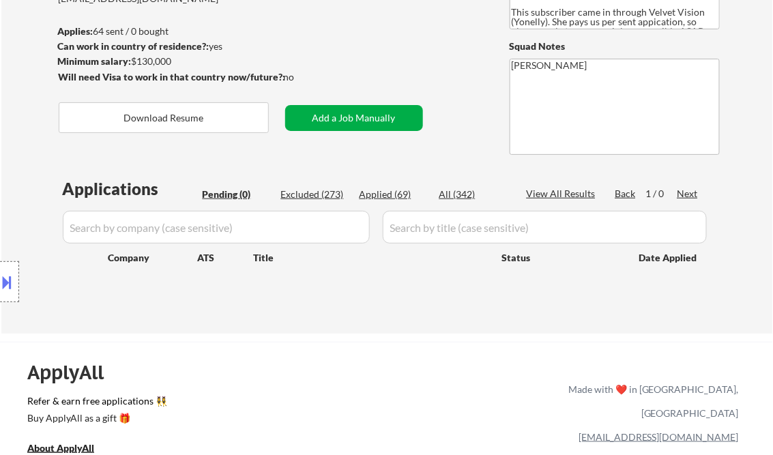
click at [337, 109] on button "Add a Job Manually" at bounding box center [354, 118] width 138 height 26
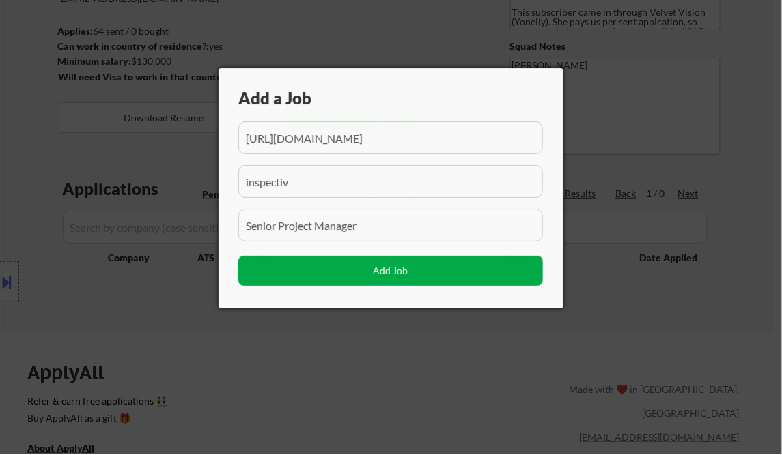
scroll to position [0, 81]
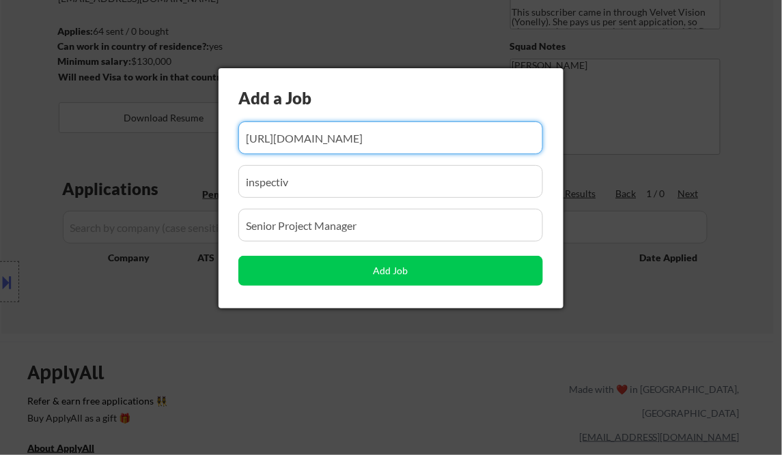
click at [314, 134] on input "input" at bounding box center [390, 138] width 304 height 33
paste input "https://careers-cotiviti.icims.com/jobs/16207/job?utm_source=hiringcafe_integra…"
type input "https://careers-cotiviti.icims.com/jobs/16207/job?utm_source=hiringcafe_integra…"
click at [307, 188] on input "input" at bounding box center [390, 181] width 304 height 33
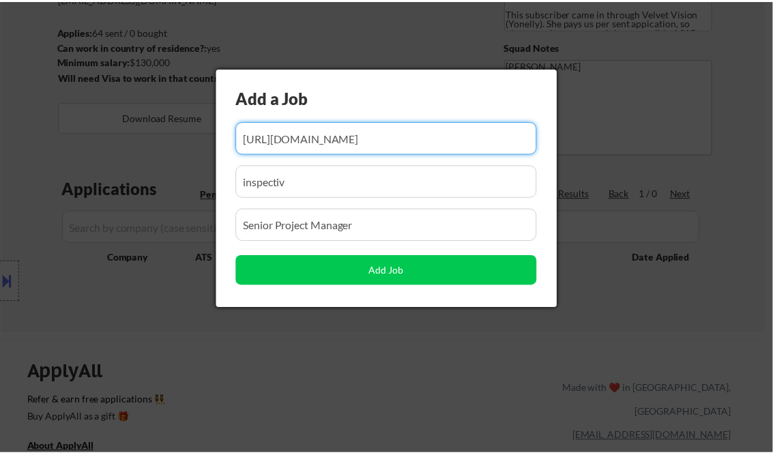
scroll to position [0, 0]
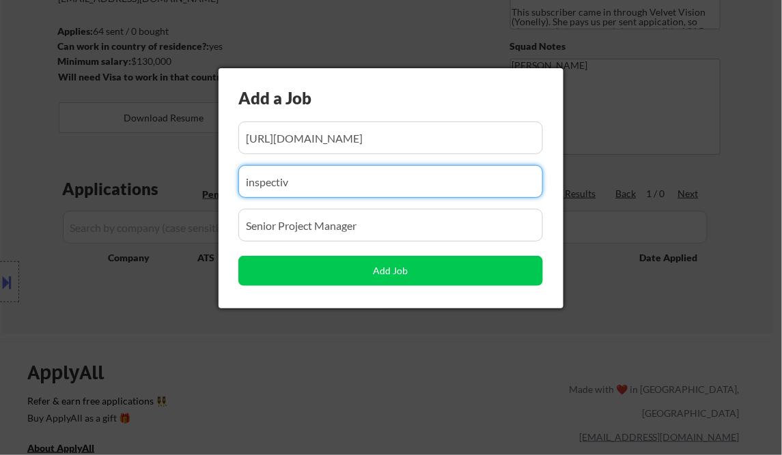
paste input "cotiviti"
type input "cotiviti"
click at [300, 227] on input "input" at bounding box center [390, 225] width 304 height 33
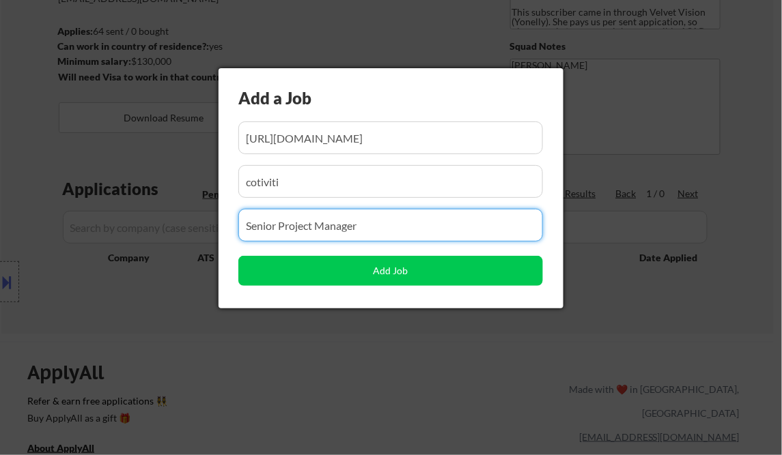
click at [319, 225] on input "input" at bounding box center [390, 225] width 304 height 33
paste input "Senior Project Manager, Corporate Strategy, PMO"
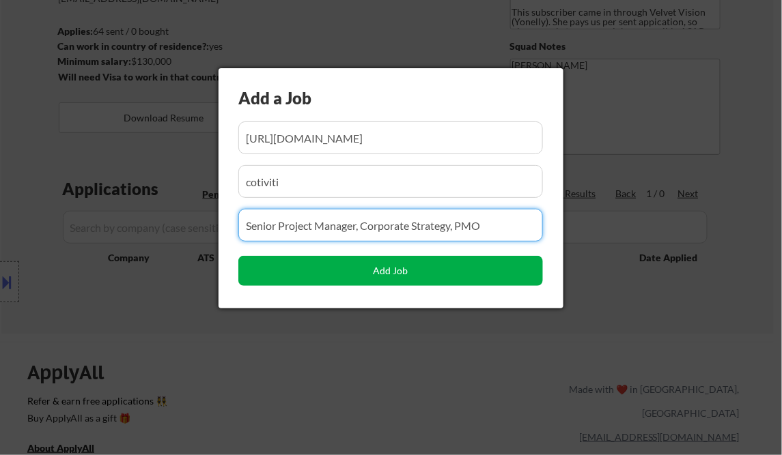
type input "Senior Project Manager, Corporate Strategy, PMO"
click at [400, 270] on button "Add Job" at bounding box center [390, 271] width 304 height 30
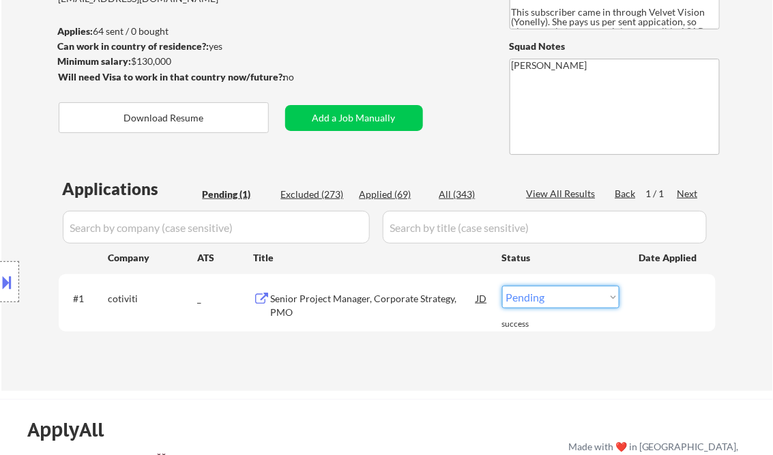
drag, startPoint x: 537, startPoint y: 296, endPoint x: 543, endPoint y: 301, distance: 7.8
click at [537, 296] on select "Choose an option... Pending Applied Excluded (Questions) Excluded (Expired) Exc…" at bounding box center [560, 297] width 117 height 23
select select ""applied""
click at [502, 286] on select "Choose an option... Pending Applied Excluded (Questions) Excluded (Expired) Exc…" at bounding box center [560, 297] width 117 height 23
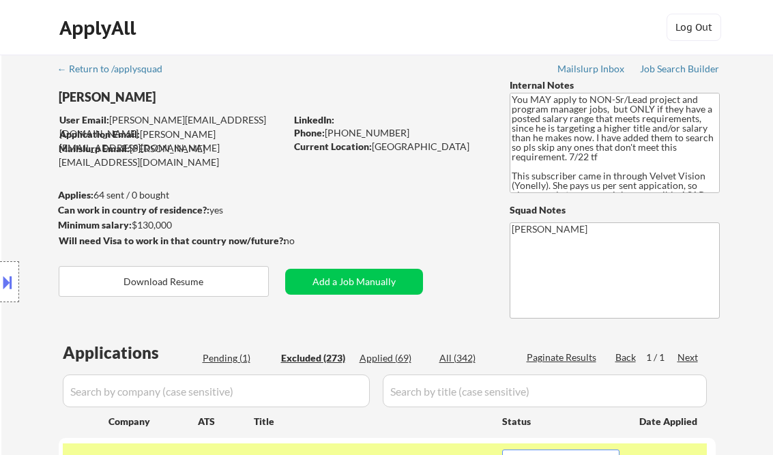
select select ""excluded__other_""
select select ""excluded__bad_match_""
select select ""excluded__expired_""
select select ""excluded__other_""
select select ""excluded__salary_""
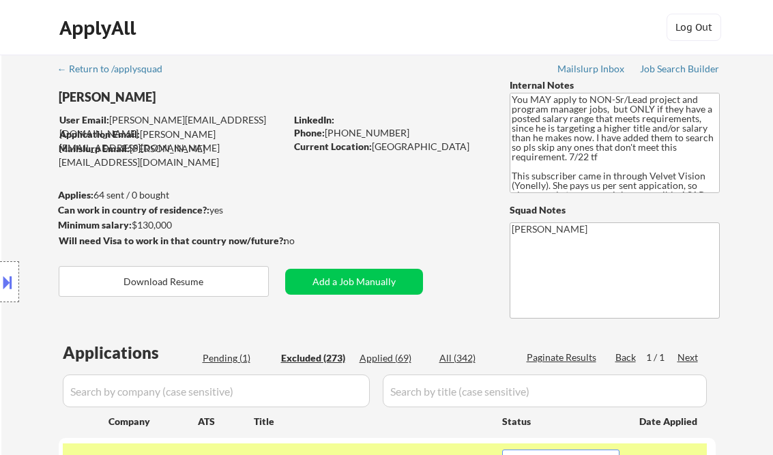
select select ""excluded__expired_""
select select ""excluded__other_""
select select ""excluded__salary_""
select select ""excluded__bad_match_""
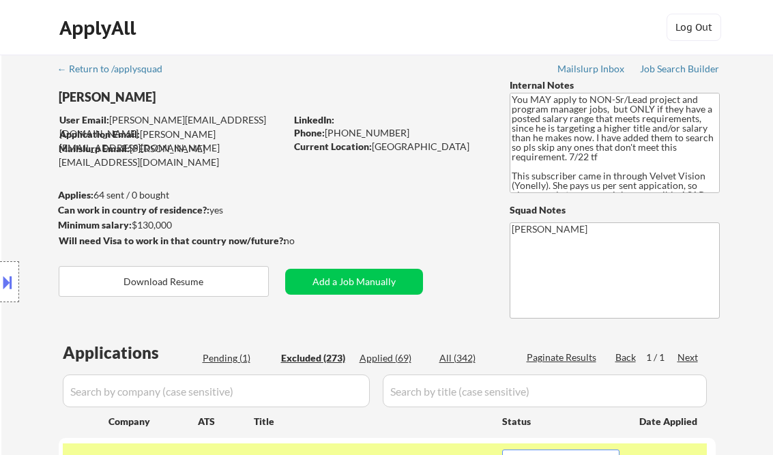
select select ""excluded__expired_""
select select ""excluded__salary_""
select select ""excluded__bad_match_""
select select ""excluded__other_""
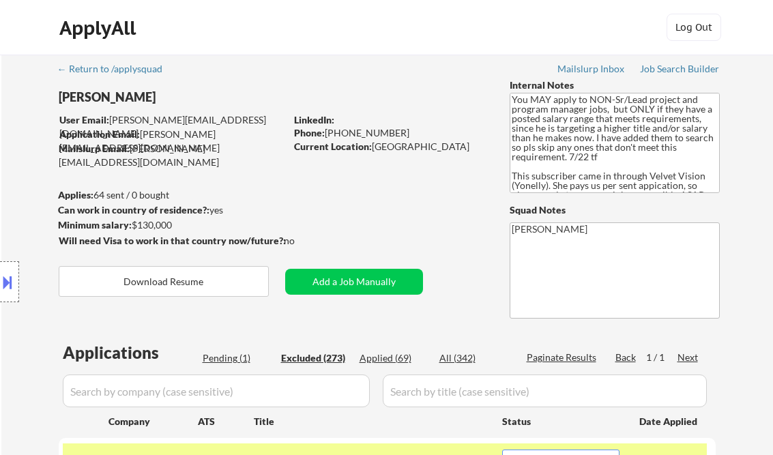
select select ""excluded__expired_""
select select ""excluded__salary_""
select select ""excluded__other_""
select select ""excluded__salary_""
select select ""excluded__location_""
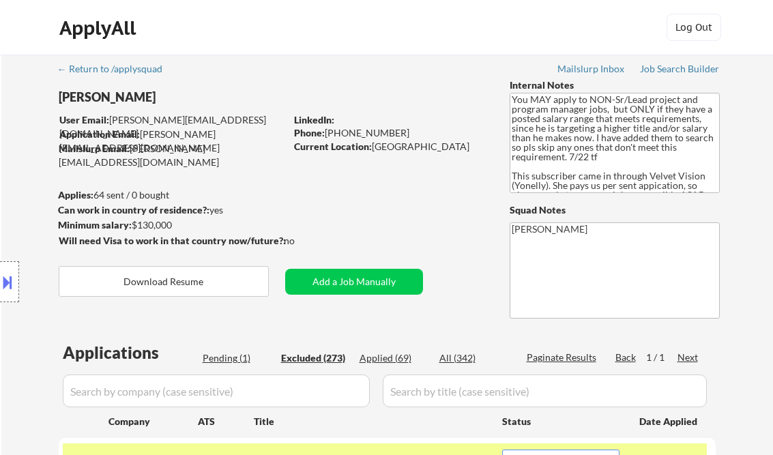
select select ""excluded__salary_""
select select ""excluded__location_""
select select ""excluded__expired_""
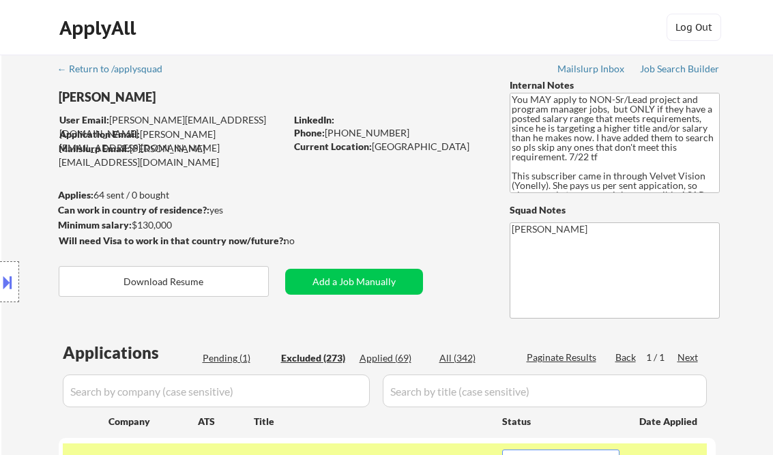
select select ""excluded__expired_""
select select ""excluded__other_""
select select ""excluded__bad_match_""
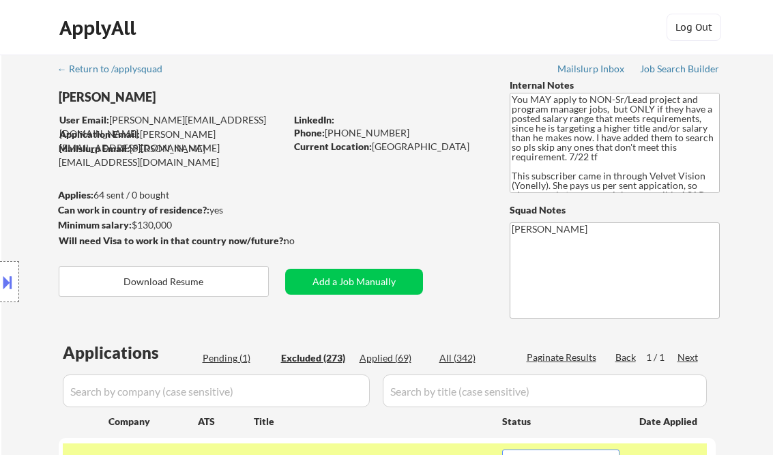
select select ""excluded__other_""
select select ""excluded""
select select ""excluded__location_""
select select ""excluded__bad_match_""
select select ""excluded__expired_""
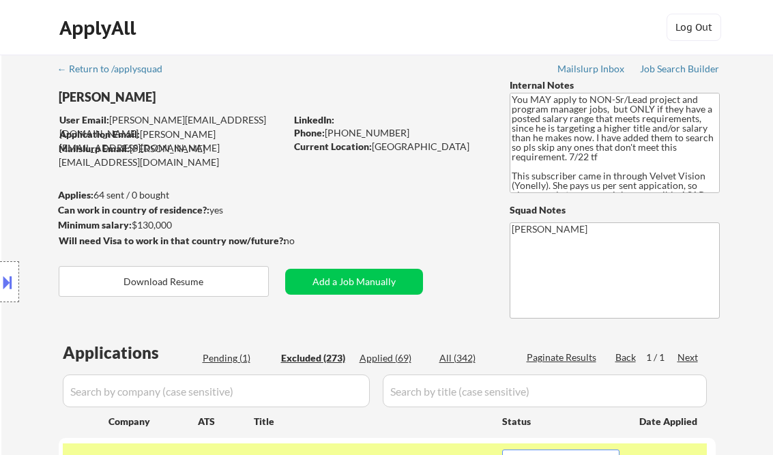
select select ""excluded__location_""
select select ""excluded__expired_""
select select ""excluded__bad_match_""
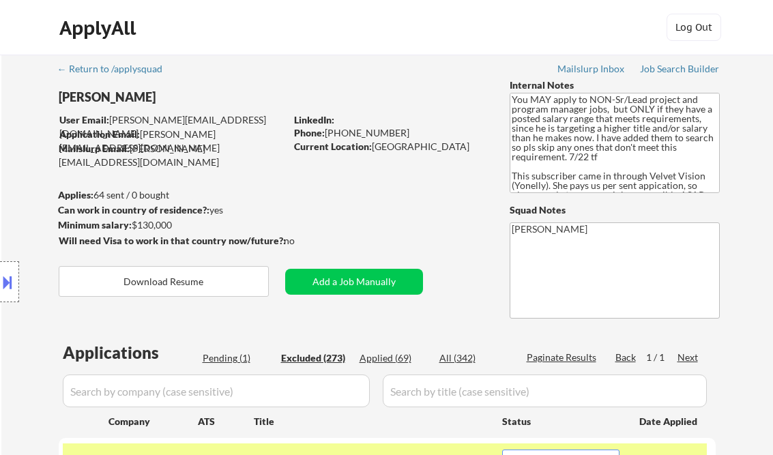
select select ""excluded__bad_match_""
select select ""excluded__expired_""
select select ""excluded__other_""
select select ""excluded__expired_""
select select ""excluded""
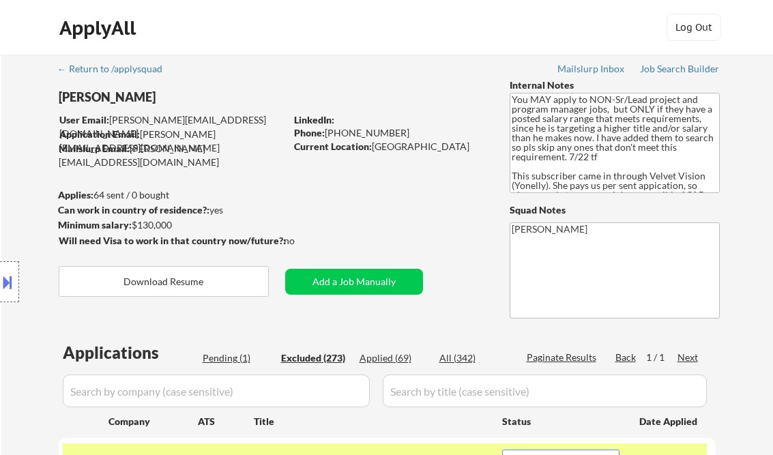
select select ""excluded__location_""
select select ""excluded__salary_""
select select ""excluded__expired_""
select select ""excluded__bad_match_""
select select ""excluded__salary_""
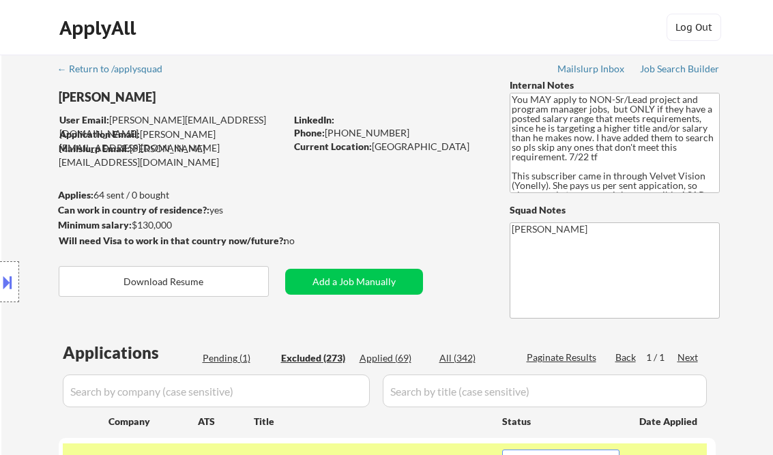
select select ""excluded__bad_match_""
select select ""excluded__salary_""
select select ""excluded__bad_match_""
select select ""excluded__expired_""
select select ""excluded__salary_""
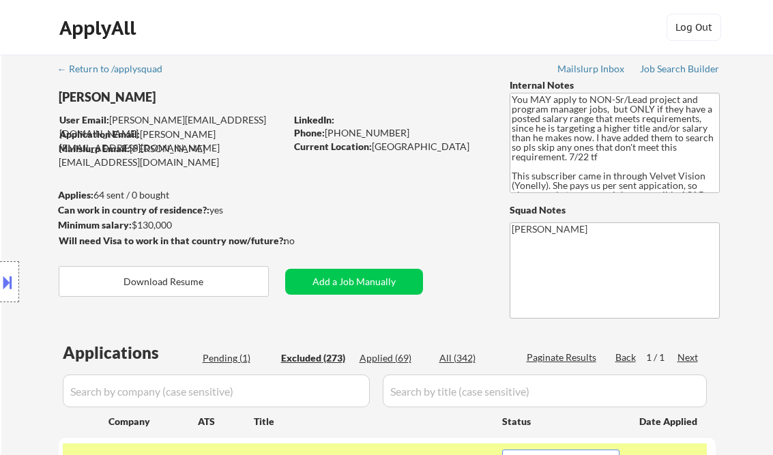
select select ""excluded__expired_""
select select ""excluded__other_""
select select ""excluded__salary_""
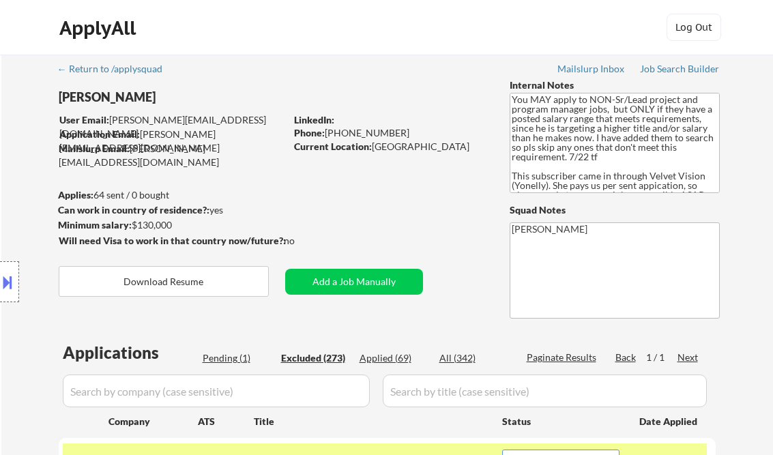
select select ""excluded__expired_""
select select ""excluded__salary_""
select select ""excluded__location_""
select select ""excluded__other_""
select select ""excluded__location_""
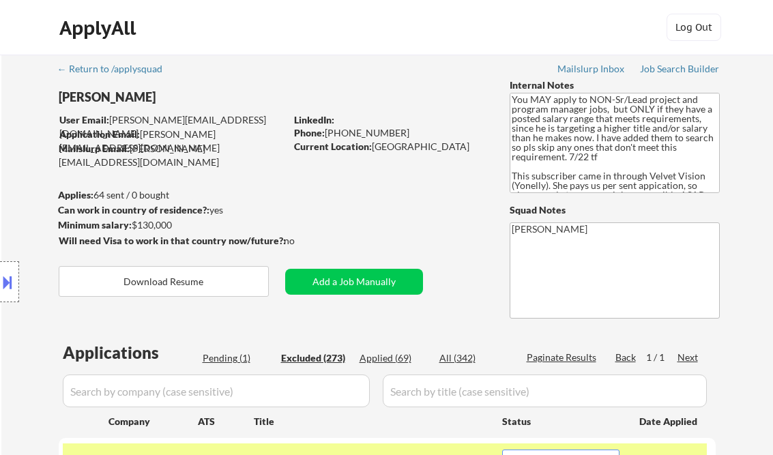
select select ""excluded__other_""
select select ""excluded__location_""
select select ""excluded__other_""
select select ""excluded__bad_match_""
select select ""excluded__other_""
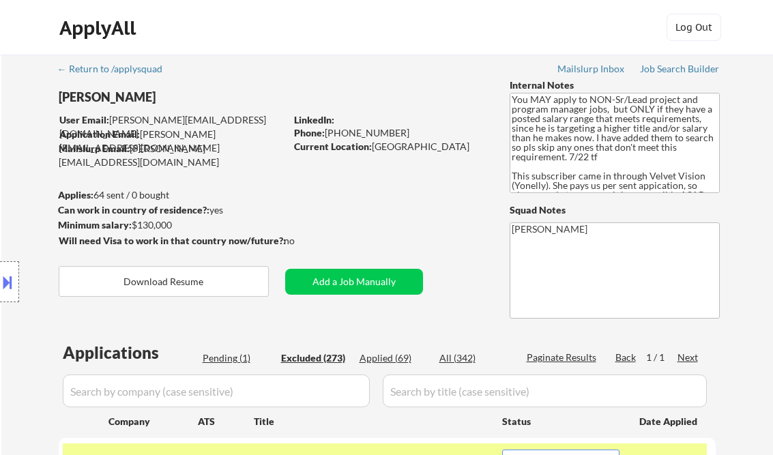
select select ""excluded__expired_""
select select ""excluded__location_""
select select ""excluded__expired_""
select select ""excluded__salary_""
select select ""excluded__bad_match_""
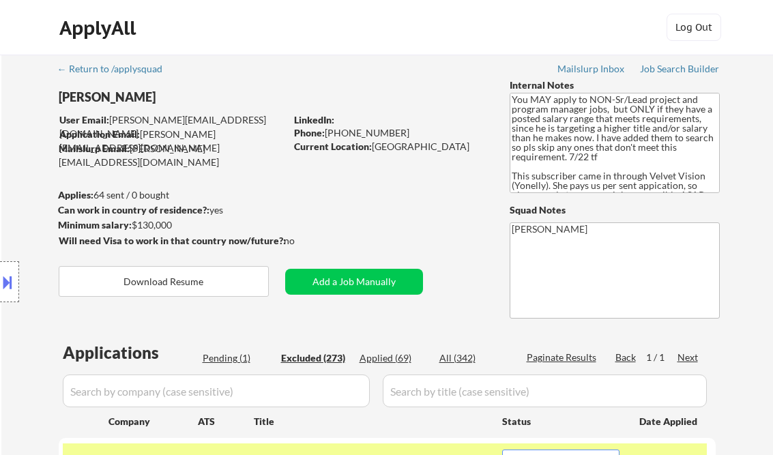
select select ""excluded__expired_""
select select ""excluded__other_""
select select ""excluded__expired_""
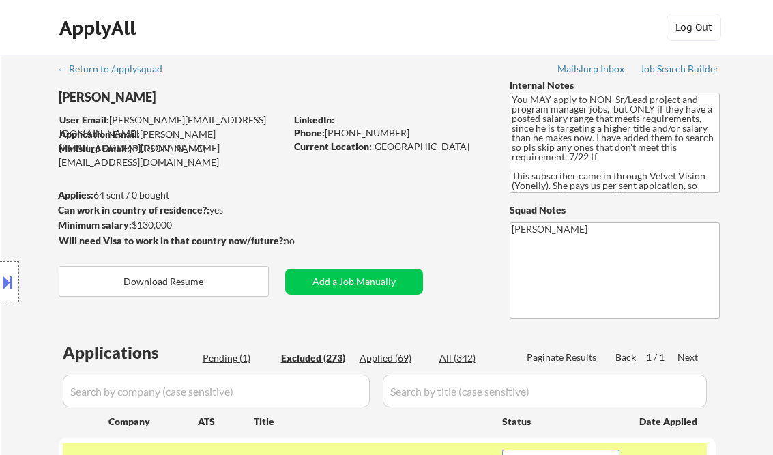
select select ""excluded__salary_""
select select ""excluded__expired_""
select select ""excluded__bad_match_""
select select ""excluded__expired_""
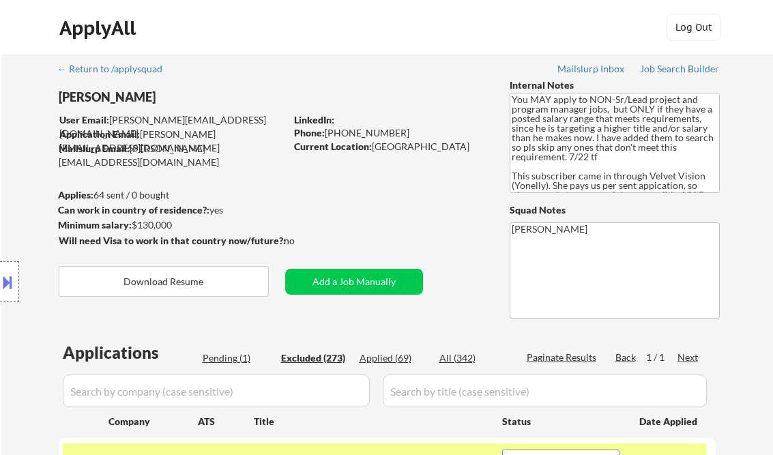
select select ""excluded__salary_""
select select ""excluded__bad_match_""
select select ""excluded__location_""
select select ""excluded__expired_""
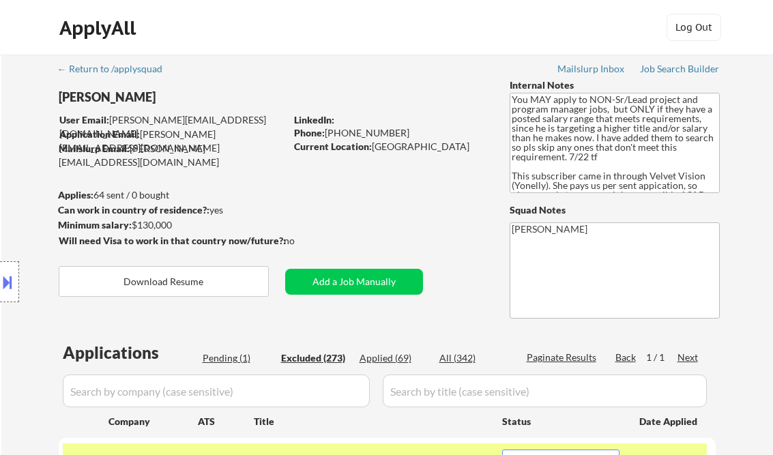
select select ""excluded__other_""
select select ""excluded__salary_""
select select ""excluded__expired_""
select select ""excluded__salary_""
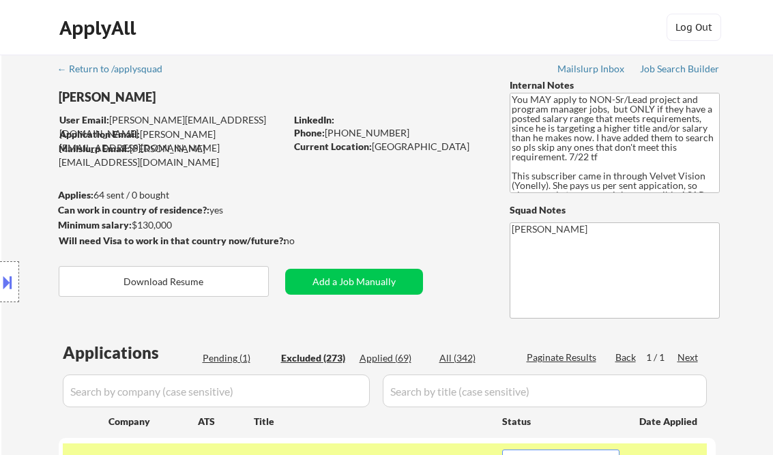
select select ""excluded__expired_""
select select ""excluded__bad_match_""
select select ""excluded__salary_""
select select ""excluded__location_""
select select ""excluded__other_""
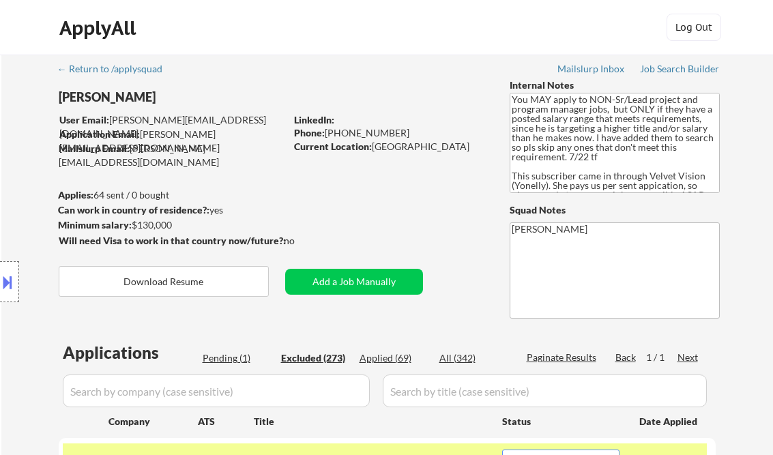
select select ""excluded__other_""
select select ""excluded__blocklist_""
select select ""excluded__bad_match_""
select select ""excluded__other_""
select select ""excluded__bad_match_""
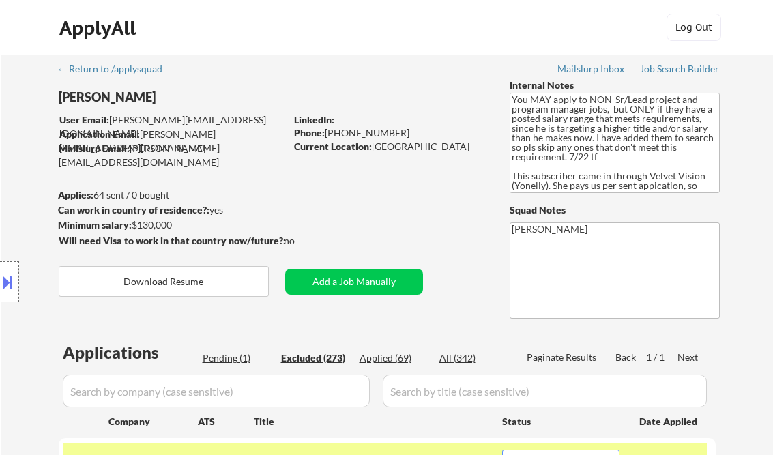
select select ""excluded""
select select ""excluded__expired_""
select select ""excluded__bad_match_""
select select ""excluded__salary_""
select select ""excluded__expired_""
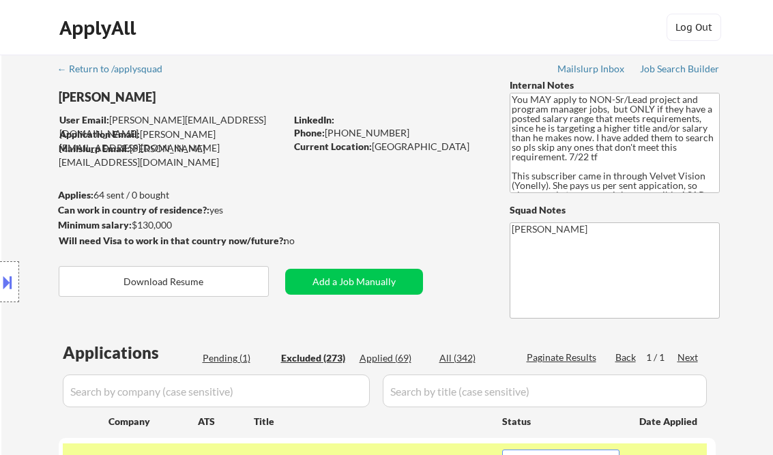
select select ""excluded__bad_match_""
select select ""excluded__salary_""
select select ""excluded__expired_""
select select ""excluded__salary_""
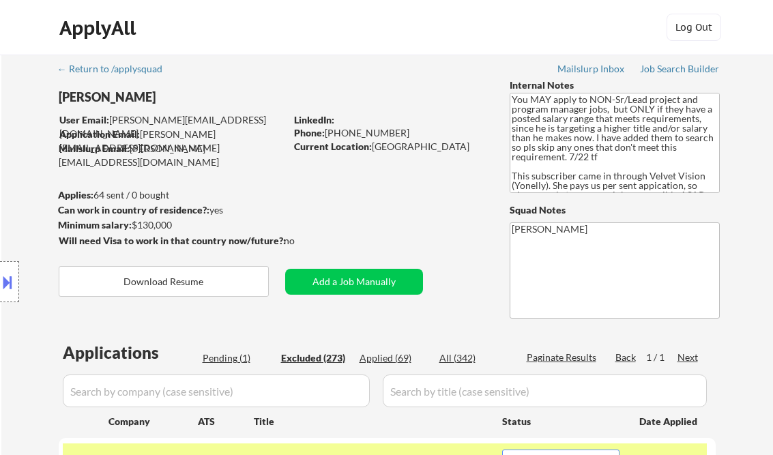
select select ""excluded__expired_""
select select ""excluded""
select select ""excluded__salary_""
select select ""excluded__location_""
select select ""excluded__salary_""
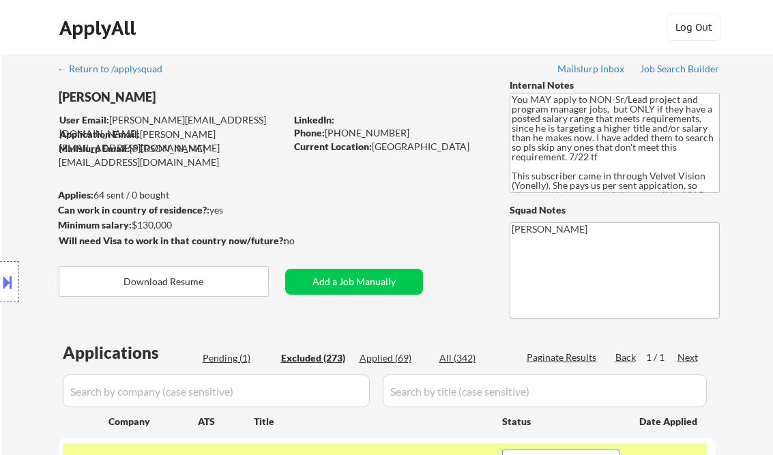
select select ""excluded__salary_""
select select ""excluded__expired_""
select select ""excluded__salary_""
select select ""excluded__expired_""
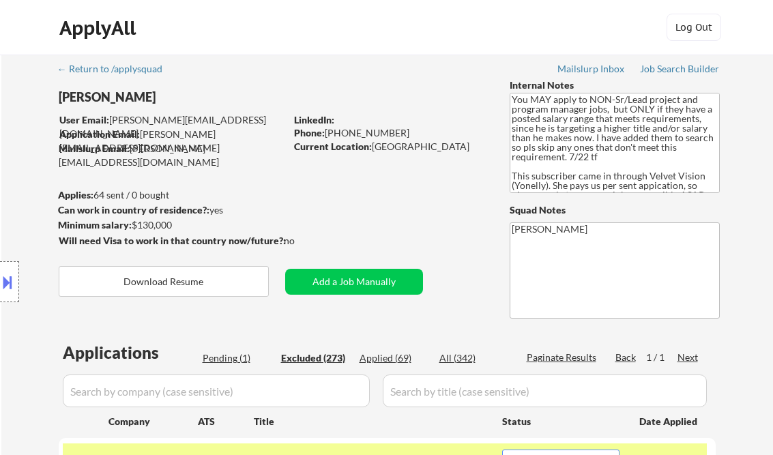
select select ""excluded__bad_match_""
select select ""excluded__other_""
select select ""excluded__salary_""
select select ""excluded__location_""
select select ""excluded__other_""
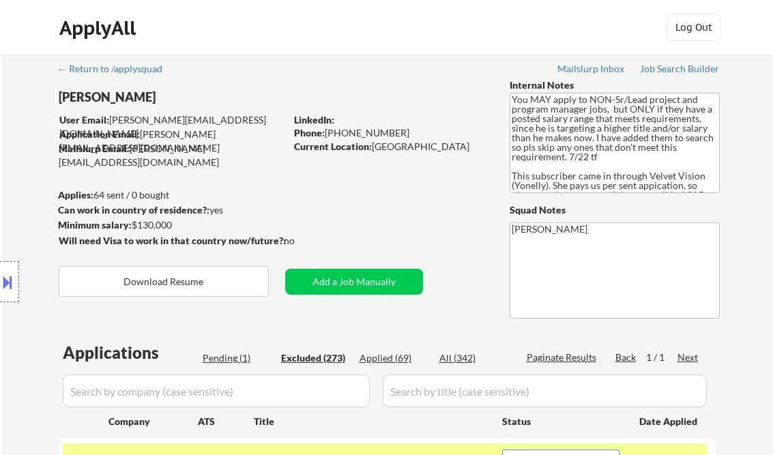
select select ""excluded__salary_""
select select ""excluded__bad_match_""
select select ""excluded__expired_""
select select ""excluded__bad_match_""
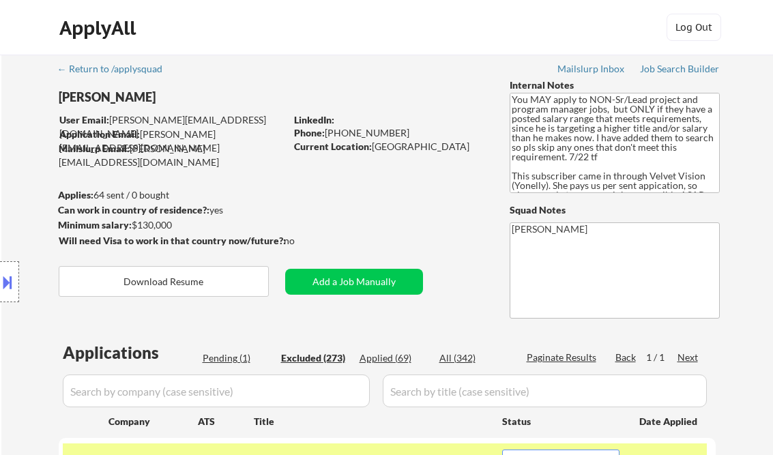
select select ""excluded""
select select ""excluded__expired_""
select select ""excluded__location_""
select select ""excluded__salary_""
select select ""excluded__location_""
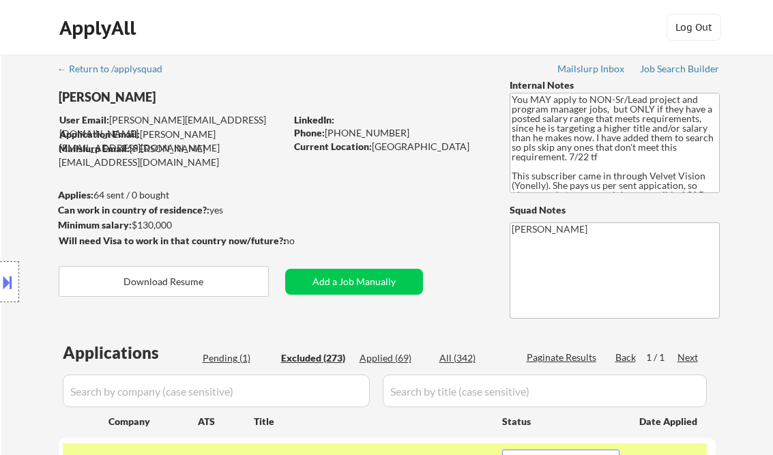
select select ""excluded__expired_""
select select ""excluded""
select select ""excluded__bad_match_""
select select ""excluded__expired_""
select select ""excluded__location_""
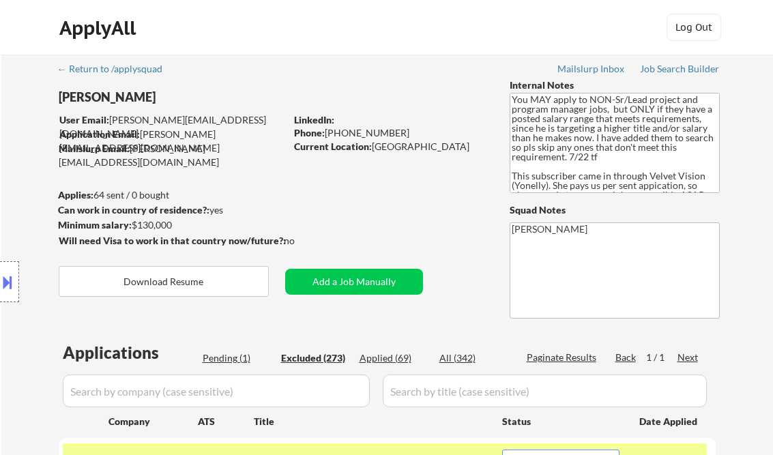
select select ""excluded__salary_""
select select ""excluded__expired_""
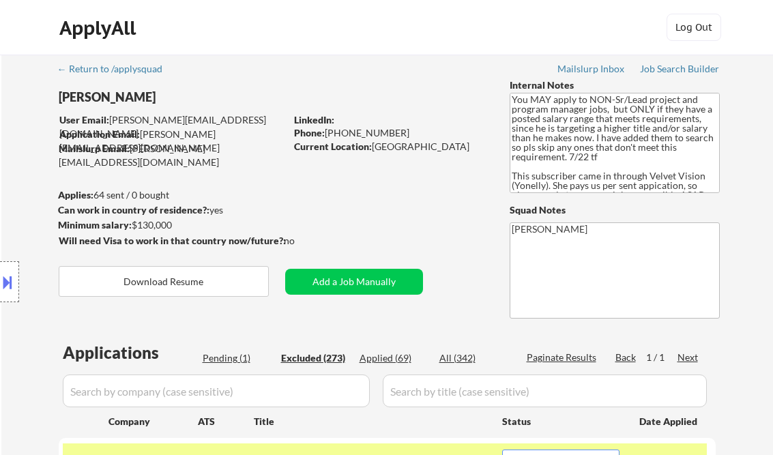
select select ""excluded__location_""
select select ""excluded__salary_""
select select ""excluded__location_""
select select ""excluded__salary_""
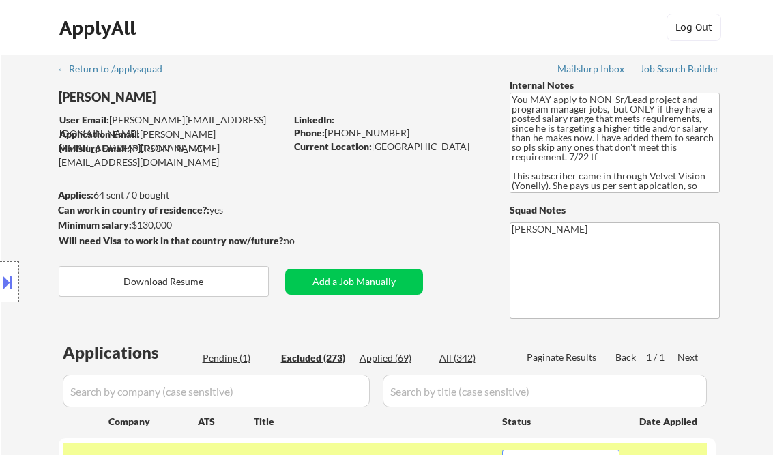
select select ""excluded__salary_""
select select ""excluded__other_""
select select ""excluded__bad_match_""
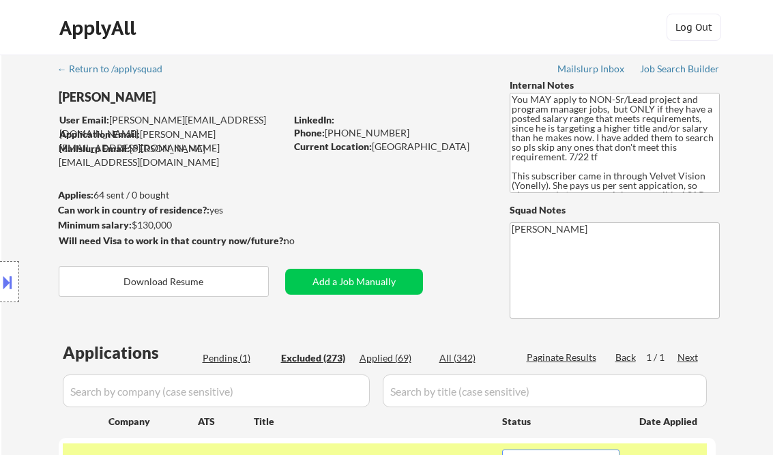
select select ""excluded__expired_""
select select ""excluded__salary_""
select select ""excluded__other_""
select select ""excluded__bad_match_""
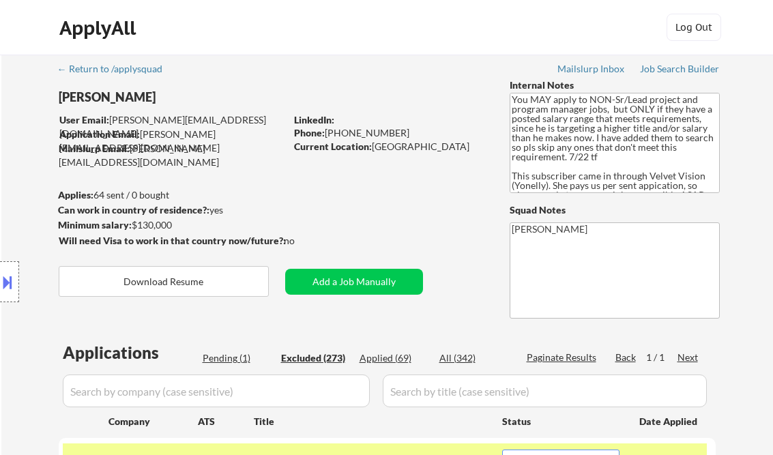
select select ""excluded__bad_match_""
select select ""excluded__salary_""
select select ""excluded__location_""
select select ""excluded__expired_""
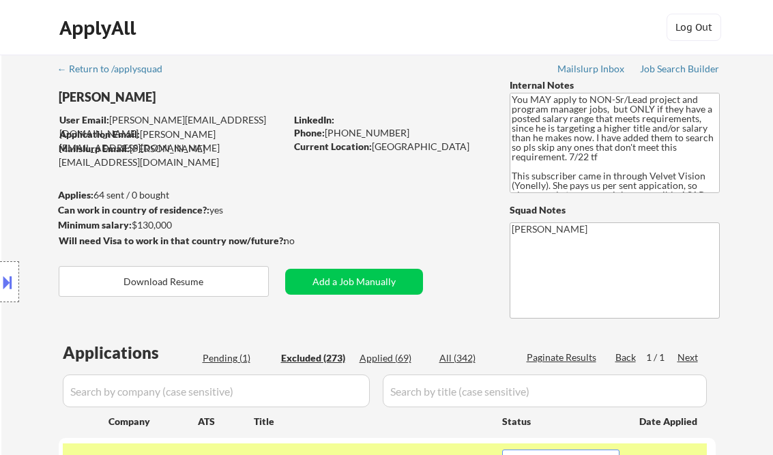
select select ""excluded__salary_""
select select ""excluded__expired_""
select select ""excluded__salary_""
select select ""excluded__location_""
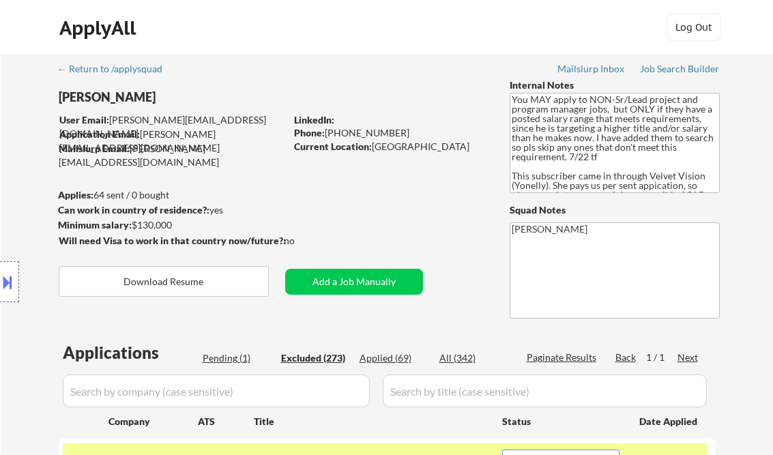
select select ""excluded__salary_""
select select ""excluded__bad_match_""
select select ""excluded__expired_""
select select ""excluded__bad_match_""
select select ""excluded__other_""
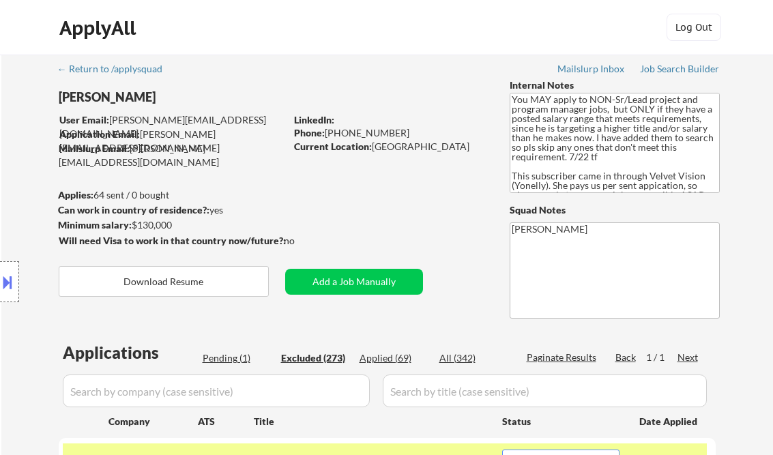
select select ""excluded__salary_""
select select ""excluded__expired_""
select select ""excluded__bad_match_""
select select ""excluded__salary_""
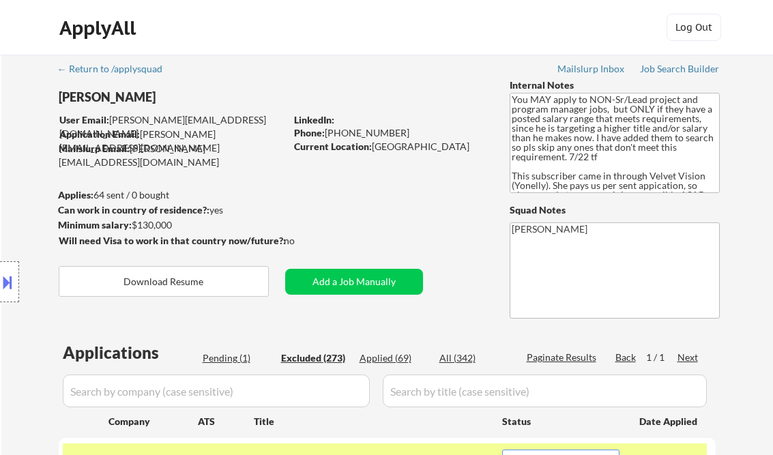
select select ""excluded__location_""
select select ""excluded__expired_""
select select ""excluded__salary_""
select select ""excluded__bad_match_""
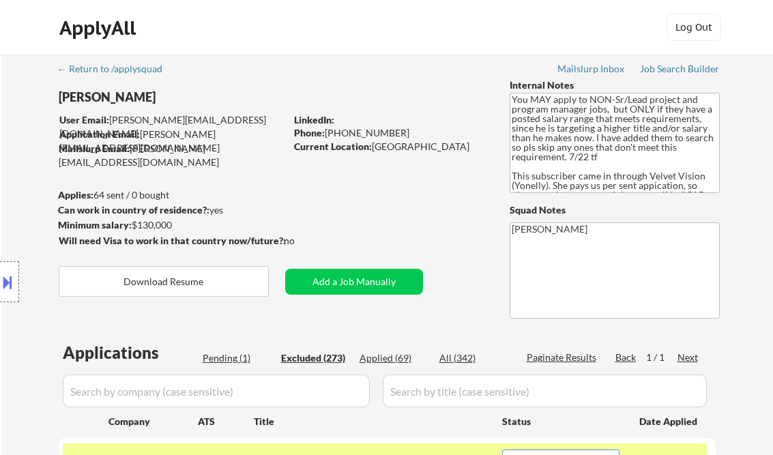
select select ""excluded__expired_""
select select ""excluded__salary_""
select select ""excluded__bad_match_""
select select ""excluded__salary_""
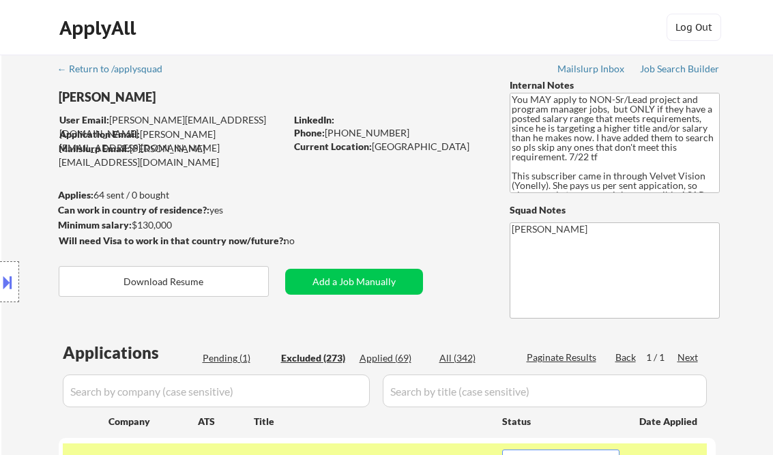
select select ""excluded__expired_""
select select ""excluded__salary_""
select select ""excluded__bad_match_""
select select ""excluded__salary_""
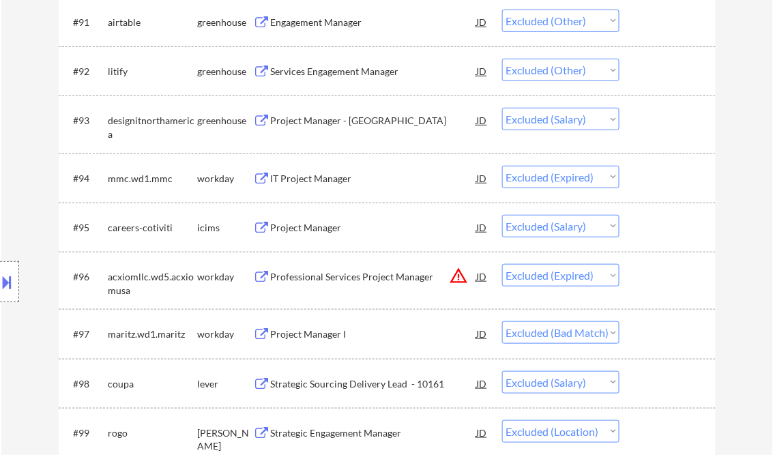
scroll to position [4408, 0]
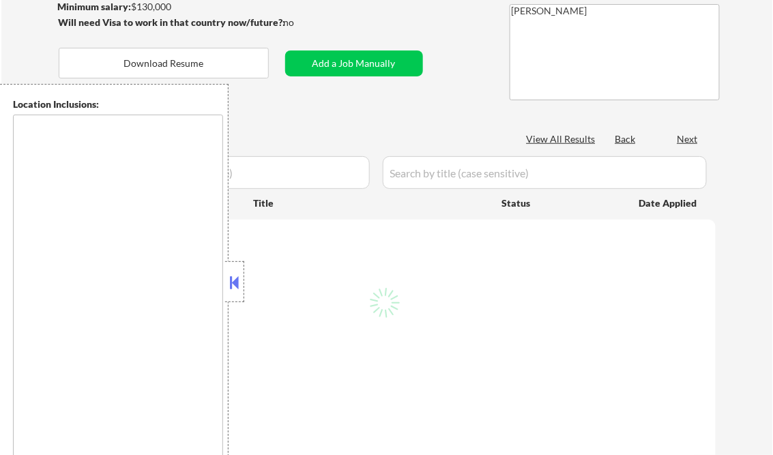
type textarea "[GEOGRAPHIC_DATA], [GEOGRAPHIC_DATA] [GEOGRAPHIC_DATA], [GEOGRAPHIC_DATA] [GEOG…"
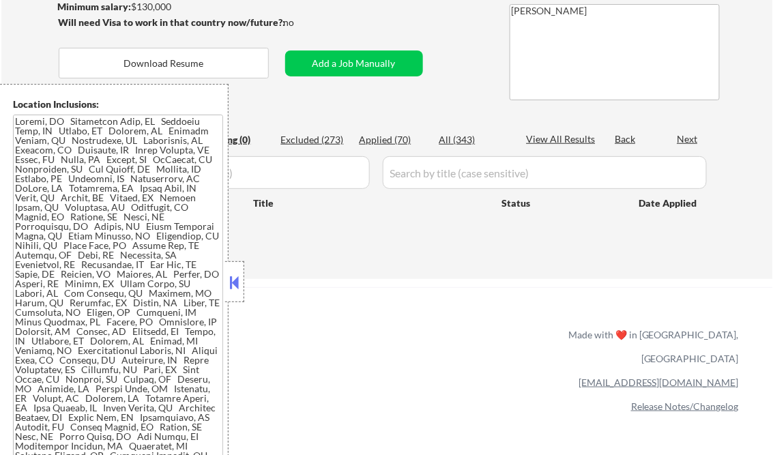
scroll to position [164, 0]
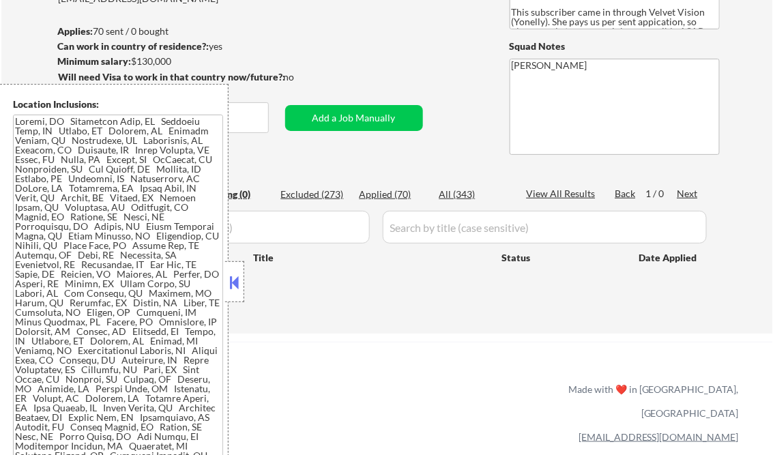
click at [236, 283] on button at bounding box center [234, 282] width 15 height 20
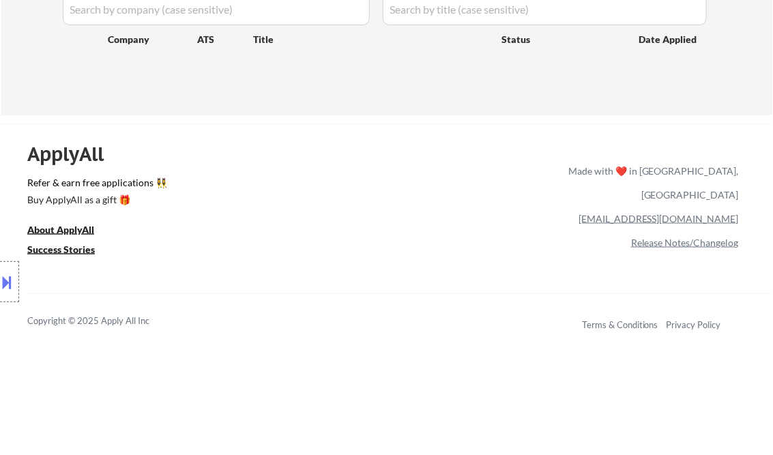
scroll to position [273, 0]
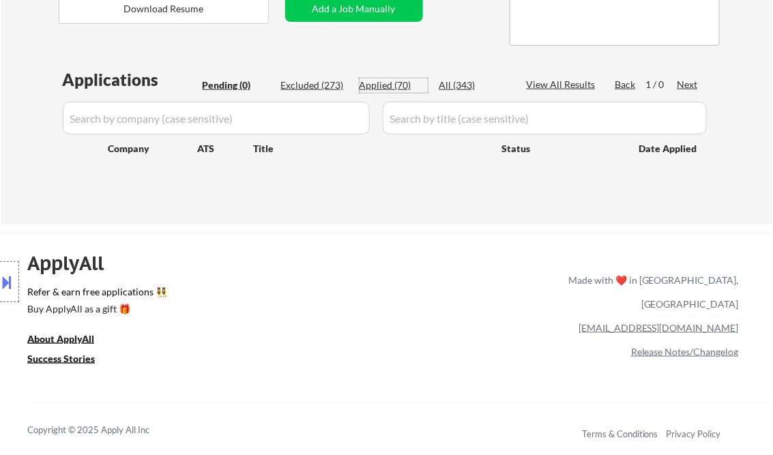
click at [386, 87] on div "Applied (70)" at bounding box center [394, 86] width 68 height 14
select select ""applied""
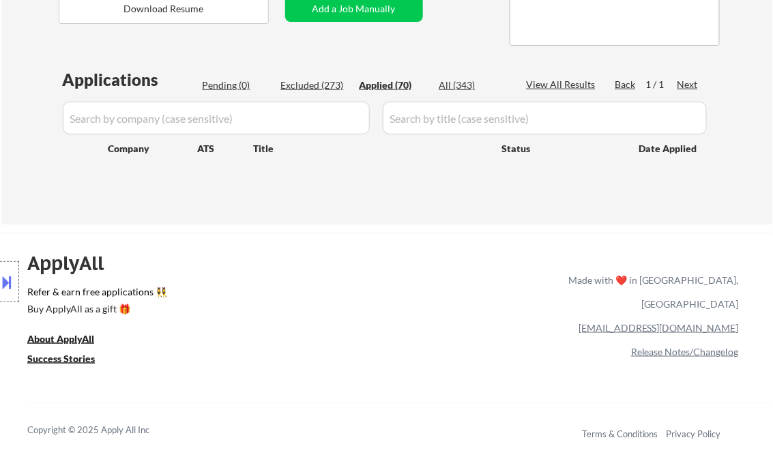
select select ""applied""
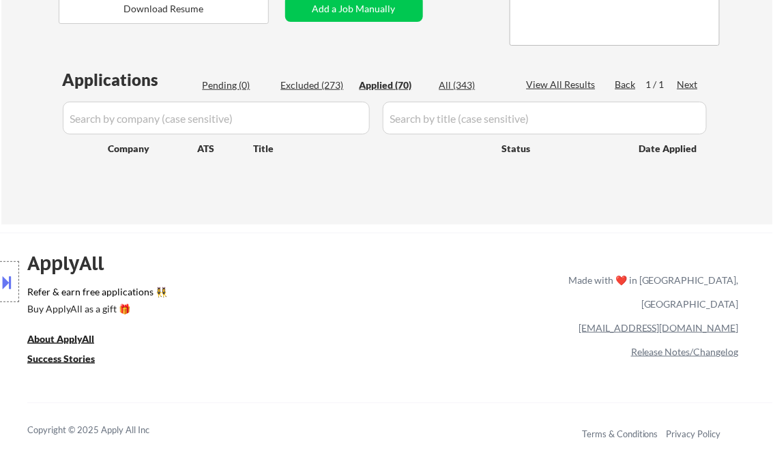
select select ""applied""
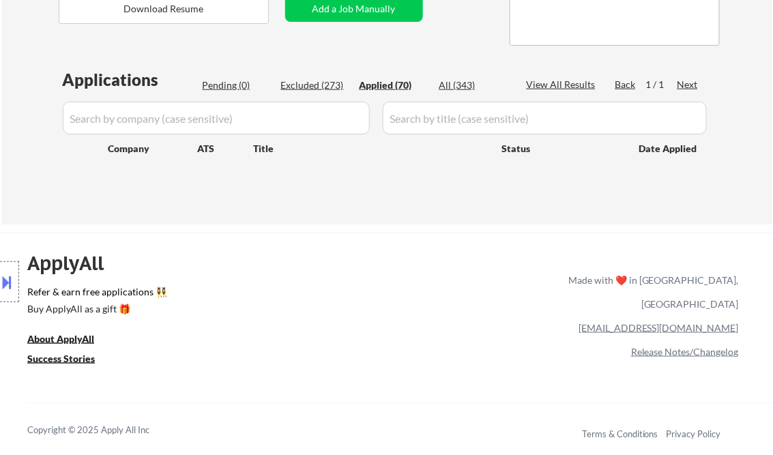
select select ""applied""
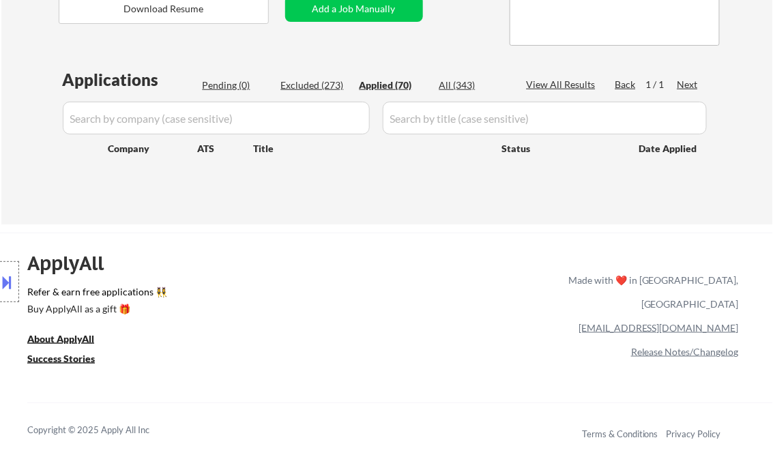
select select ""applied""
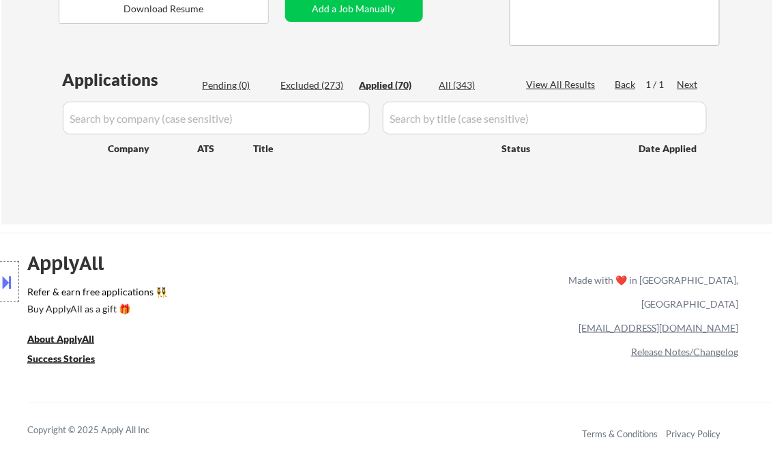
select select ""applied""
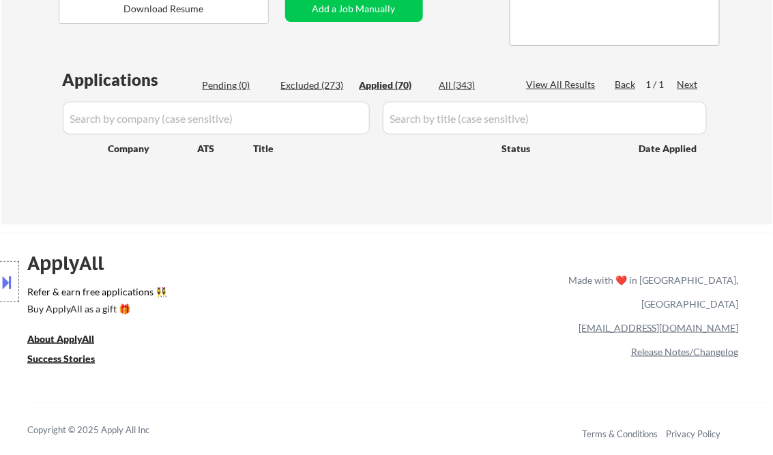
select select ""applied""
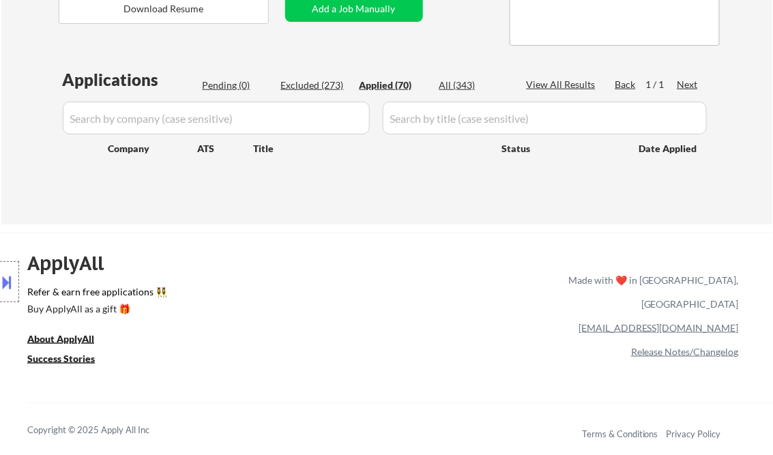
select select ""applied""
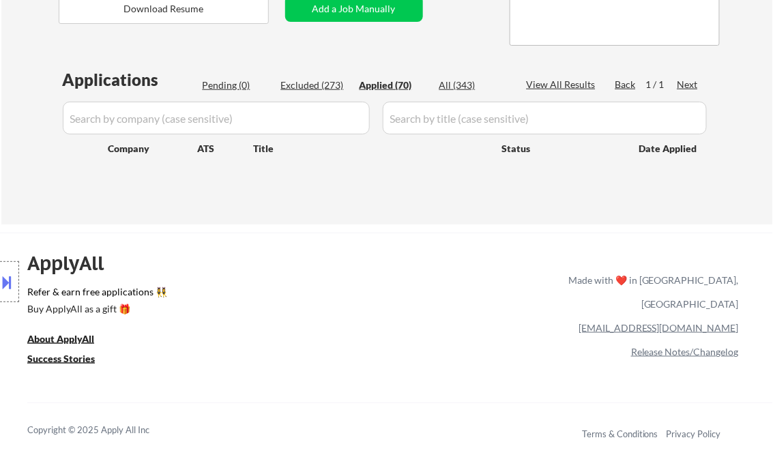
select select ""applied""
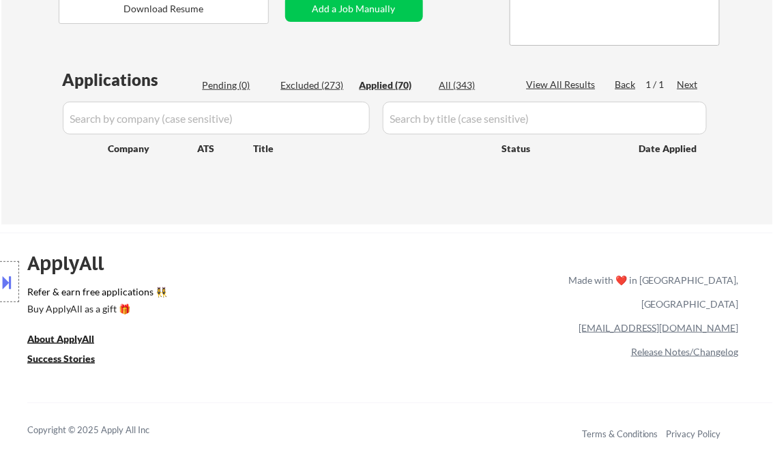
select select ""applied""
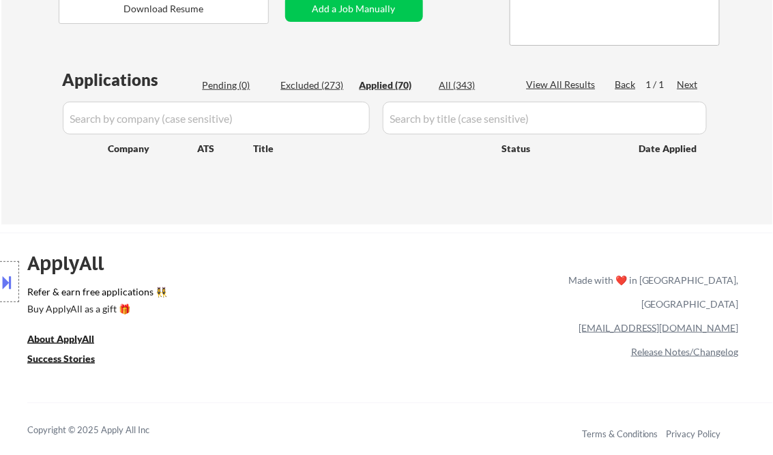
select select ""applied""
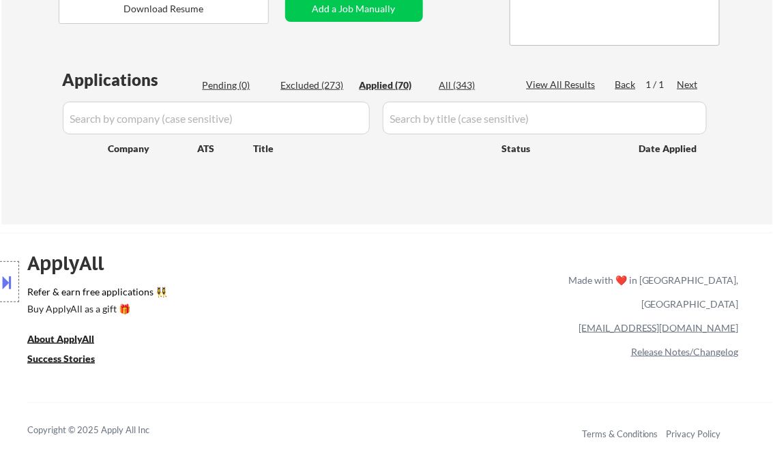
select select ""applied""
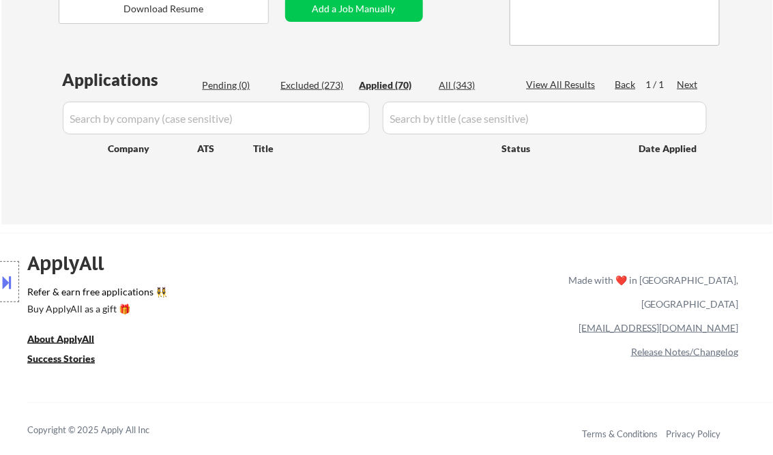
select select ""applied""
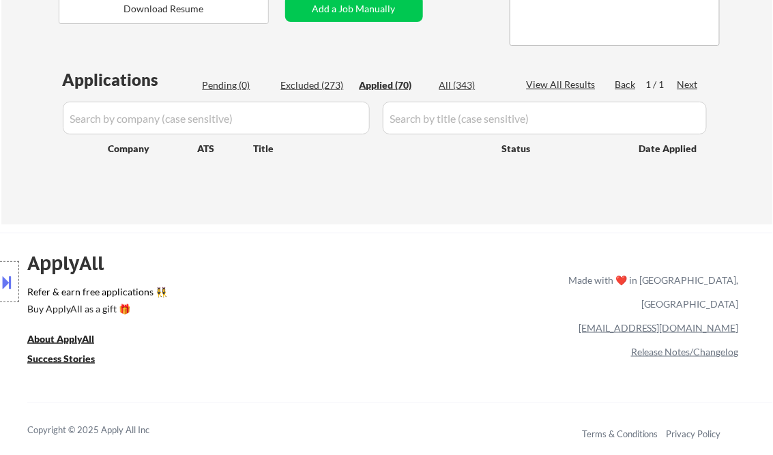
select select ""applied""
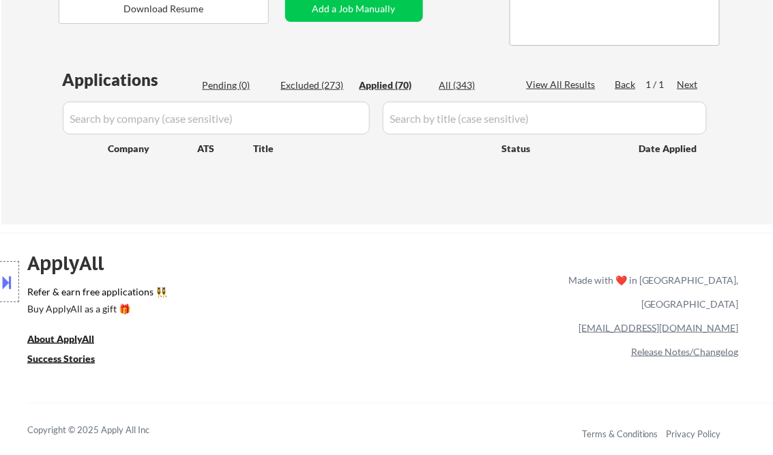
select select ""applied""
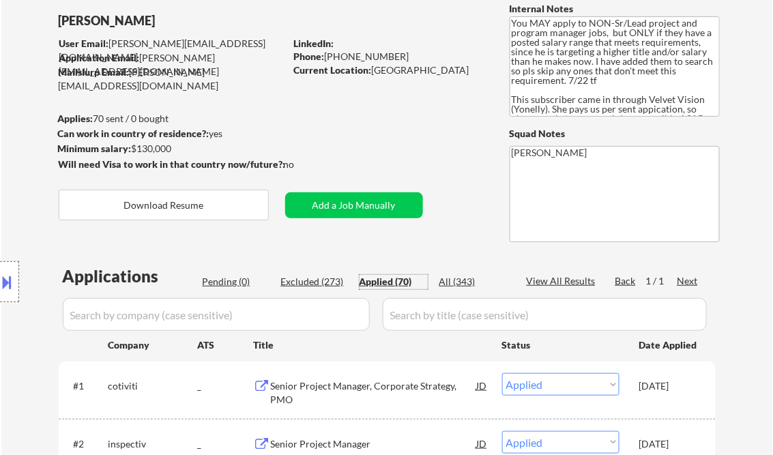
scroll to position [55, 0]
